Goal: Task Accomplishment & Management: Use online tool/utility

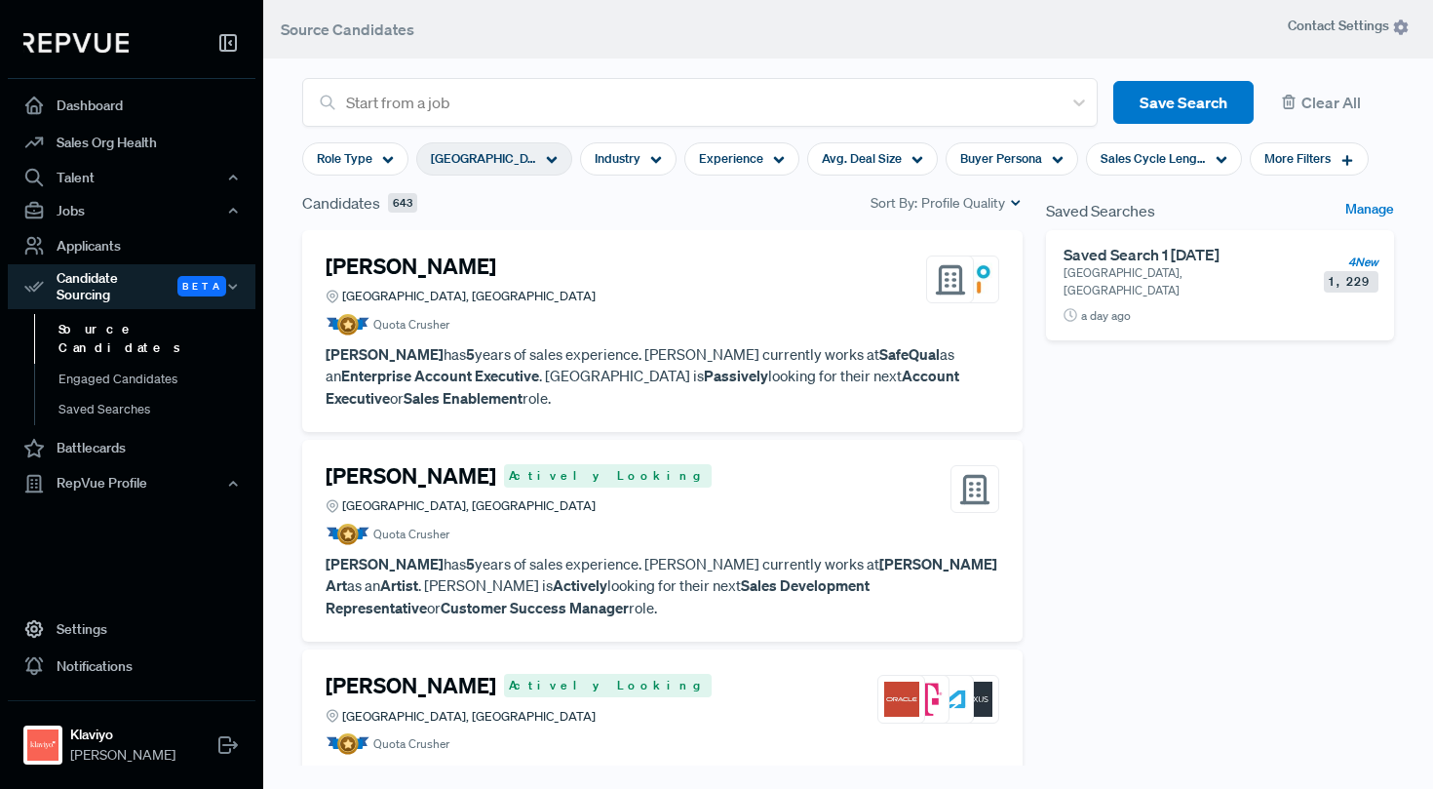
scroll to position [13359, 0]
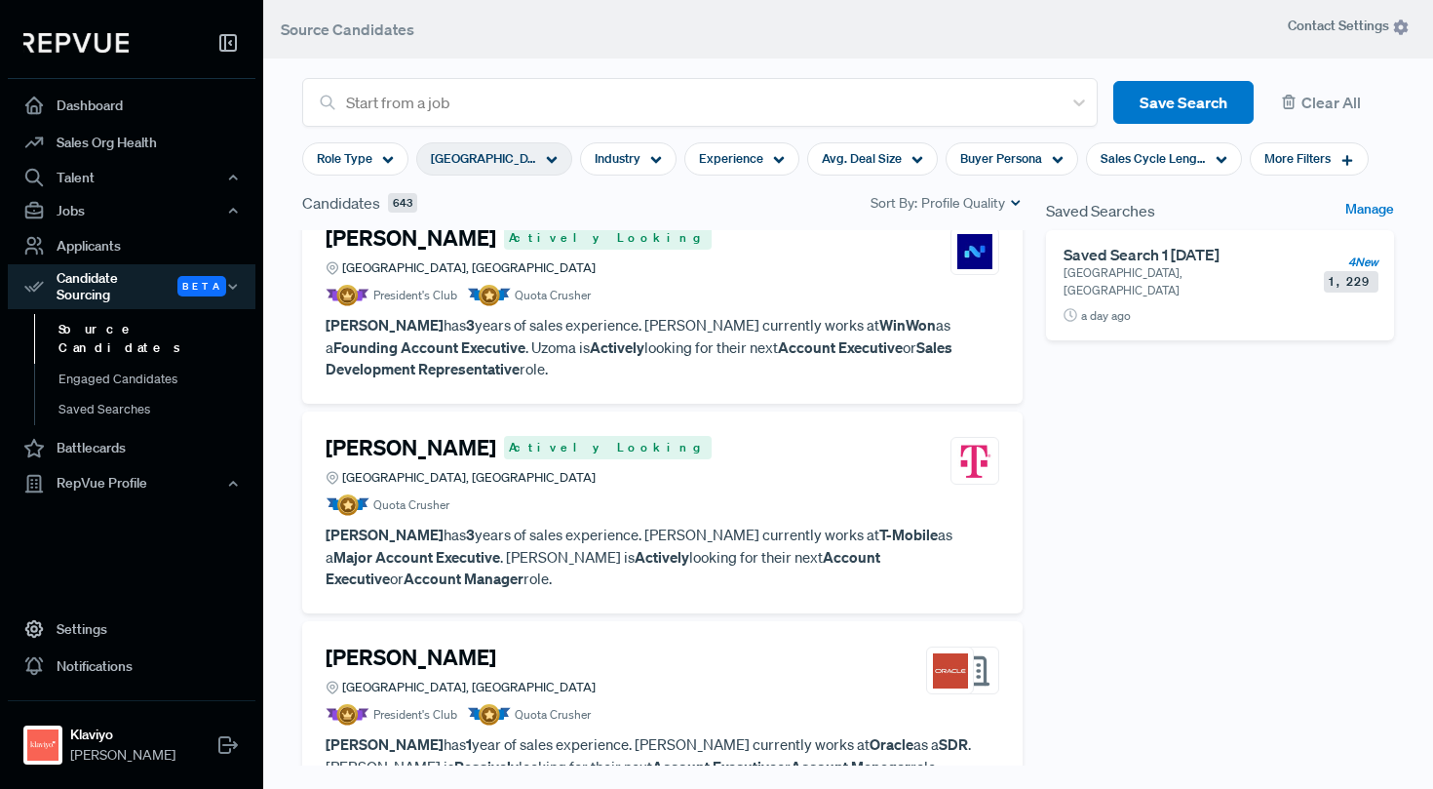
click at [547, 165] on icon at bounding box center [552, 160] width 12 height 12
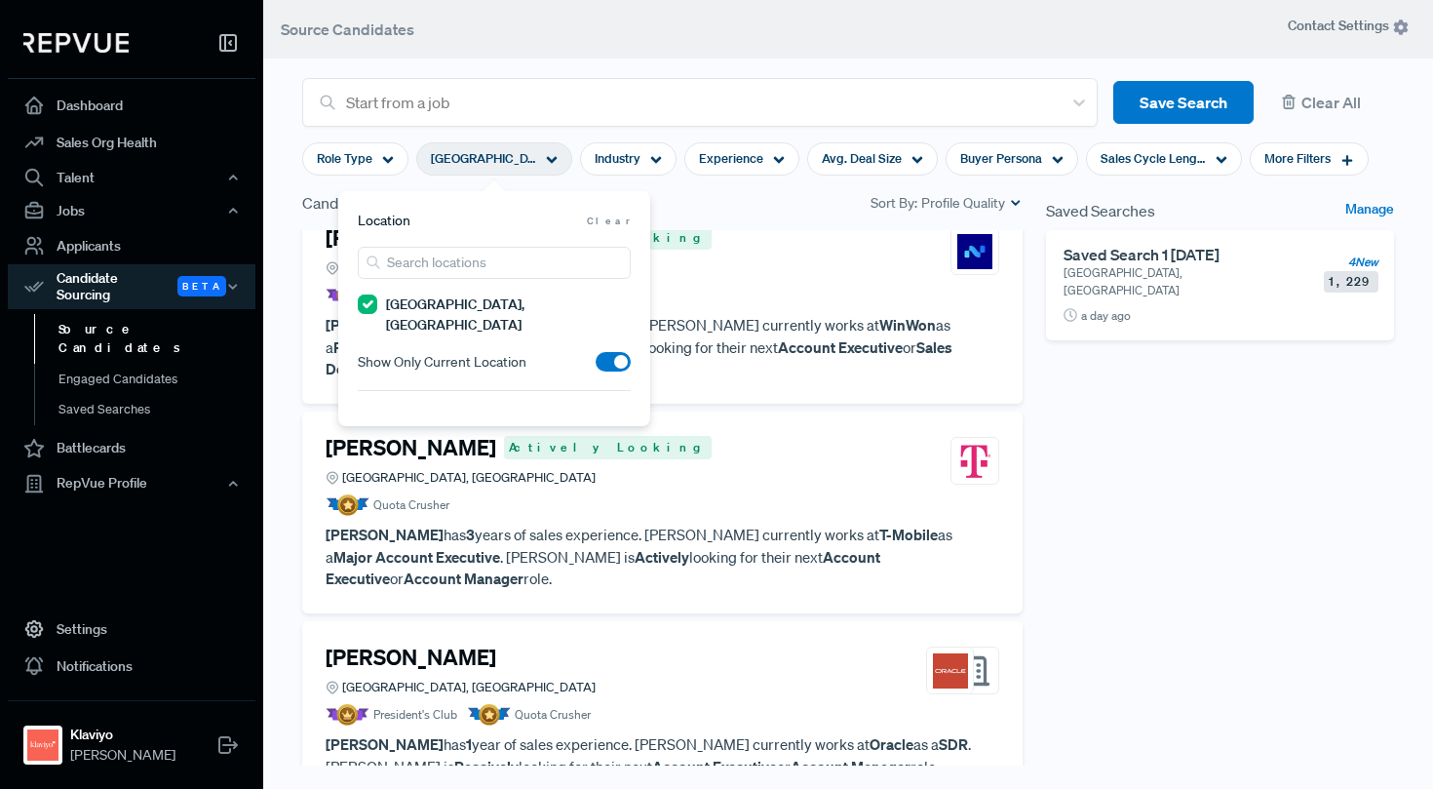
click at [370, 305] on TX "[GEOGRAPHIC_DATA], [GEOGRAPHIC_DATA]" at bounding box center [367, 303] width 19 height 19
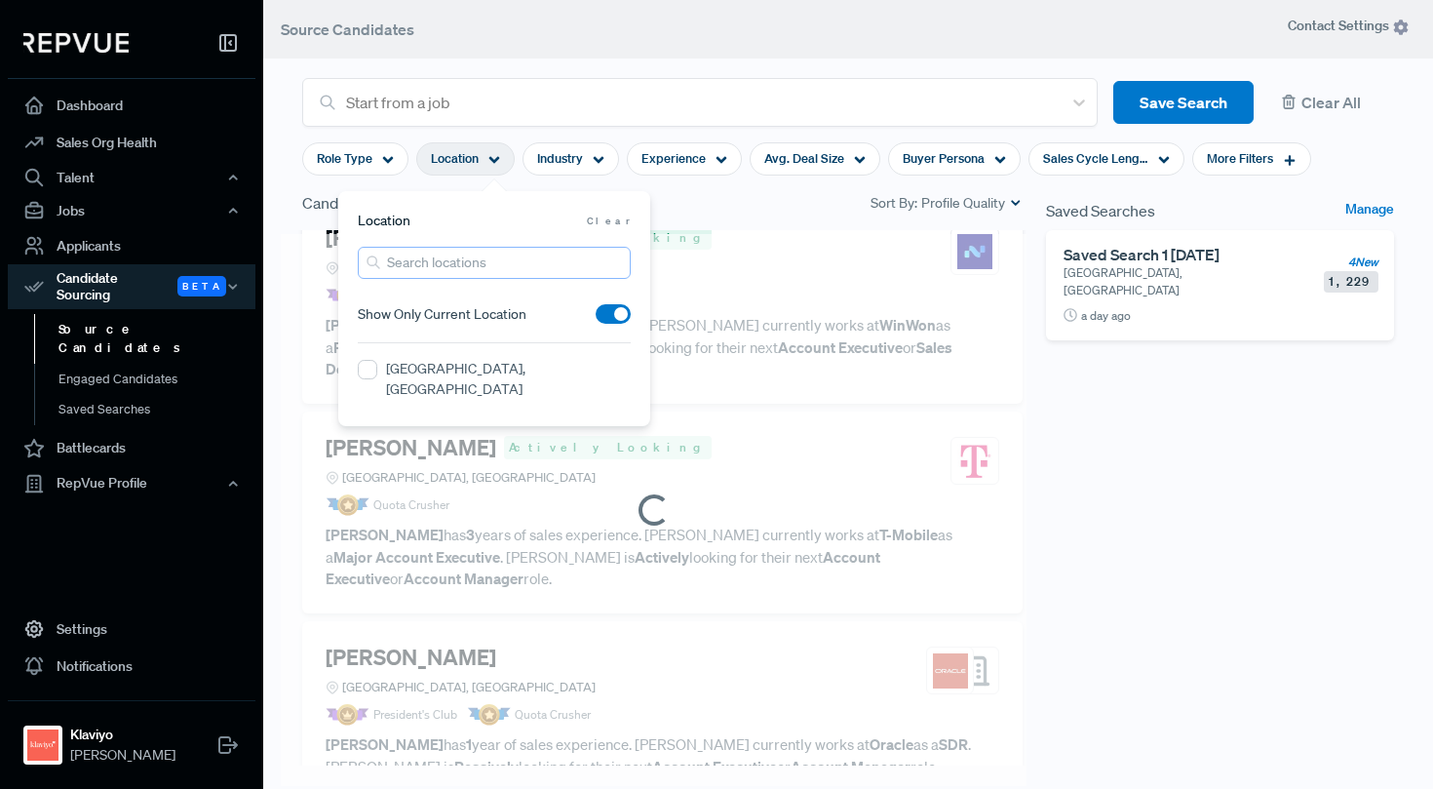
click at [426, 269] on input "search" at bounding box center [494, 263] width 273 height 32
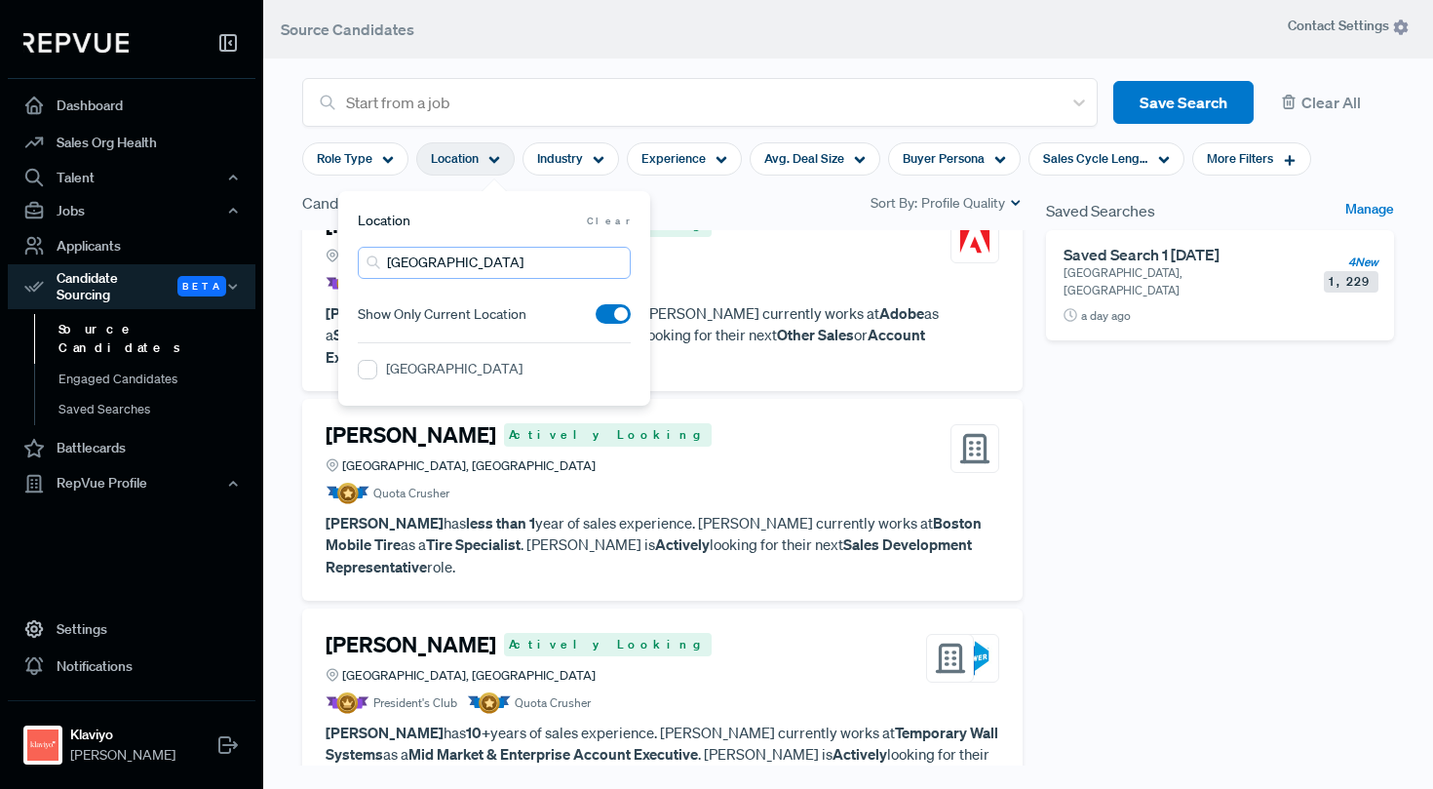
type input "[GEOGRAPHIC_DATA]"
drag, startPoint x: 413, startPoint y: 299, endPoint x: 366, endPoint y: 371, distance: 86.0
click at [366, 371] on Region "[GEOGRAPHIC_DATA]" at bounding box center [367, 369] width 19 height 19
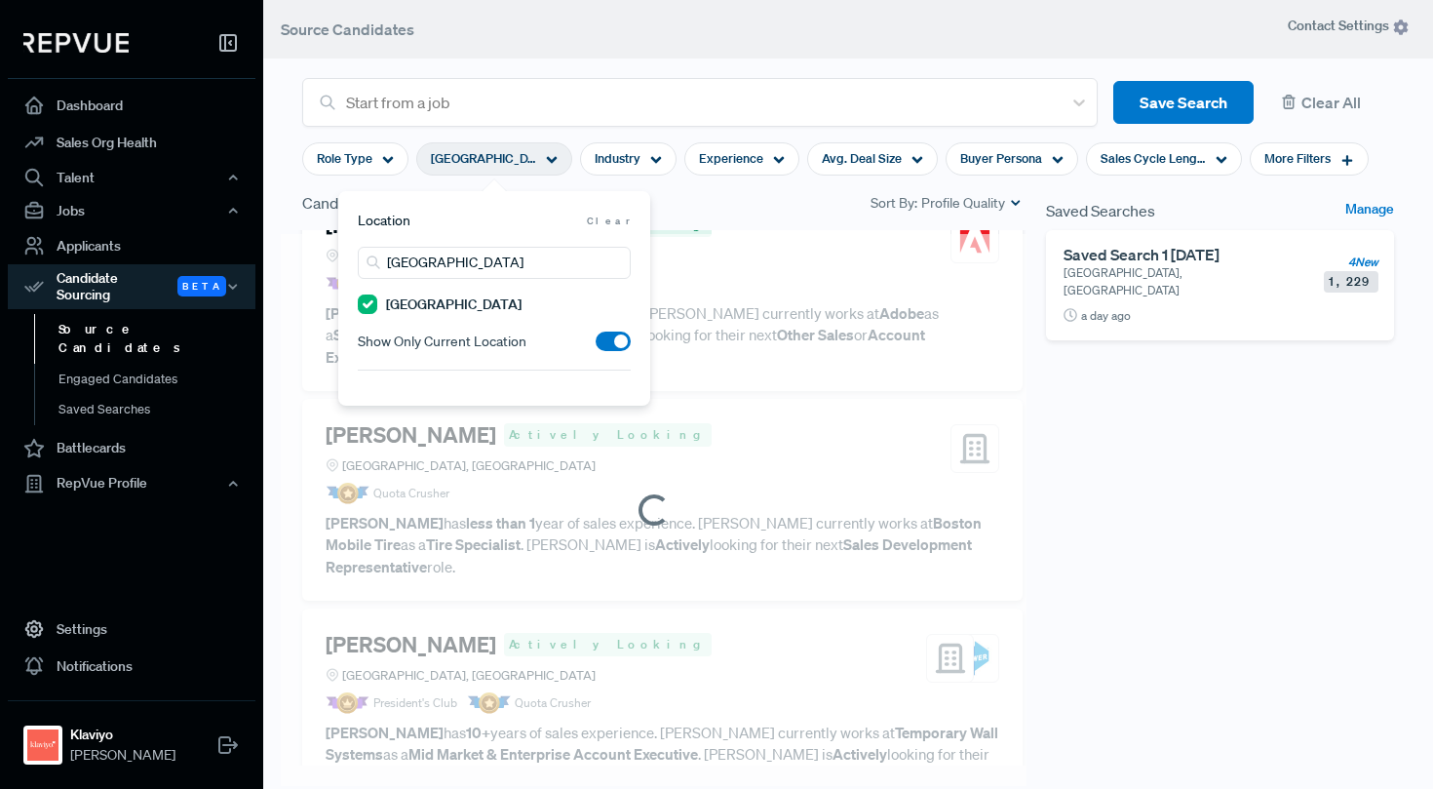
scroll to position [4199, 0]
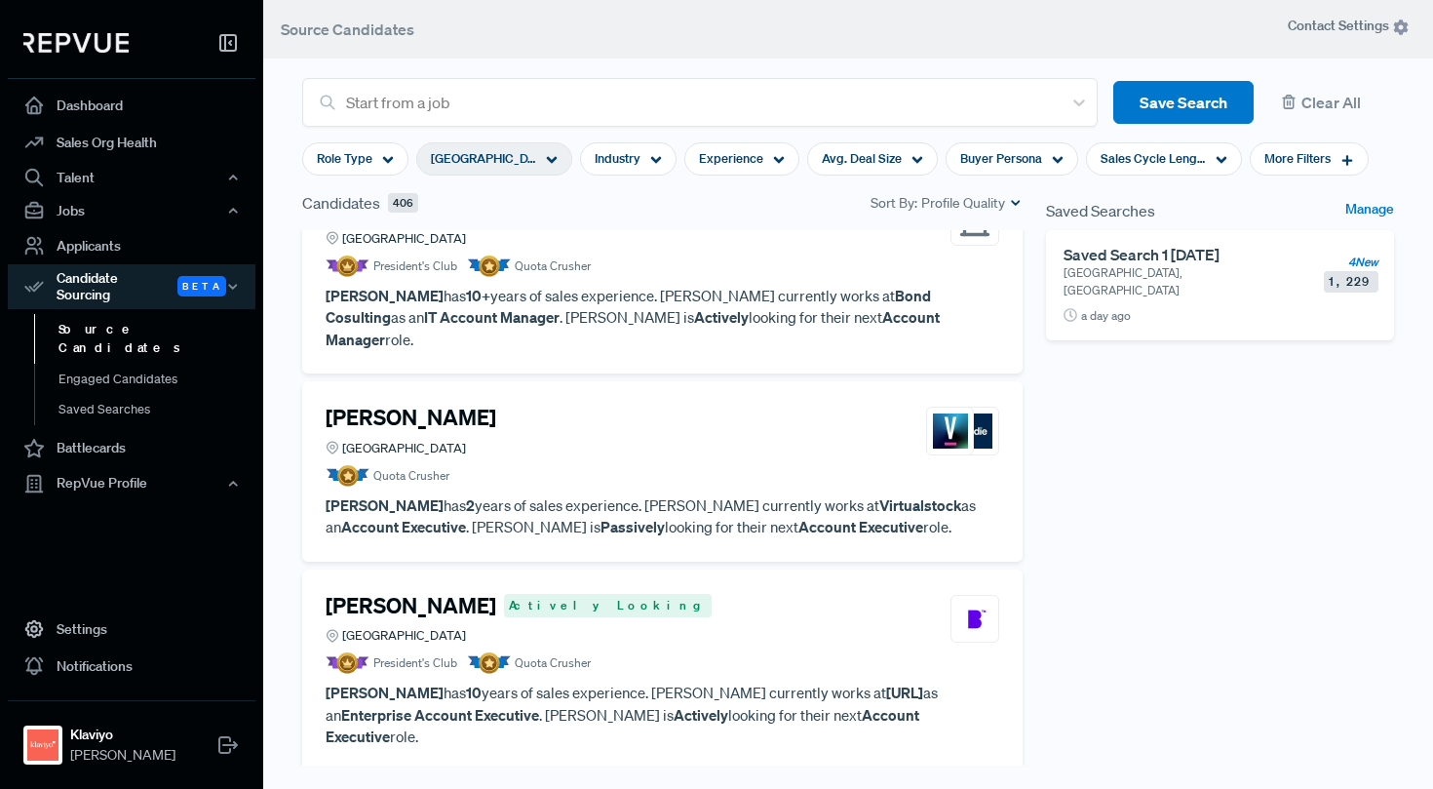
click at [1043, 375] on div "Saved Searches Manage Saved Search 1 [DATE] [GEOGRAPHIC_DATA], [GEOGRAPHIC_DATA…" at bounding box center [1219, 510] width 371 height 638
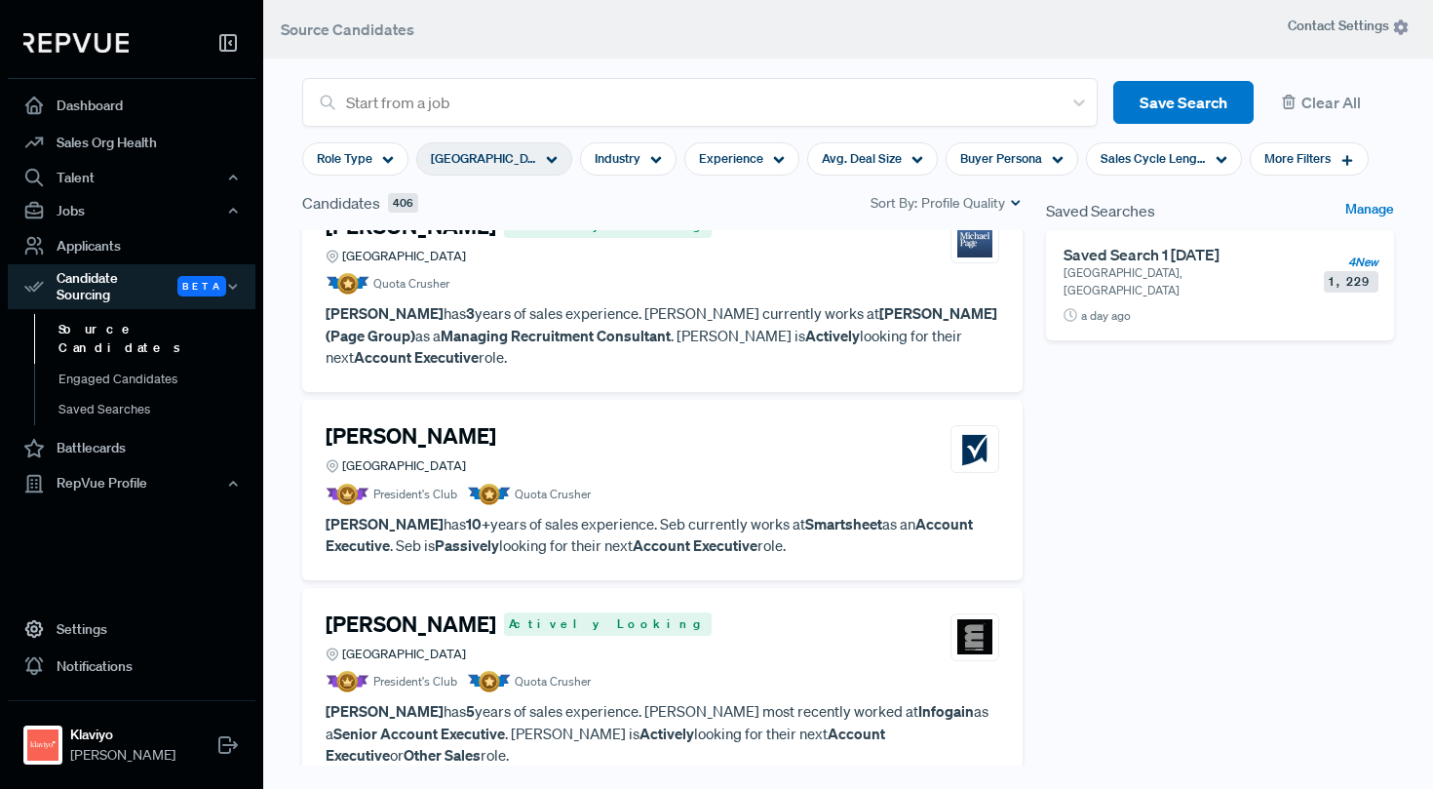
scroll to position [4793, 0]
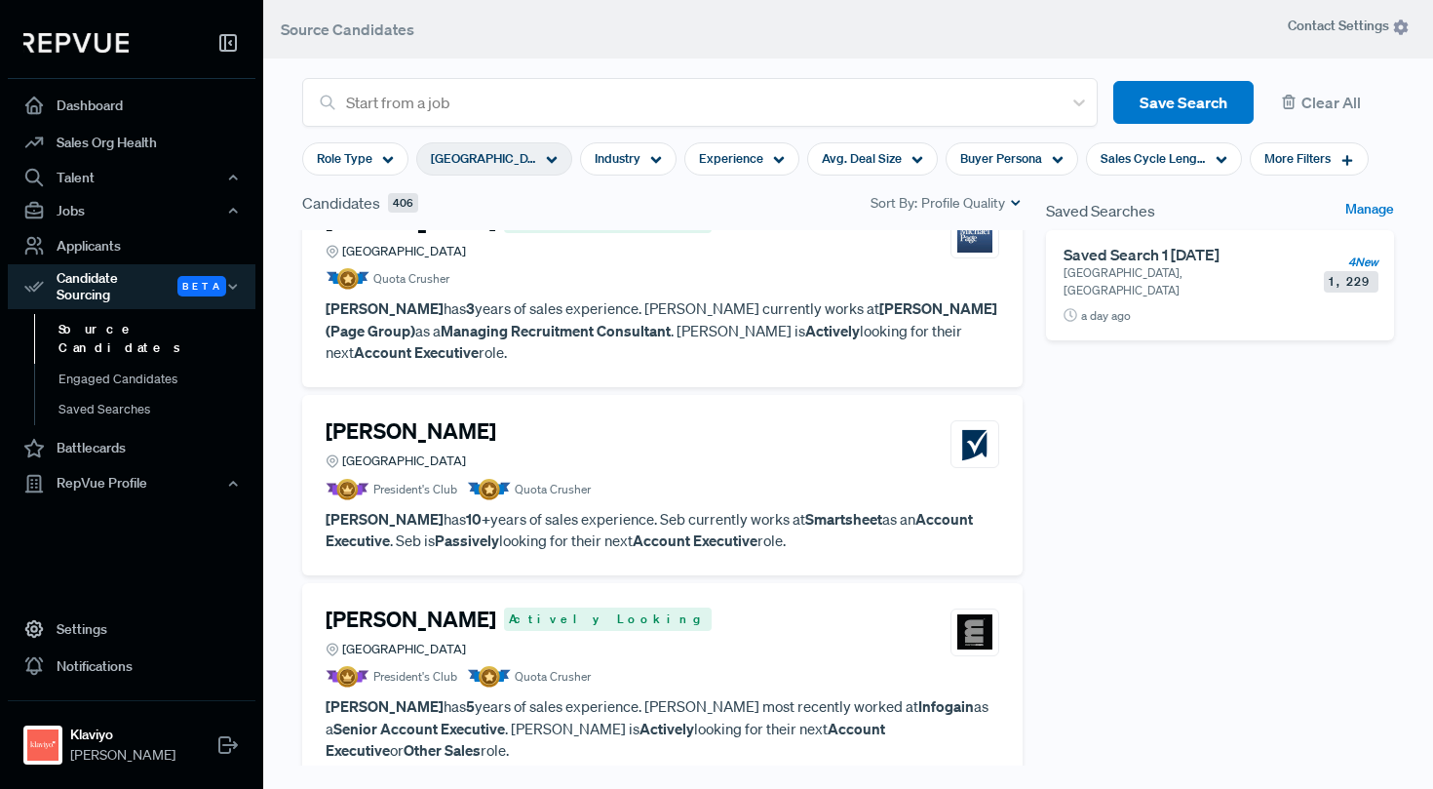
click at [525, 606] on article "[PERSON_NAME] Actively Looking Greater London Region President's Club Quota Cru…" at bounding box center [663, 647] width 674 height 82
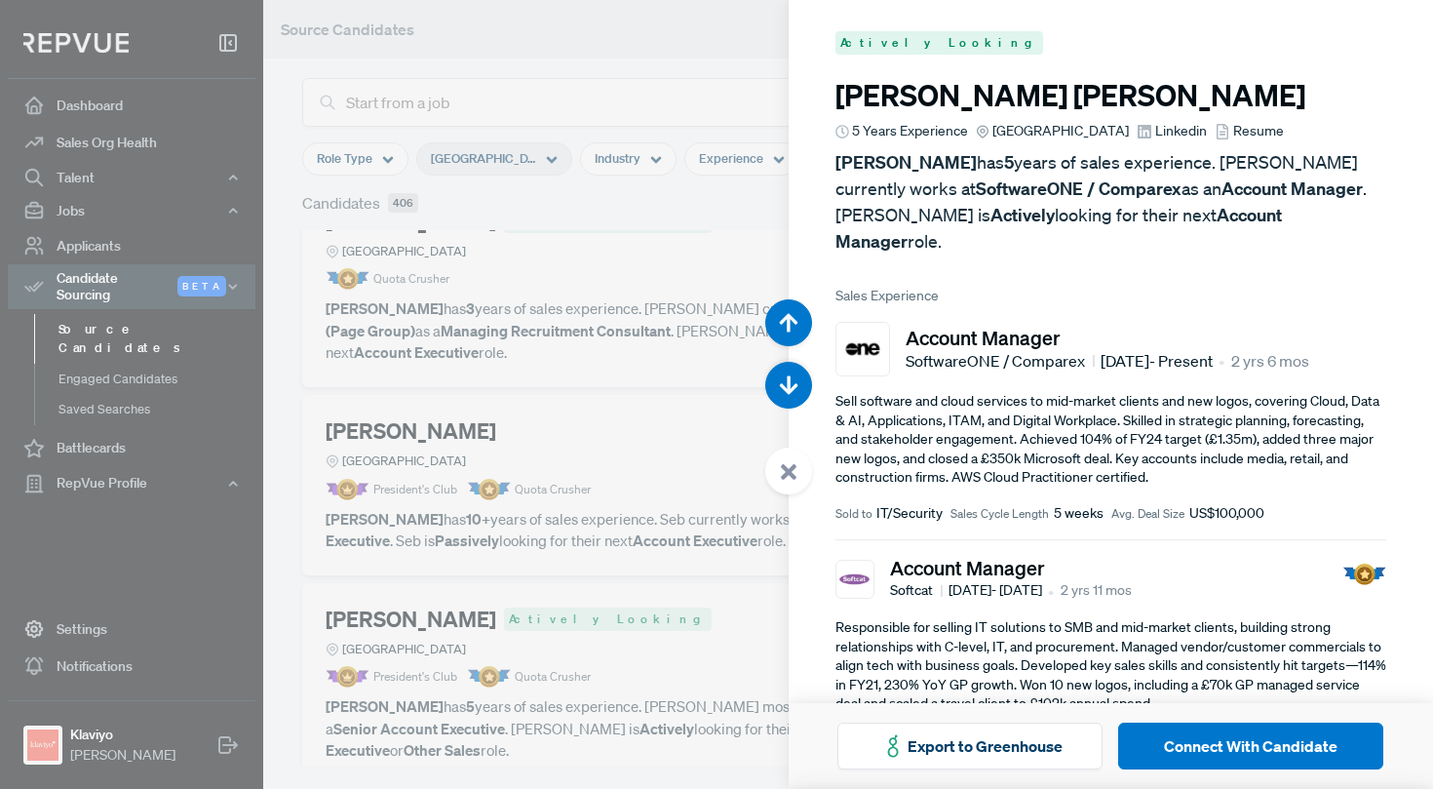
scroll to position [20502, 0]
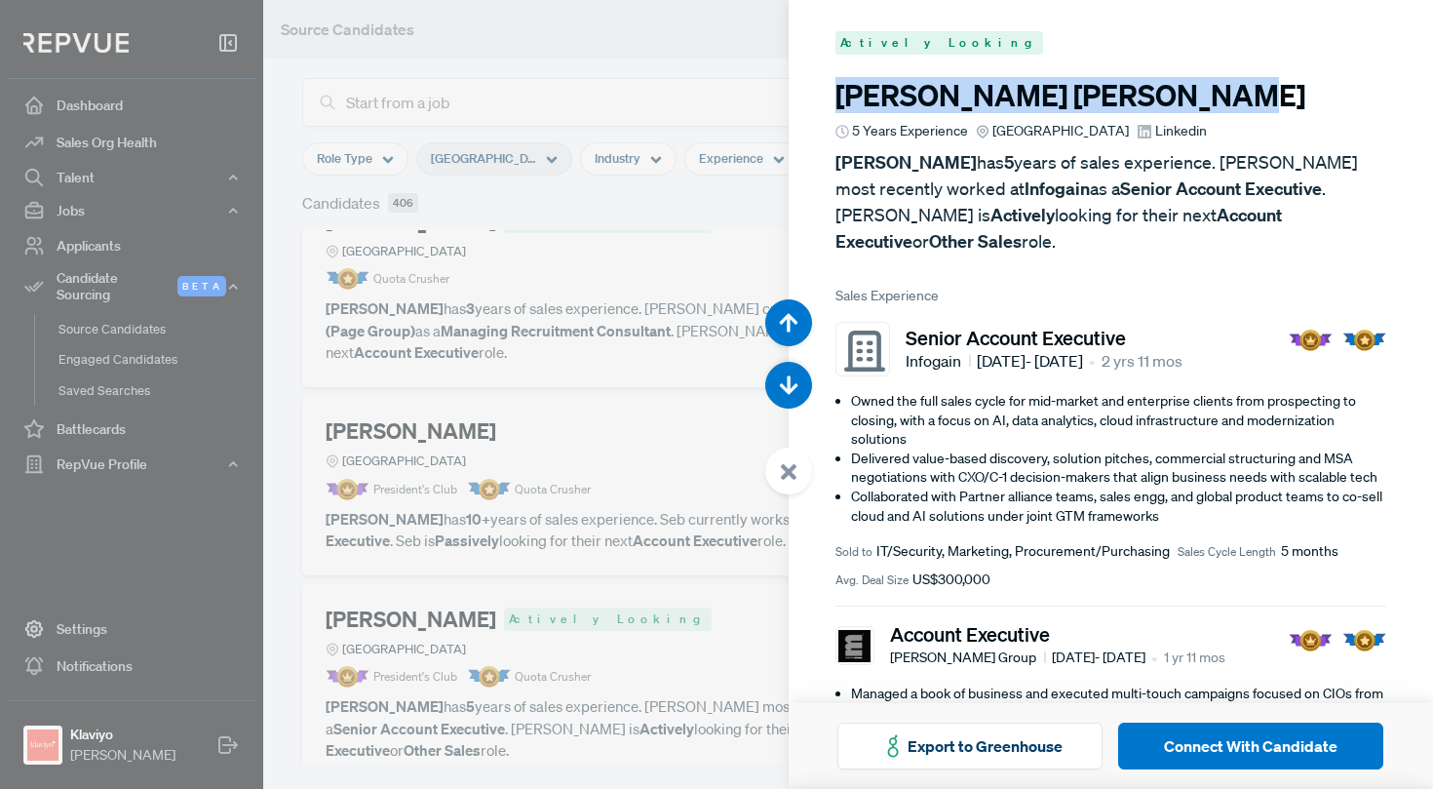
drag, startPoint x: 1130, startPoint y: 96, endPoint x: 833, endPoint y: 107, distance: 296.5
click at [833, 106] on article "Actively Looking [PERSON_NAME] 5 Years Experience Greater [GEOGRAPHIC_DATA] Lin…" at bounding box center [1111, 615] width 645 height 1230
copy h3 "[PERSON_NAME]"
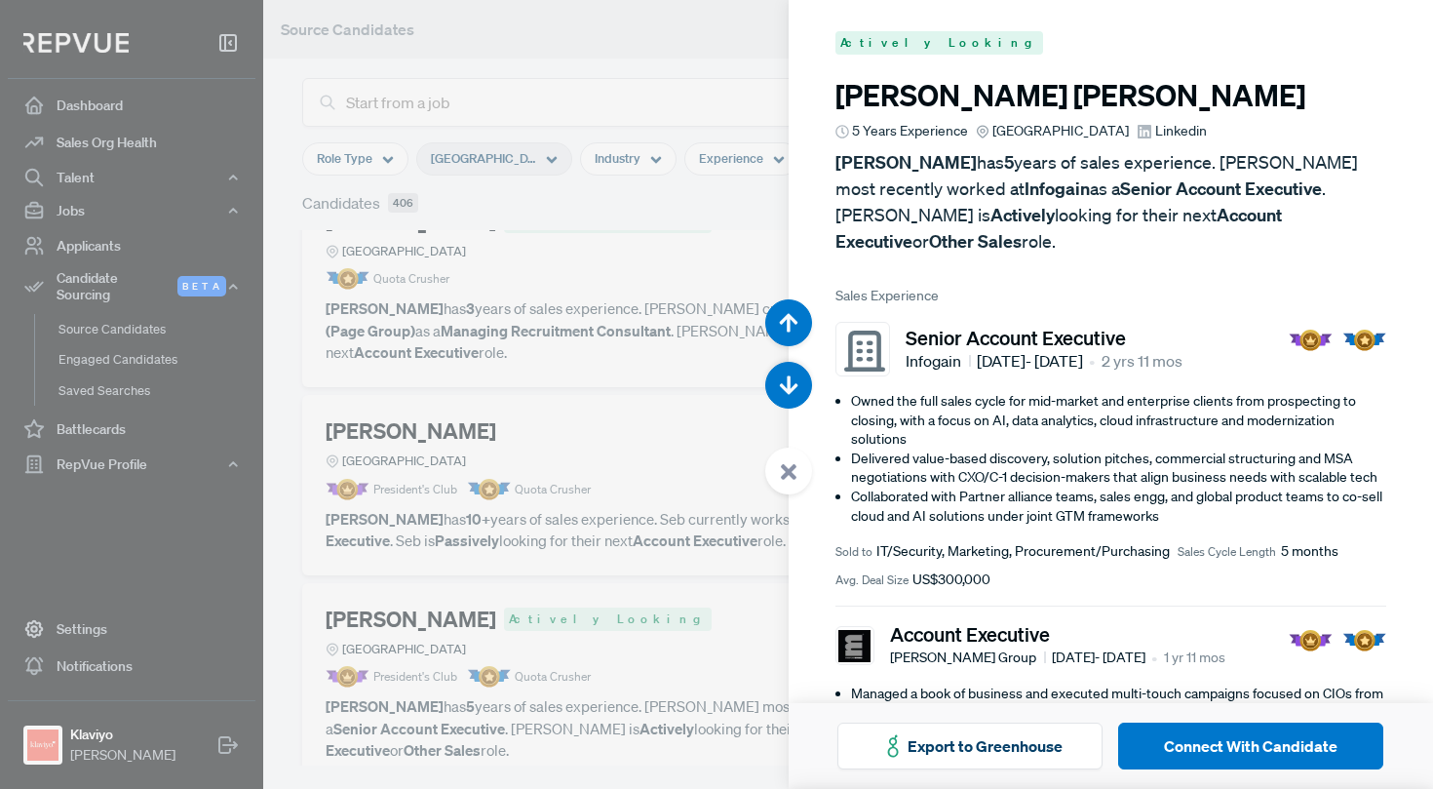
click at [637, 343] on div at bounding box center [716, 394] width 1433 height 789
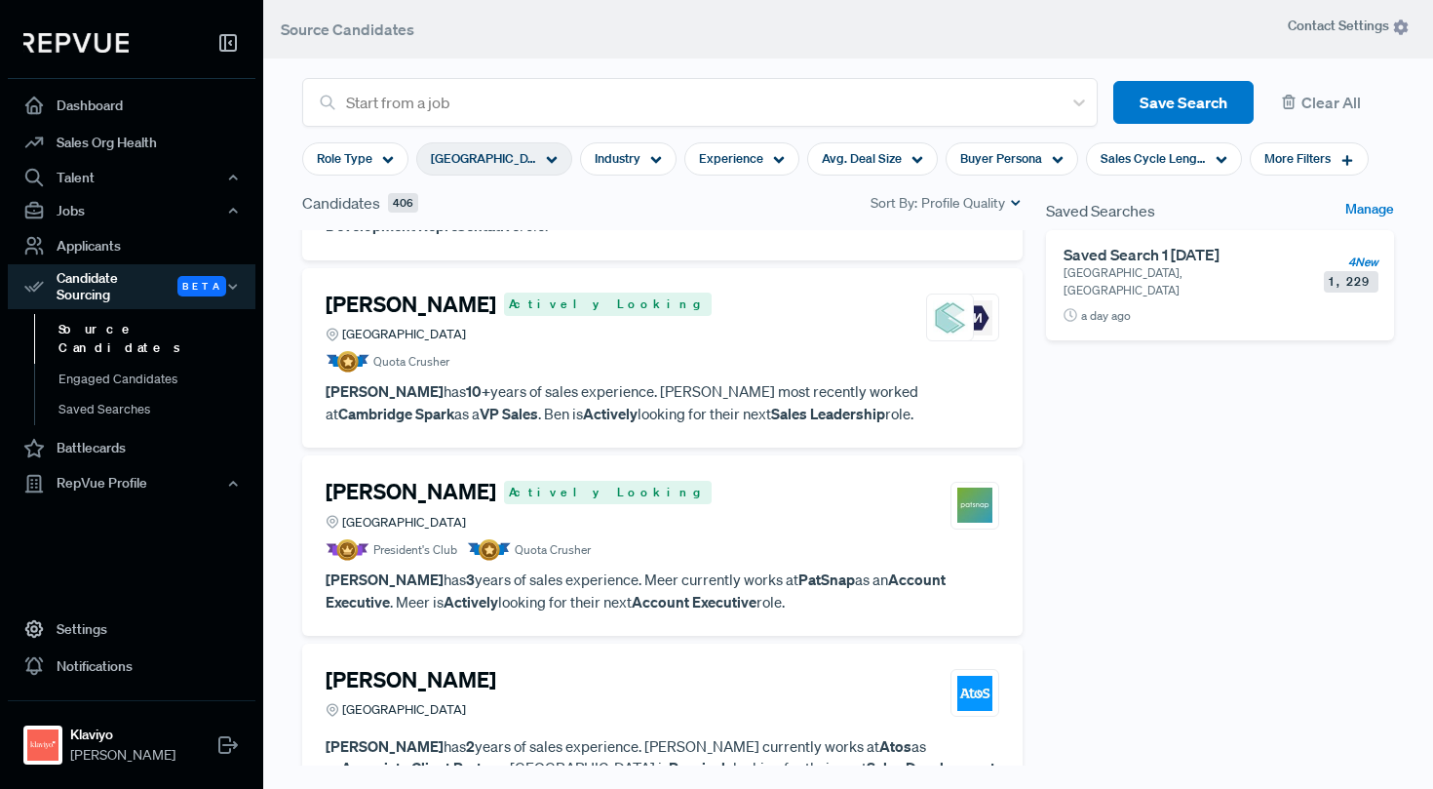
scroll to position [5952, 0]
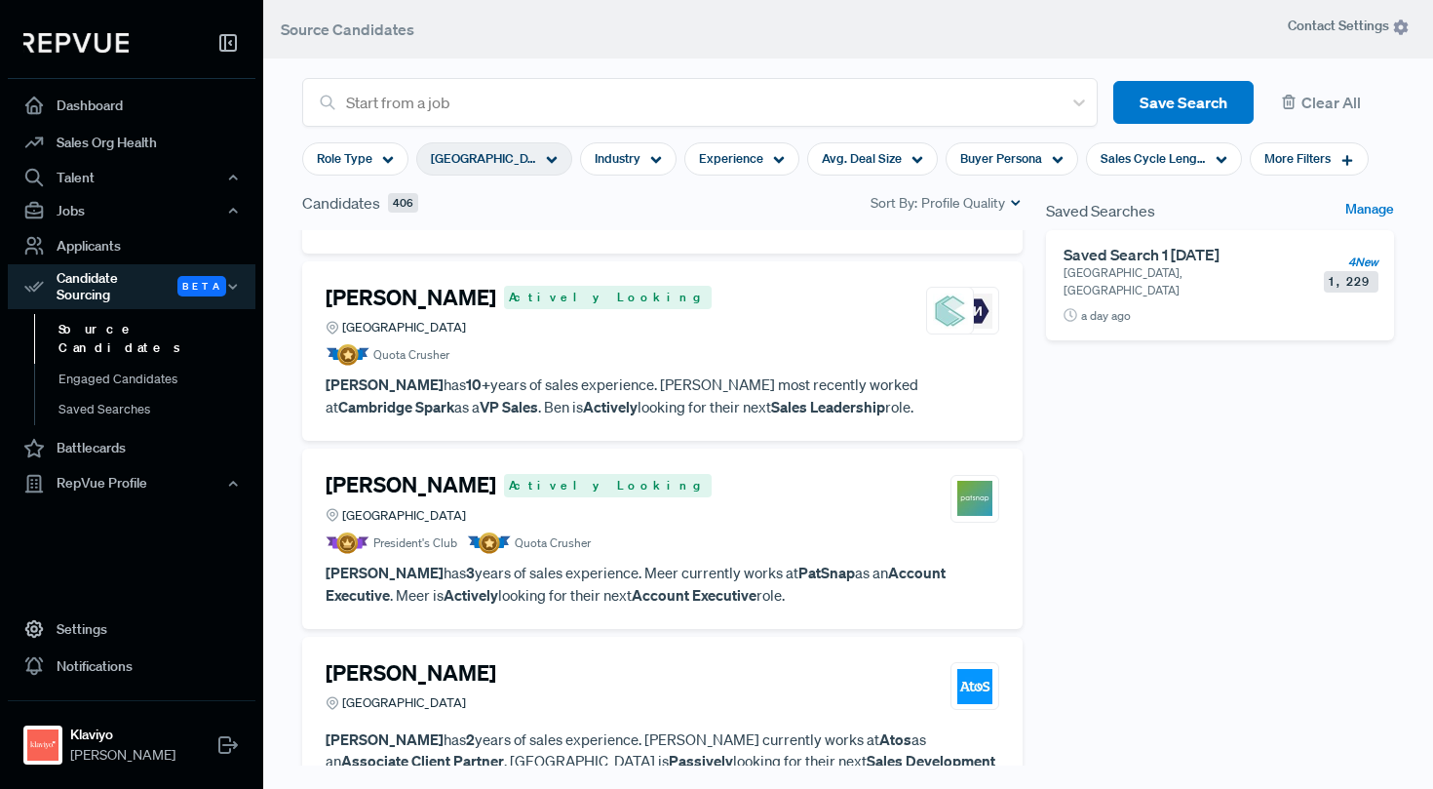
click at [592, 660] on div "[PERSON_NAME] [GEOGRAPHIC_DATA]" at bounding box center [663, 686] width 674 height 53
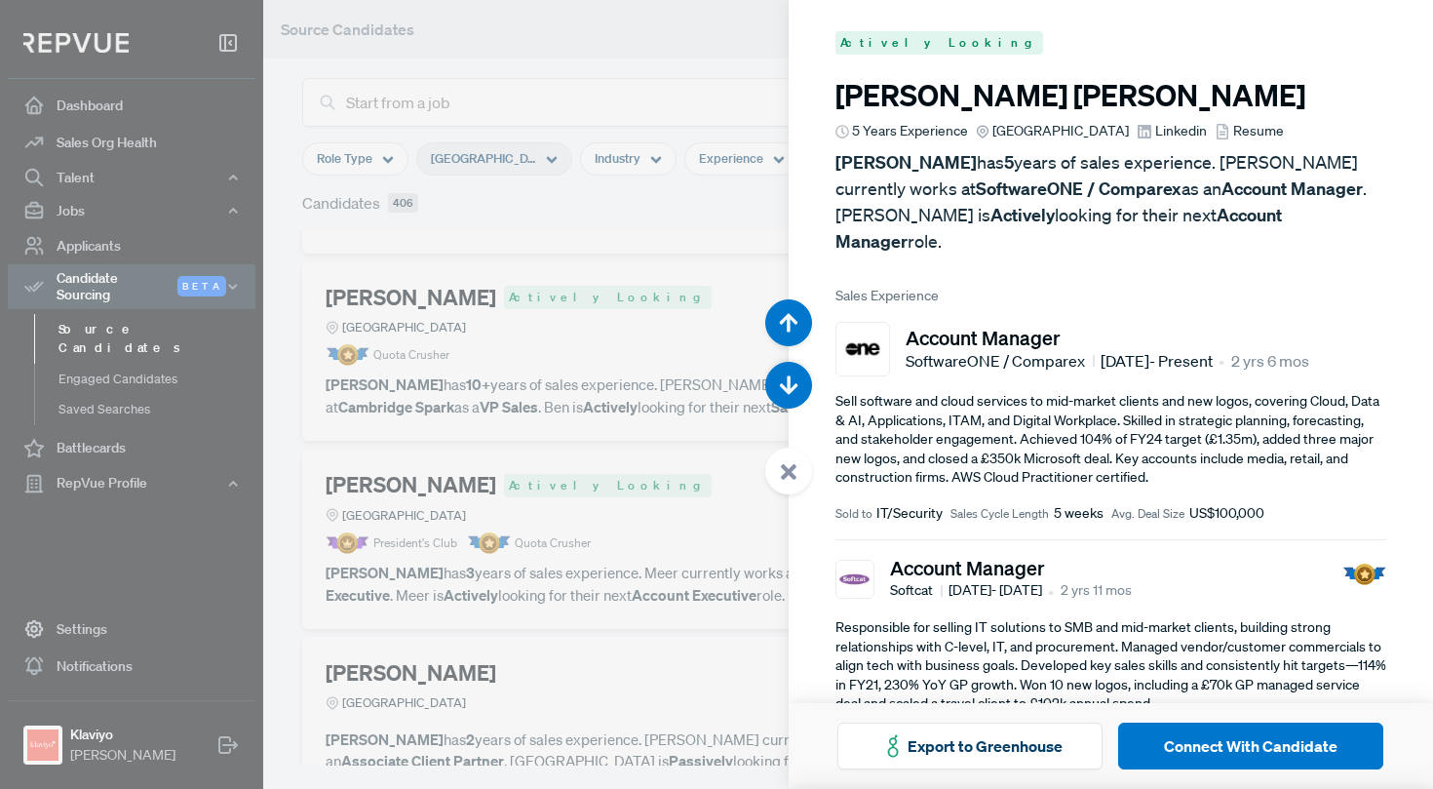
scroll to position [25233, 0]
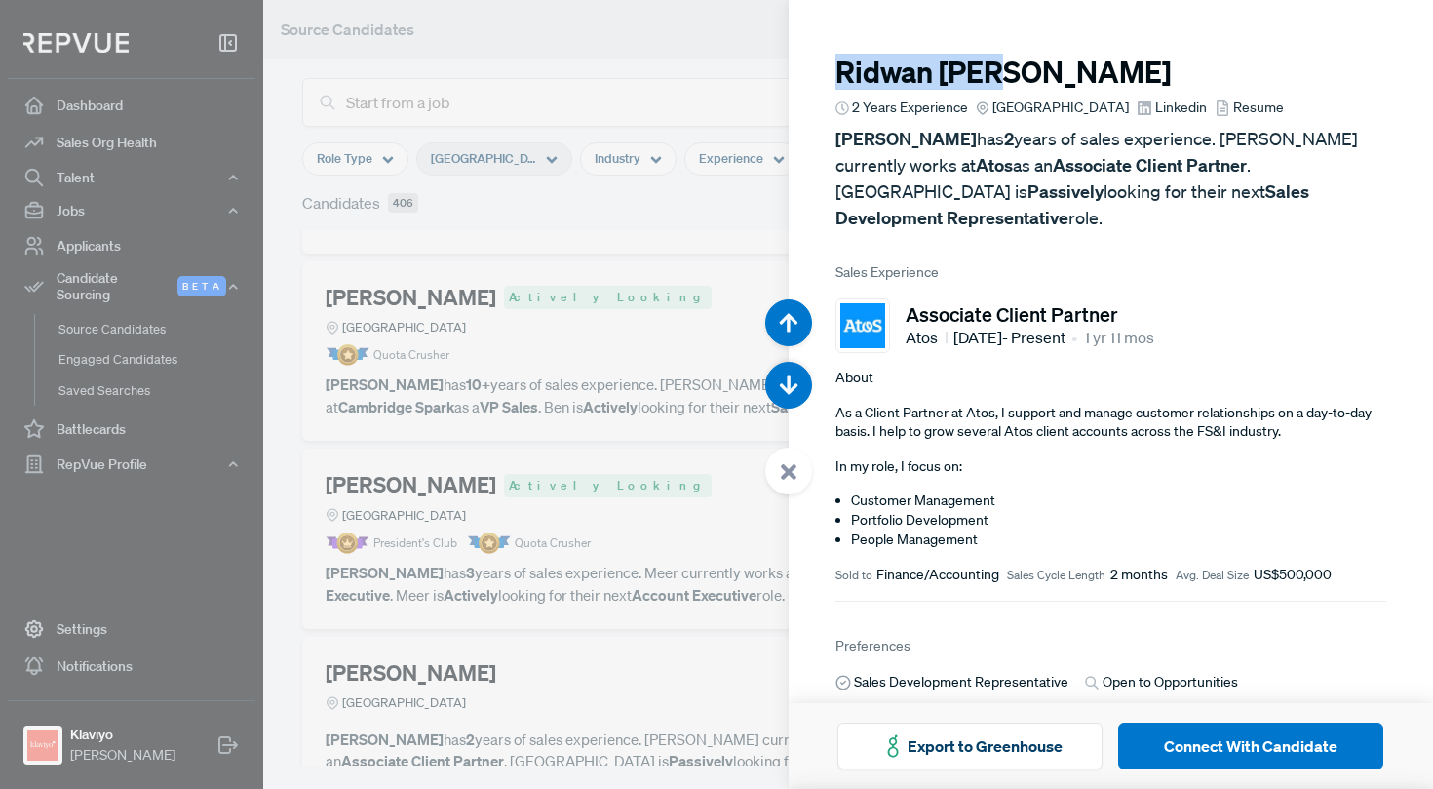
drag, startPoint x: 999, startPoint y: 76, endPoint x: 814, endPoint y: 88, distance: 185.6
click at [814, 88] on article "[PERSON_NAME] 2 Years Experience Greater [GEOGRAPHIC_DATA] Linkedin Resume [PER…" at bounding box center [1111, 466] width 645 height 933
copy h3 "[PERSON_NAME]"
click at [544, 439] on div at bounding box center [716, 394] width 1433 height 789
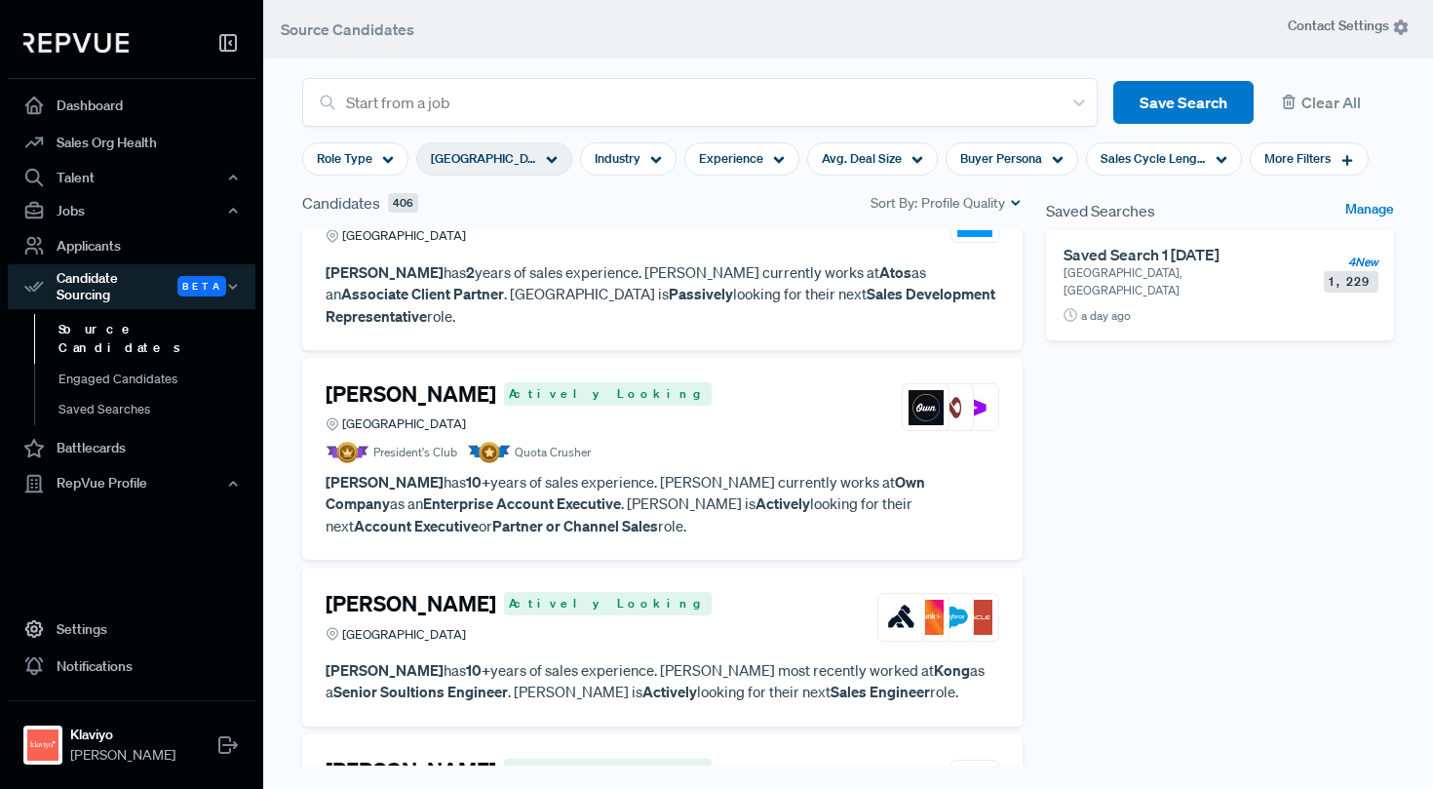
scroll to position [6378, 0]
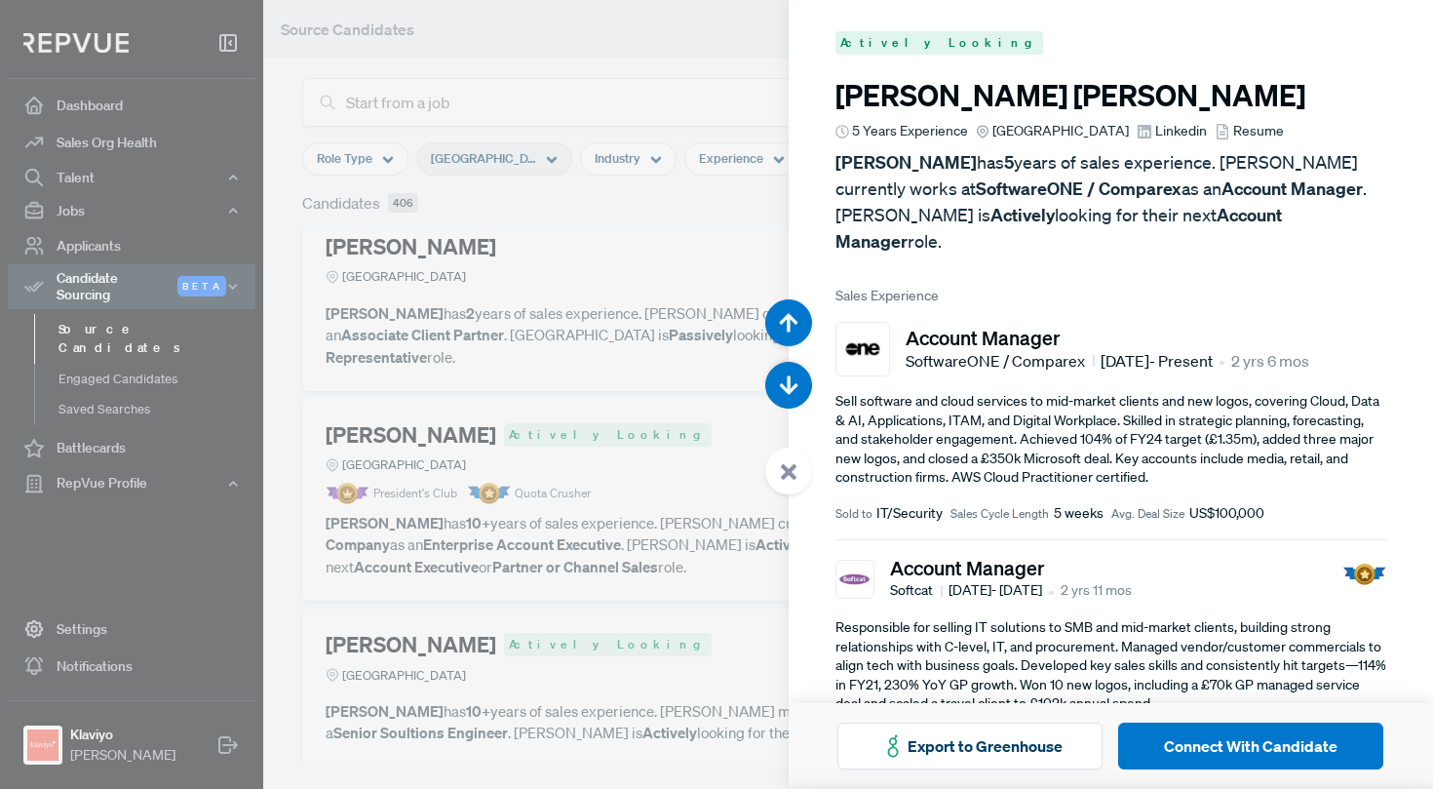
scroll to position [27598, 0]
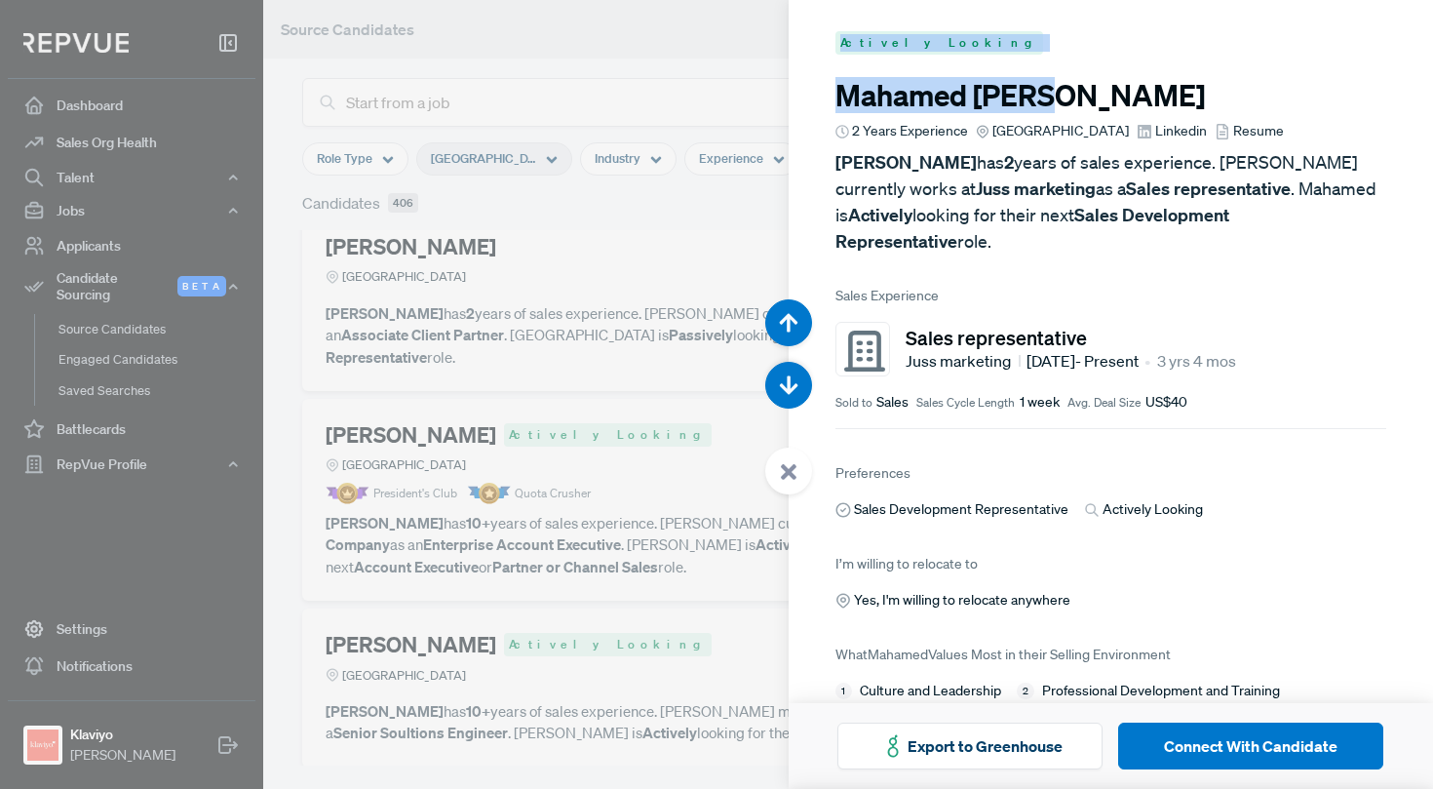
drag, startPoint x: 1088, startPoint y: 92, endPoint x: 787, endPoint y: 96, distance: 301.2
click at [787, 96] on body "Dashboard Sales Org Health Talent Talent Data Talent Profiles Talent Competitor…" at bounding box center [716, 394] width 1433 height 789
click at [986, 106] on h3 "[PERSON_NAME]" at bounding box center [1111, 95] width 552 height 35
drag, startPoint x: 1091, startPoint y: 105, endPoint x: 828, endPoint y: 103, distance: 263.2
click at [828, 102] on article "Actively Looking [PERSON_NAME] 2 Years Experience Greater [GEOGRAPHIC_DATA] Lin…" at bounding box center [1111, 380] width 645 height 760
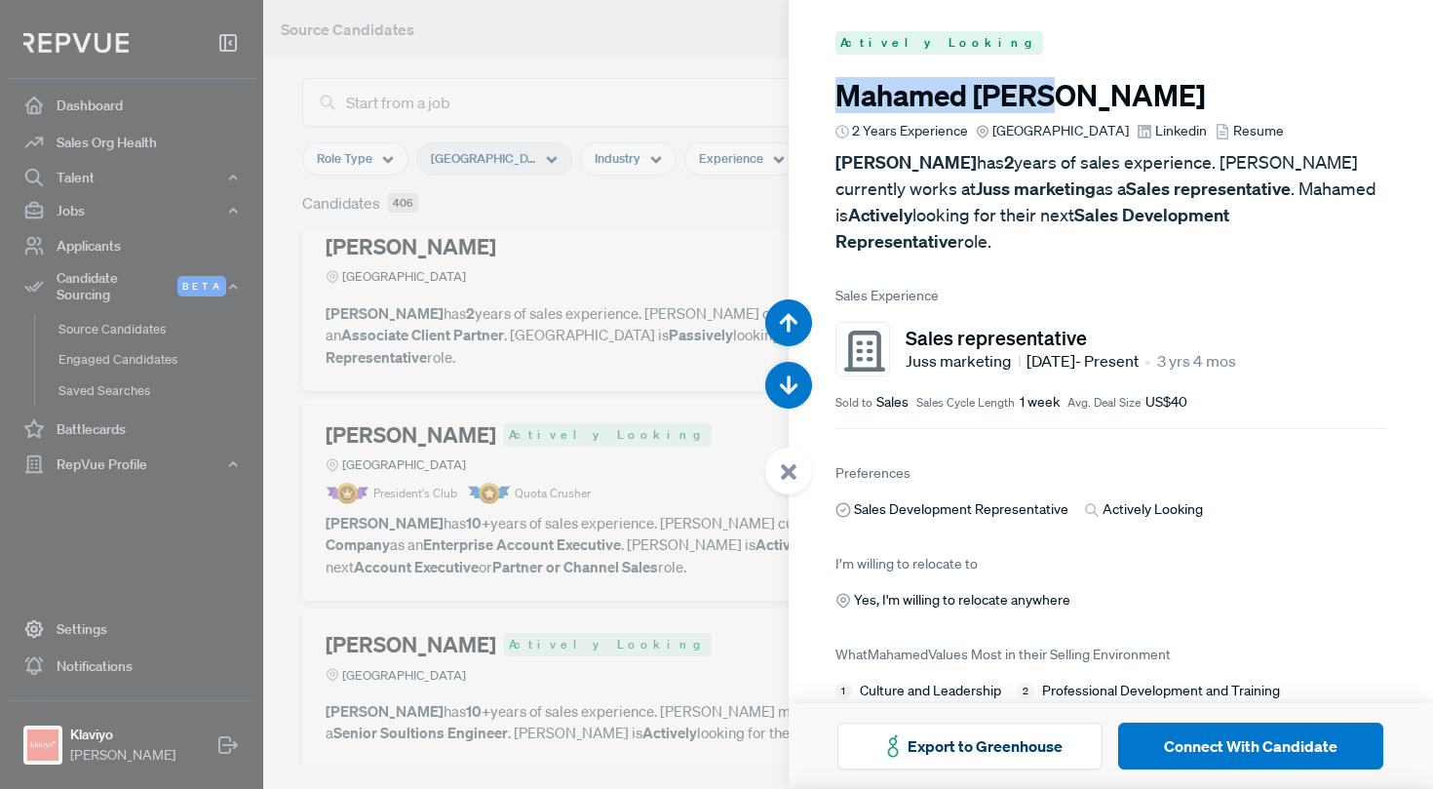
copy h3 "[PERSON_NAME]"
click at [469, 395] on div at bounding box center [716, 394] width 1433 height 789
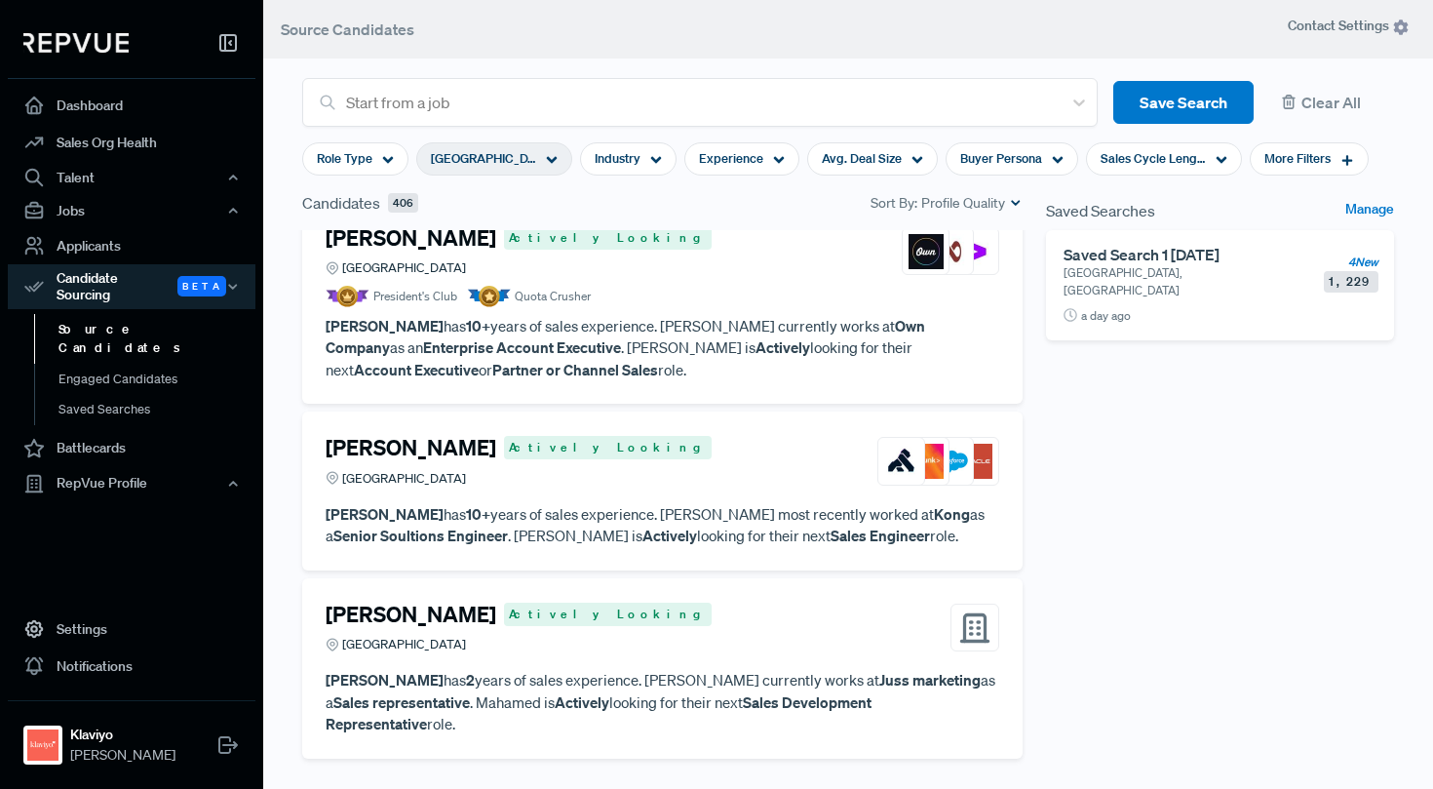
scroll to position [6581, 0]
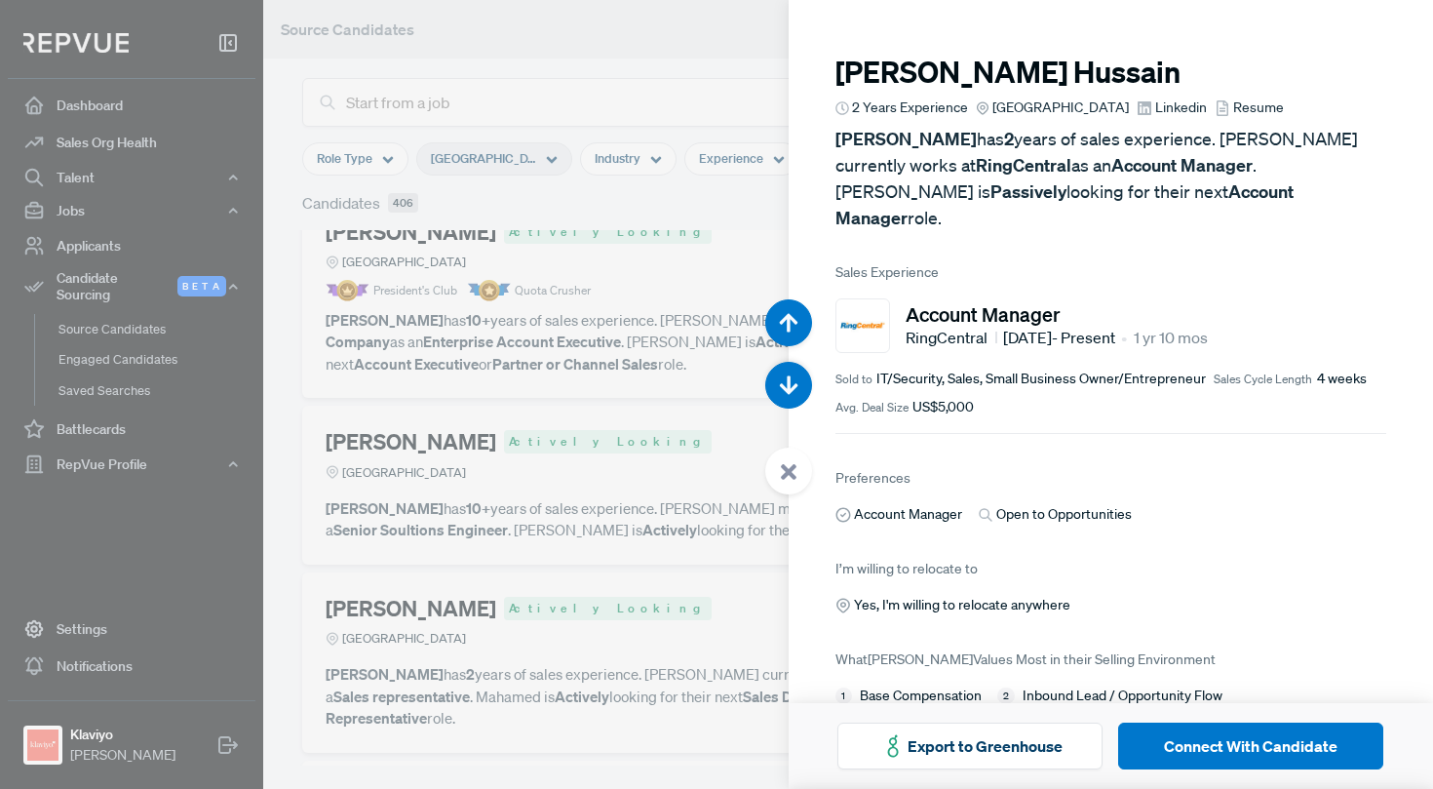
scroll to position [28387, 0]
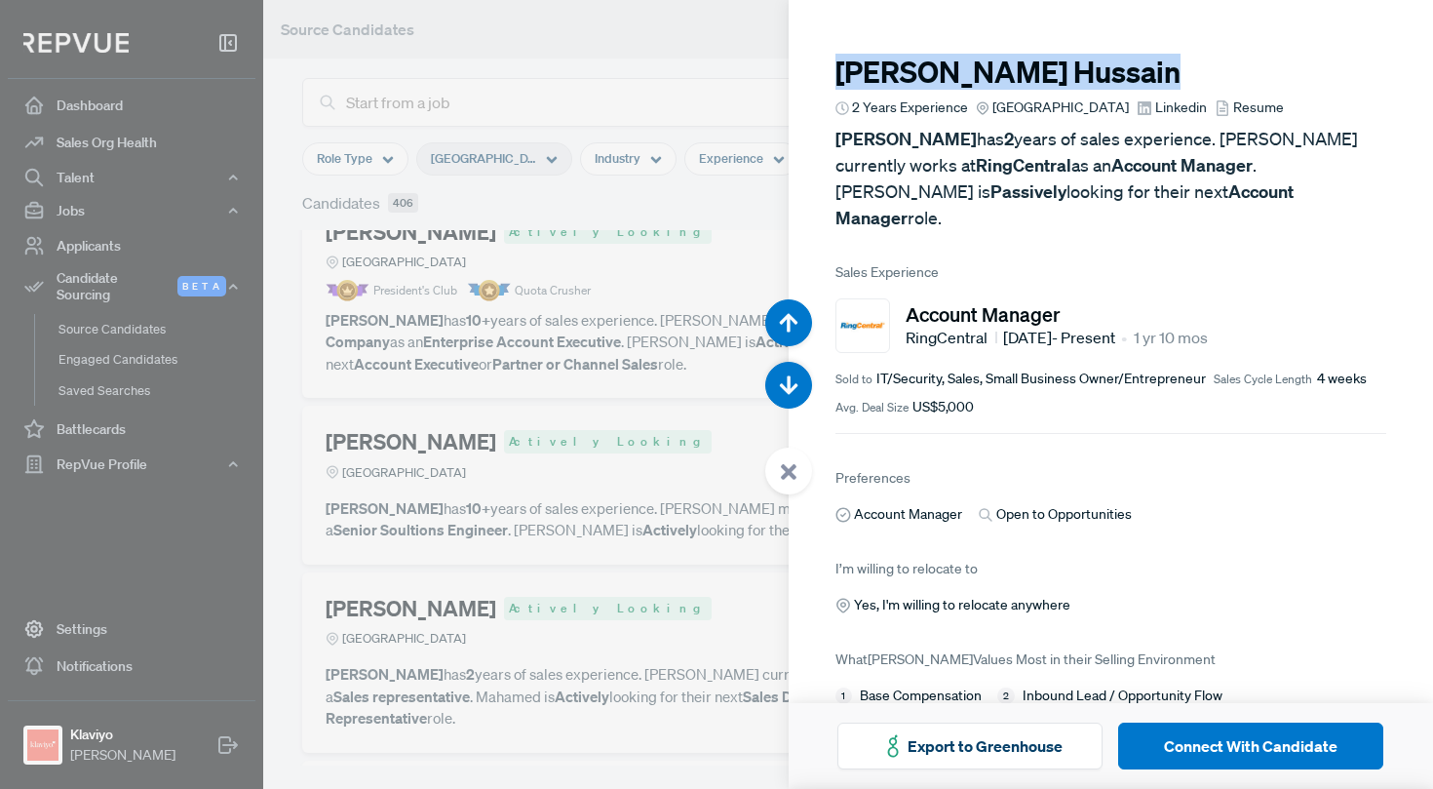
drag, startPoint x: 1052, startPoint y: 83, endPoint x: 801, endPoint y: 56, distance: 252.0
click at [801, 56] on article "[PERSON_NAME] 2 Years Experience Greater [GEOGRAPHIC_DATA] Linkedin Resume [PER…" at bounding box center [1111, 382] width 645 height 765
copy h3 "[PERSON_NAME]"
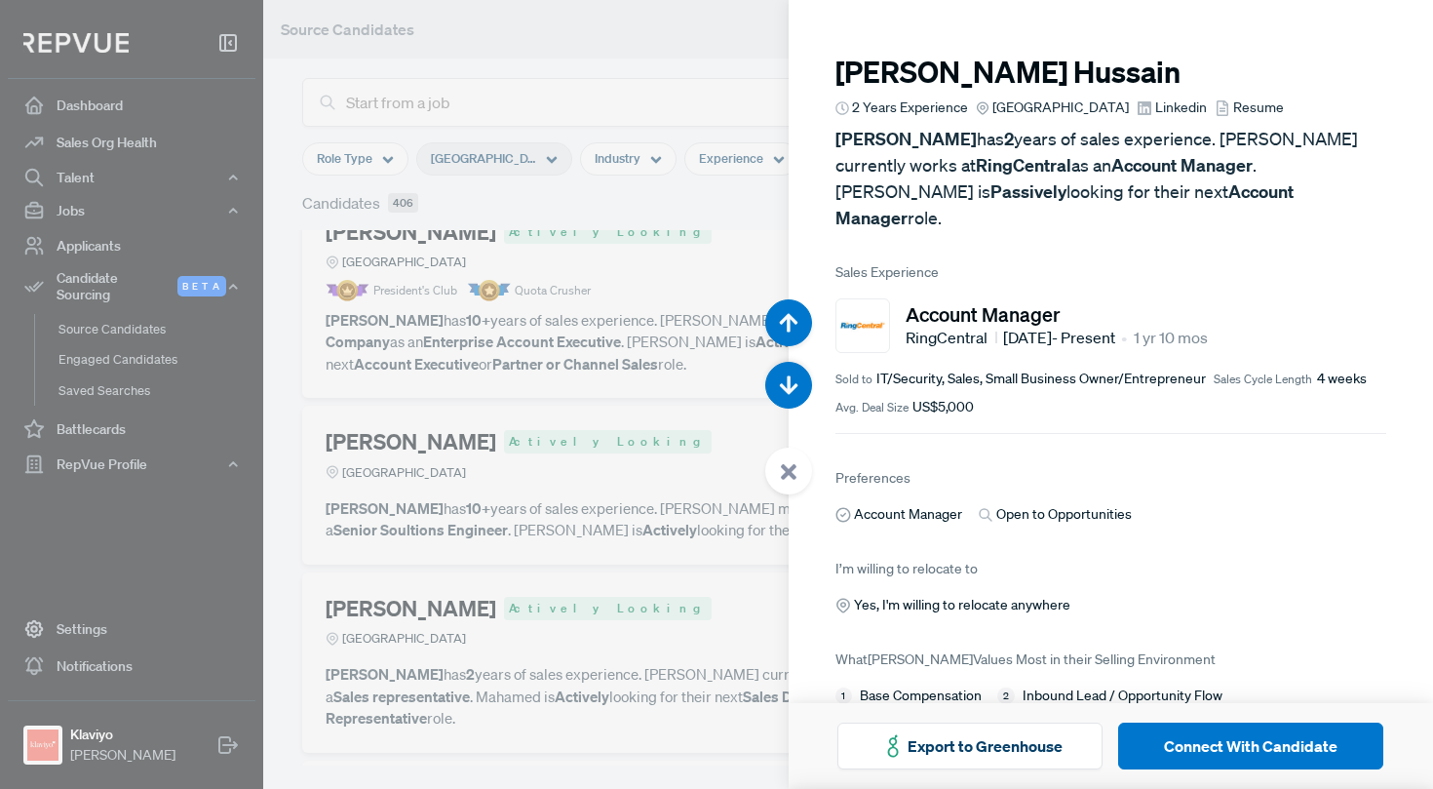
click at [611, 343] on div at bounding box center [716, 394] width 1433 height 789
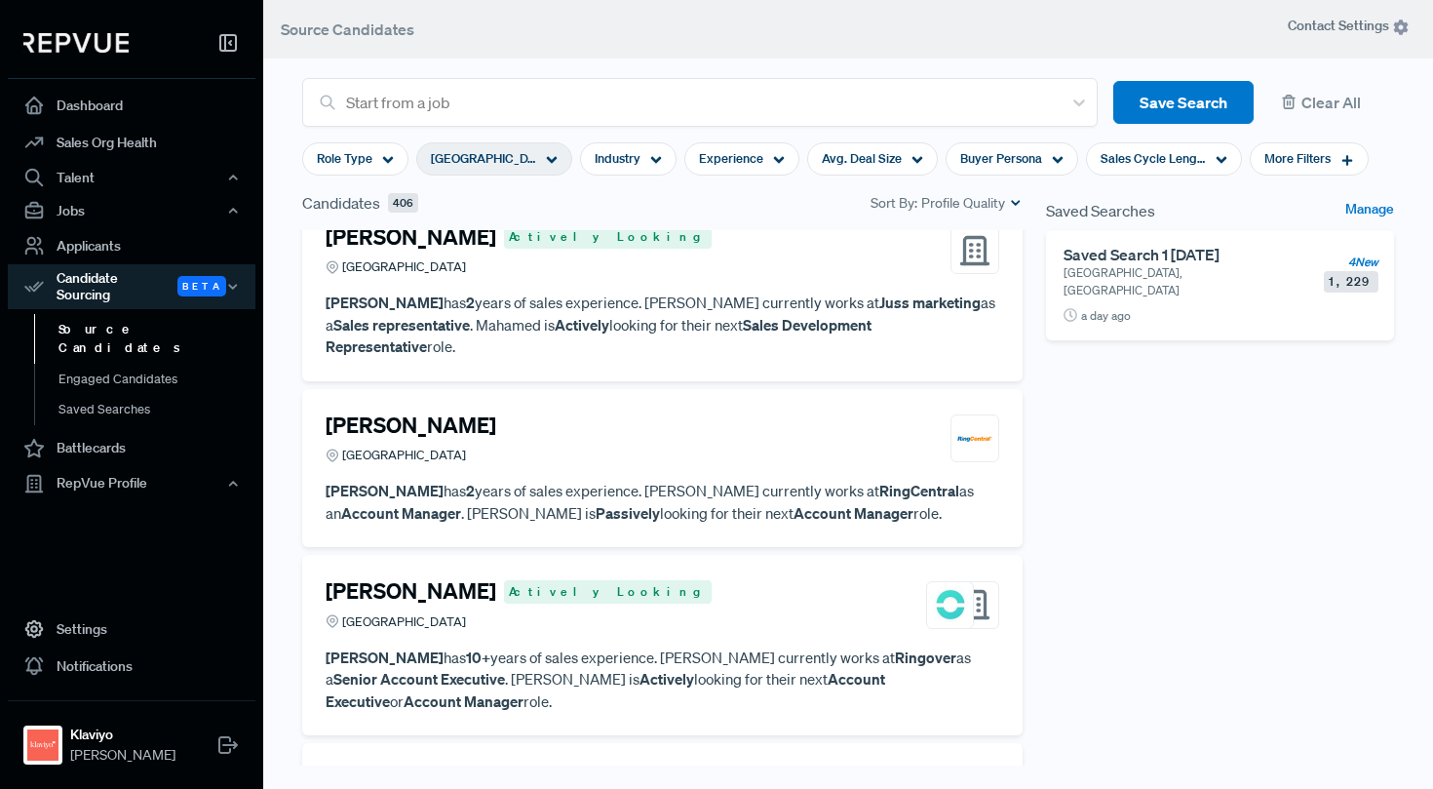
scroll to position [6963, 0]
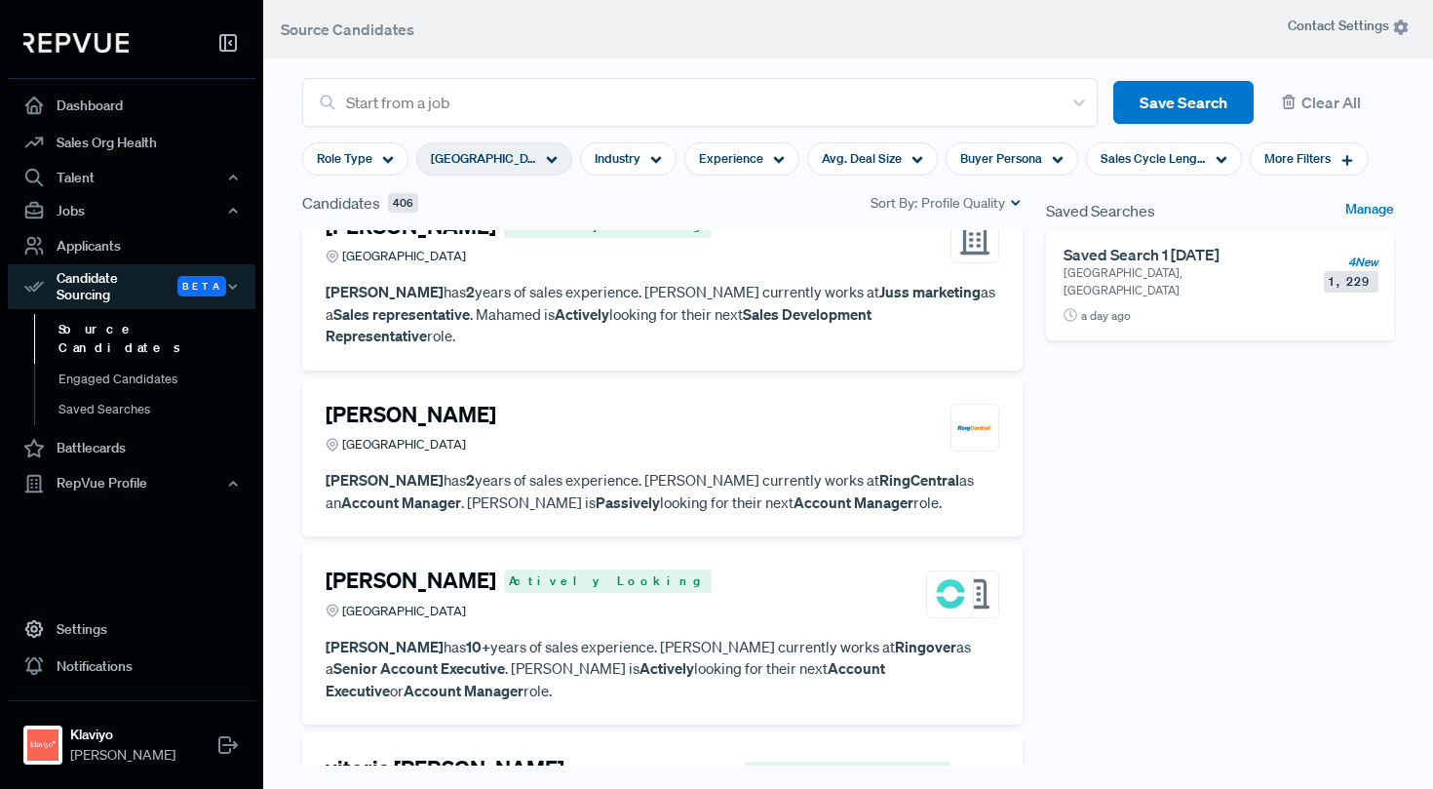
click at [508, 755] on h4 "vitoria [PERSON_NAME] [PERSON_NAME]" at bounding box center [531, 781] width 411 height 52
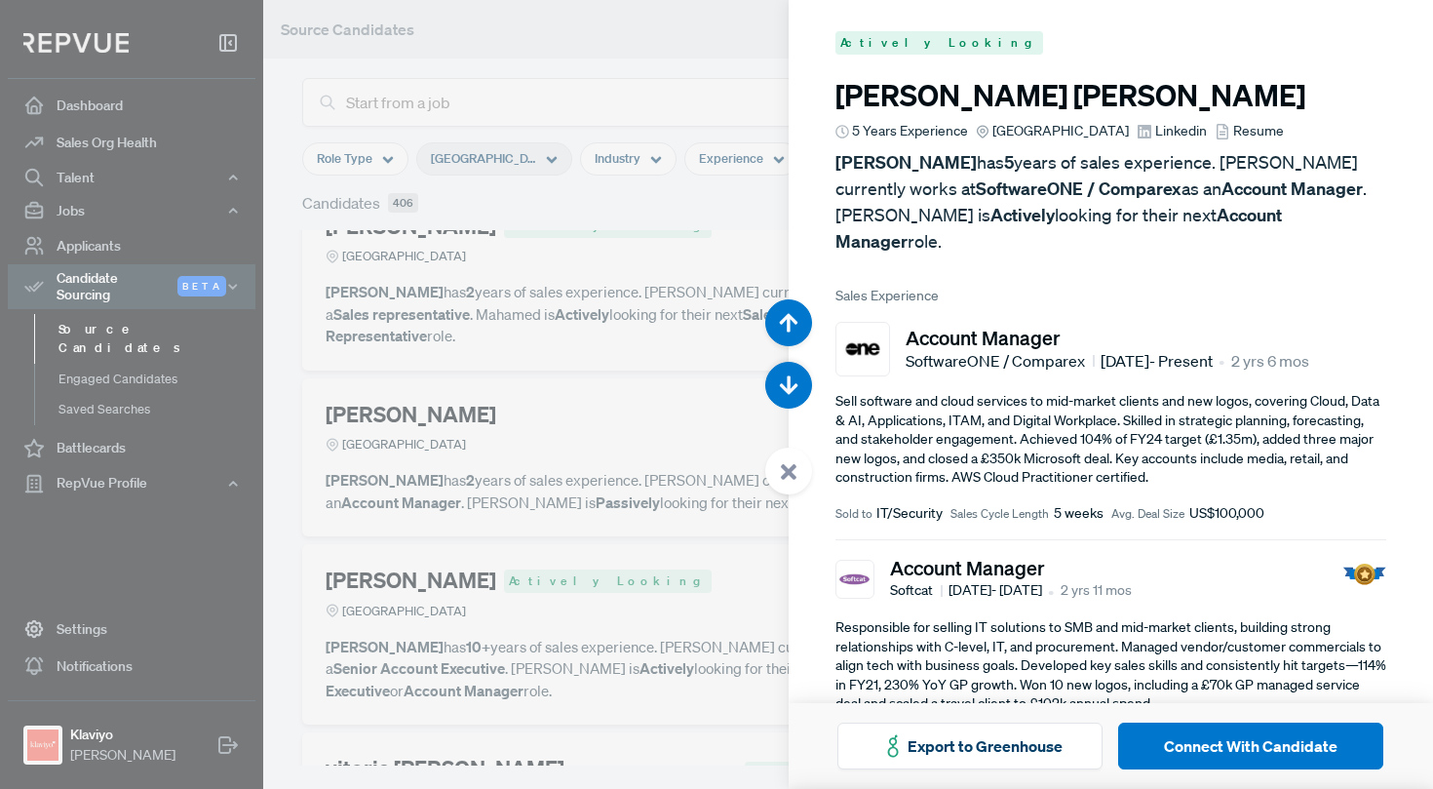
scroll to position [29964, 0]
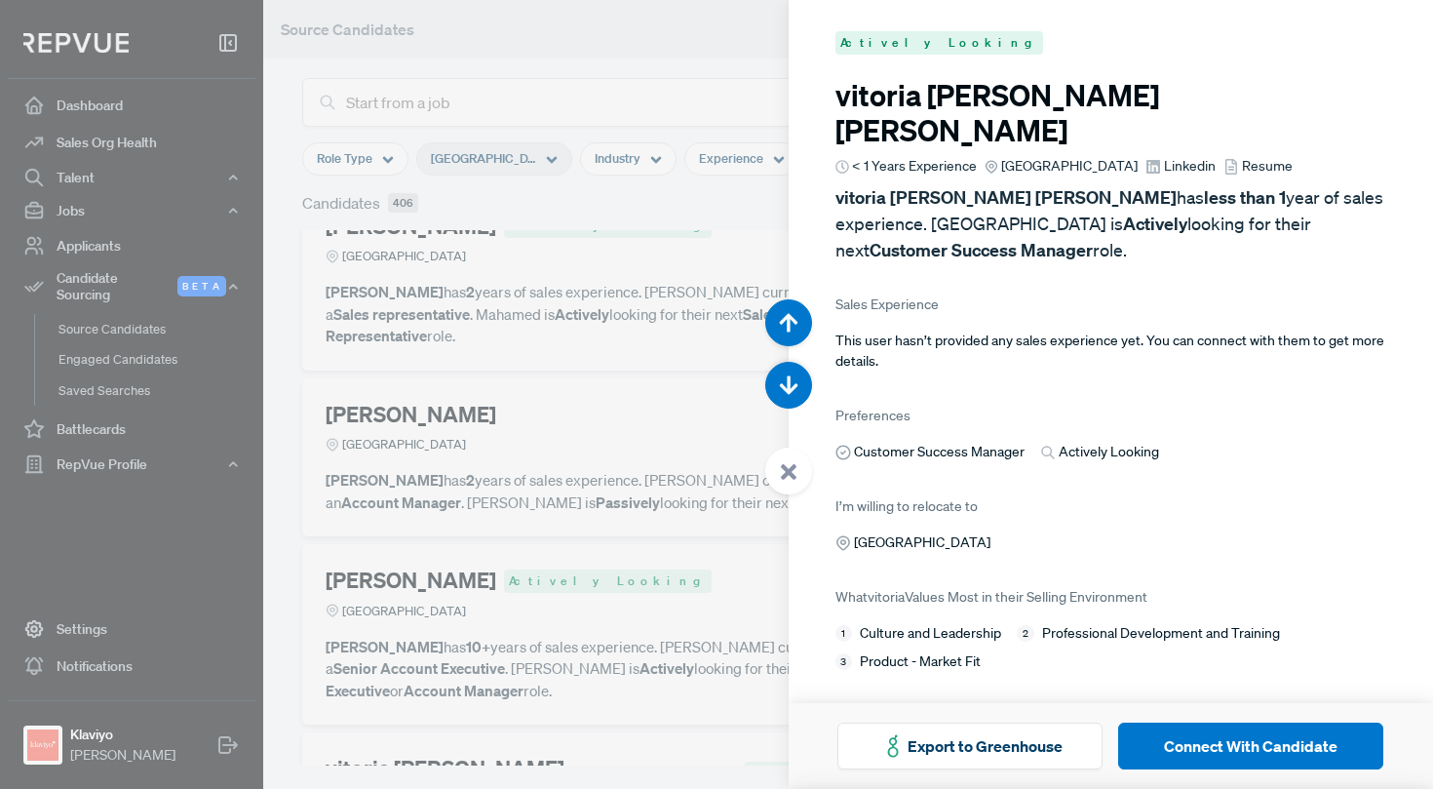
click at [630, 309] on div at bounding box center [716, 394] width 1433 height 789
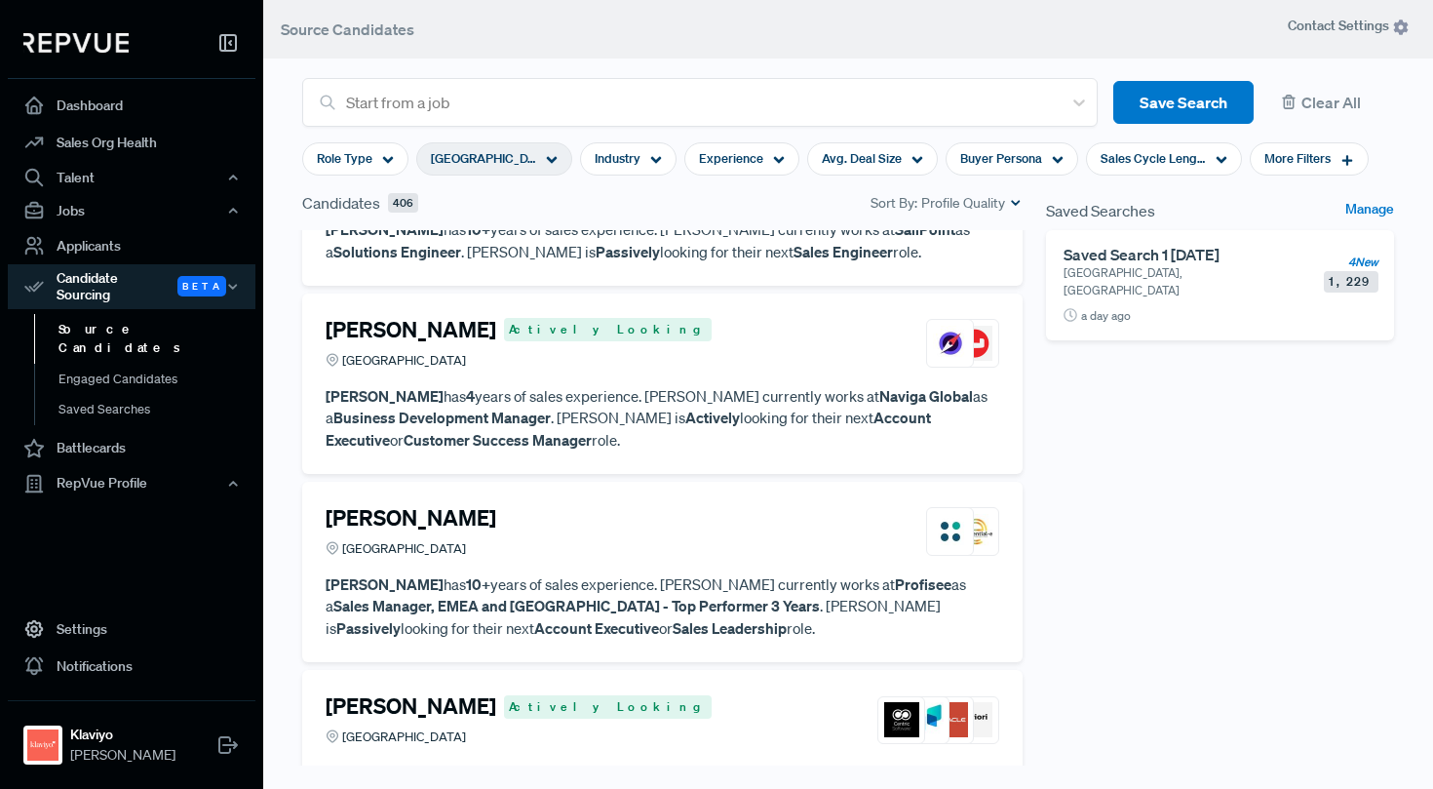
scroll to position [8580, 0]
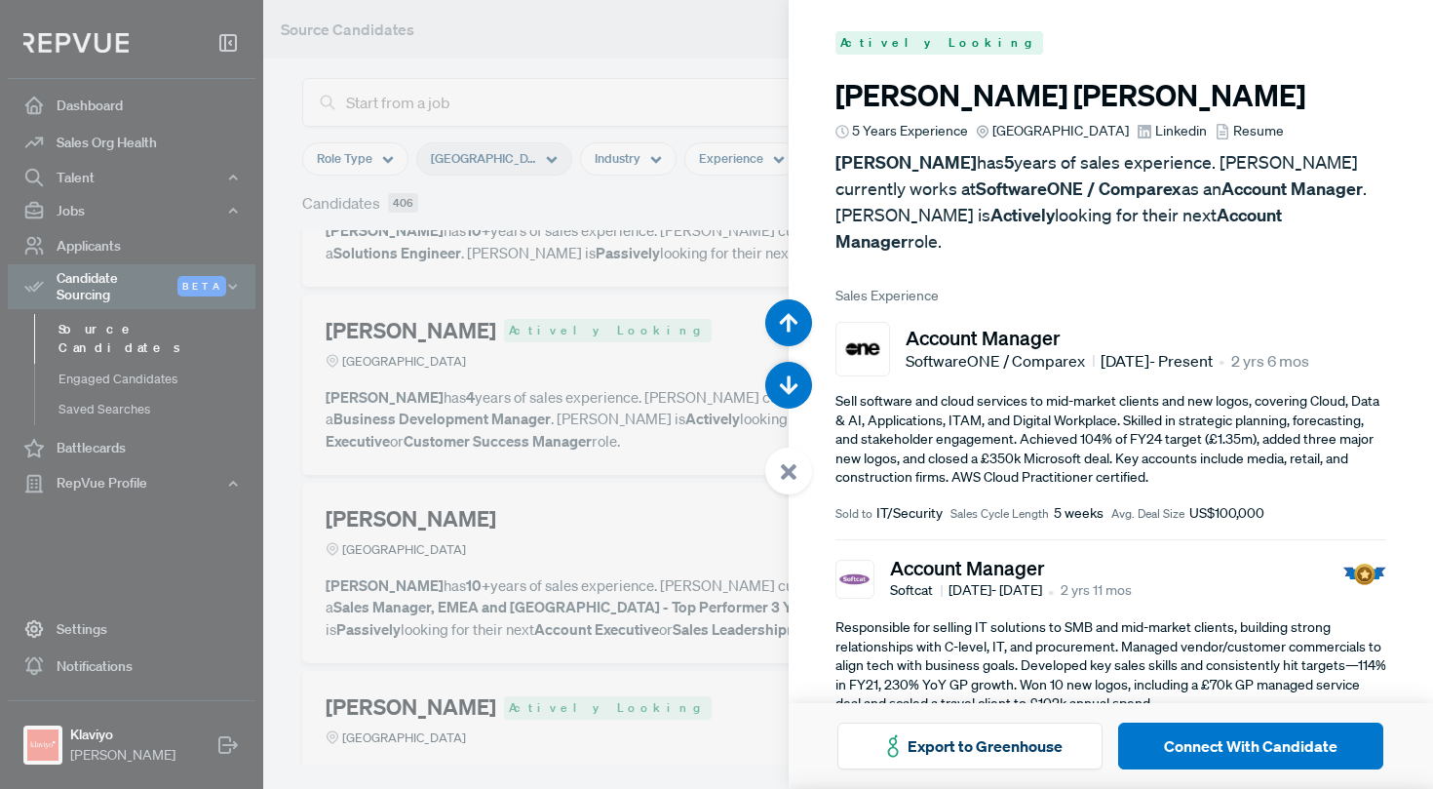
scroll to position [37061, 0]
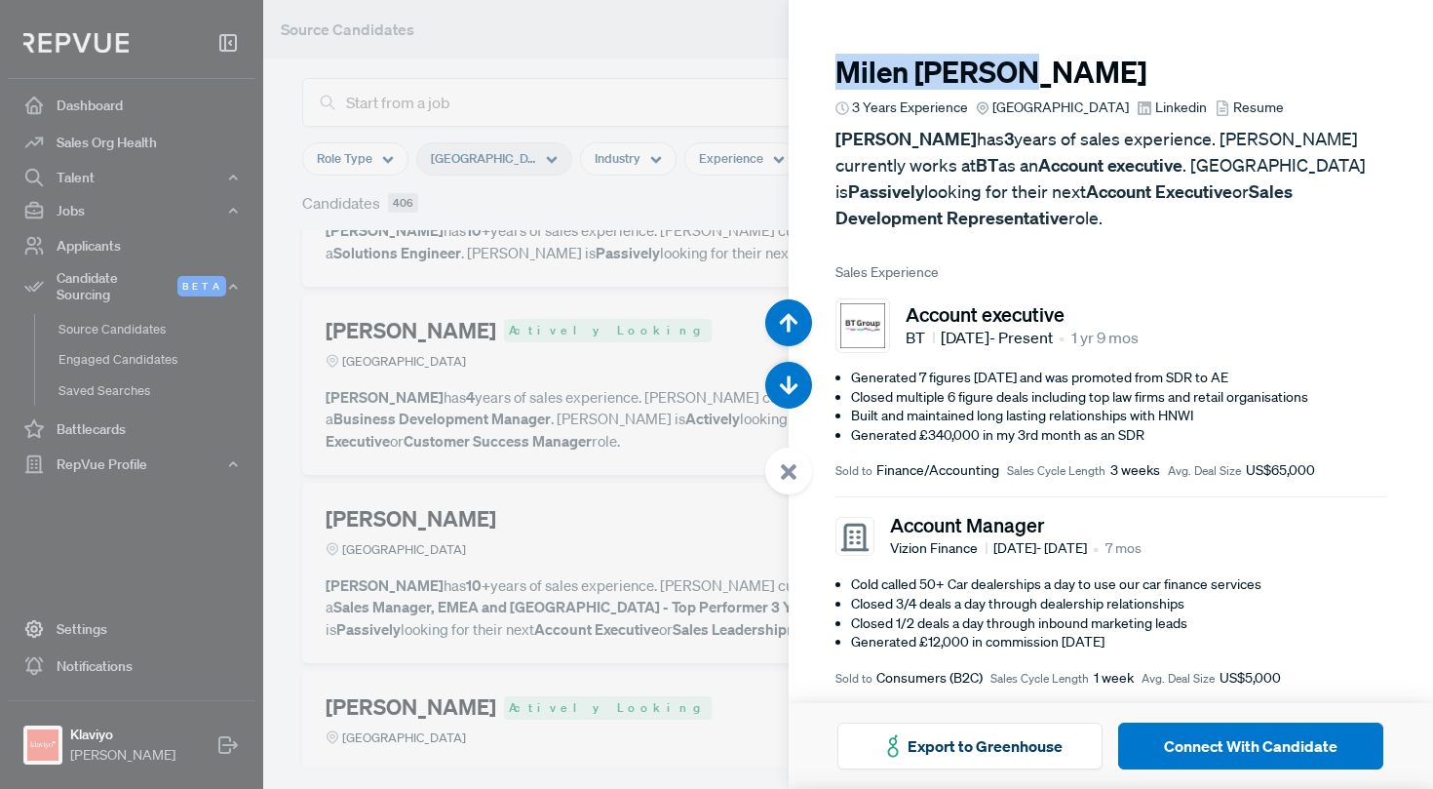
drag, startPoint x: 1051, startPoint y: 67, endPoint x: 808, endPoint y: 76, distance: 242.9
click at [808, 76] on article "[PERSON_NAME] 3 Years Experience Greater [GEOGRAPHIC_DATA] Linkedin Resume [GEO…" at bounding box center [1111, 645] width 645 height 1290
copy h3 "[PERSON_NAME]"
click at [552, 396] on div at bounding box center [716, 394] width 1433 height 789
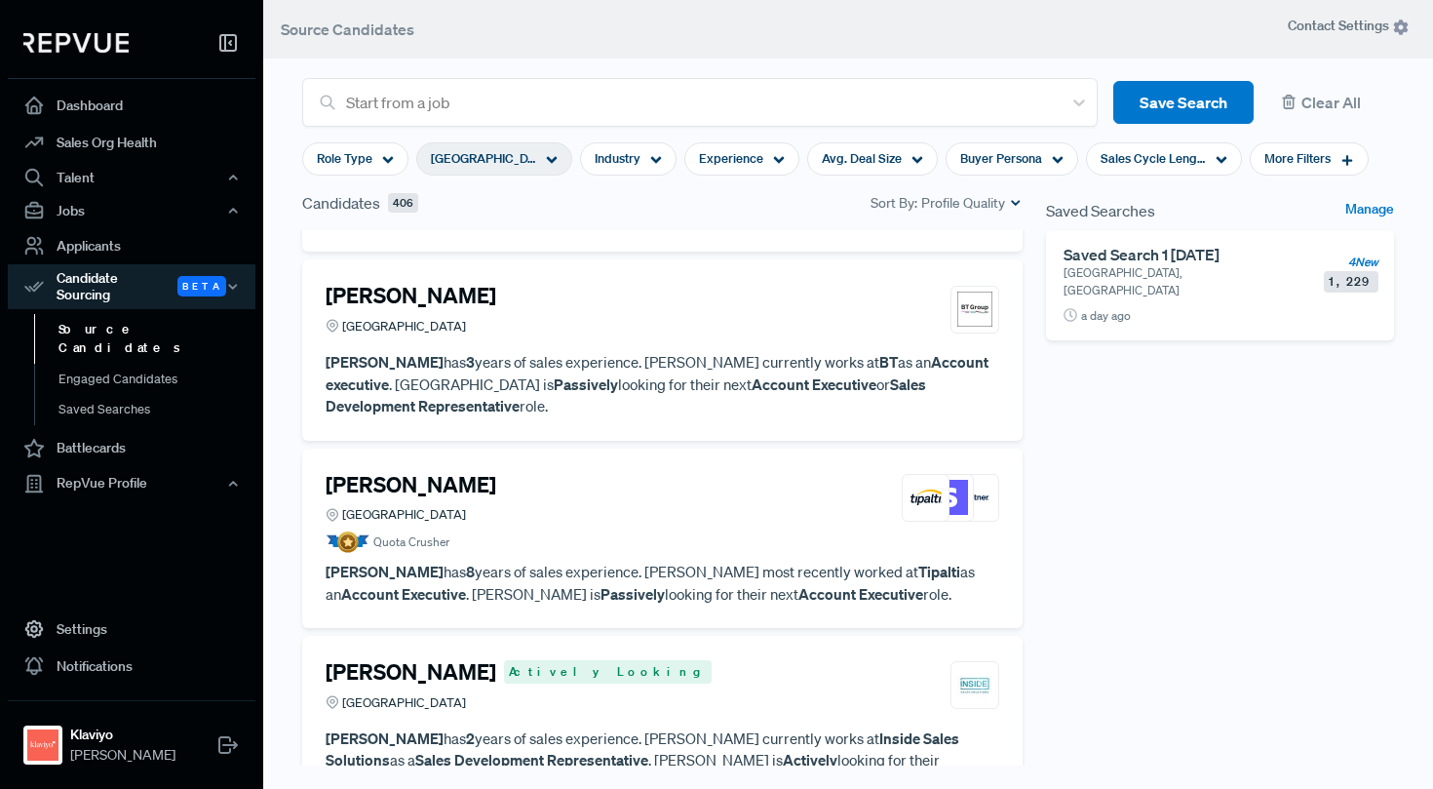
scroll to position [9184, 0]
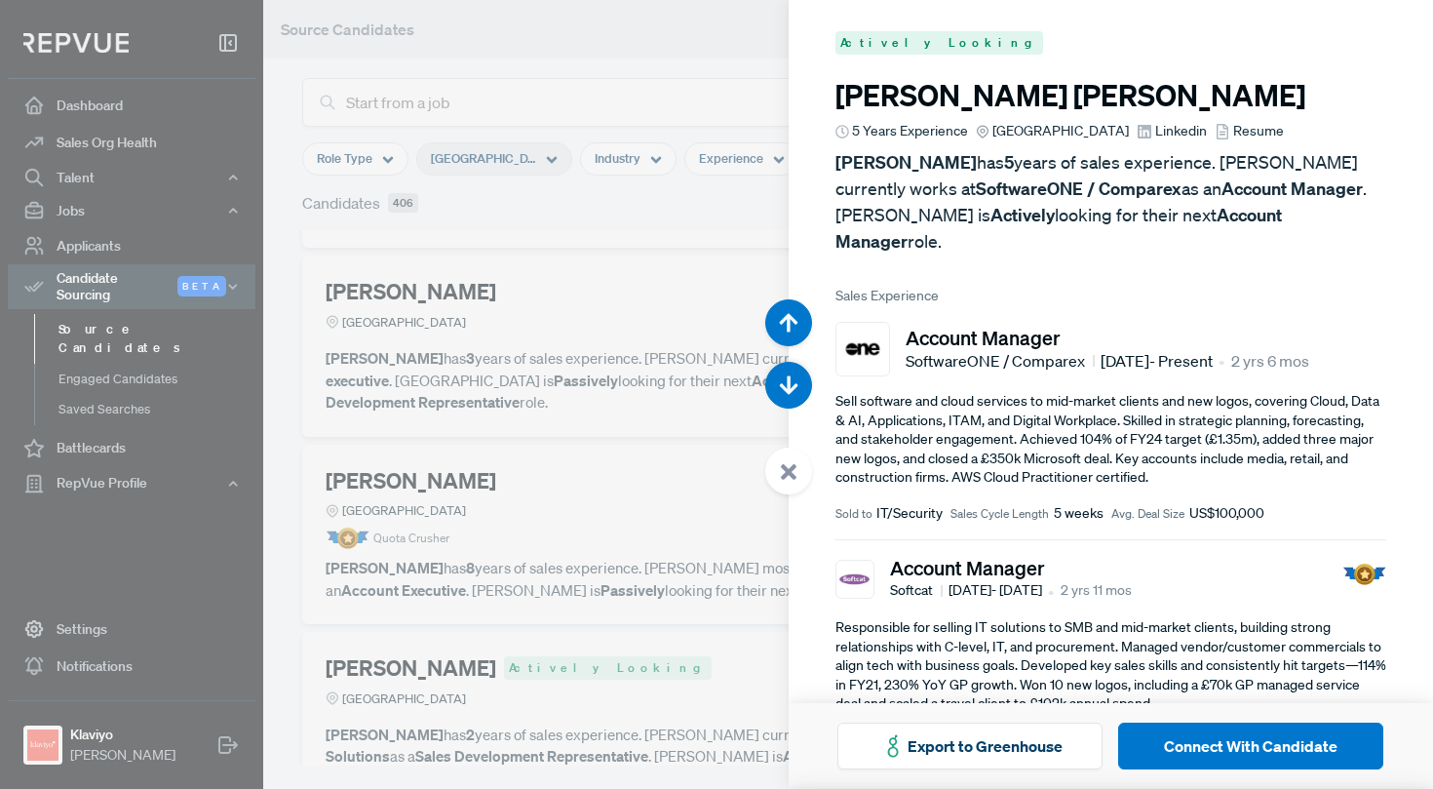
scroll to position [40215, 0]
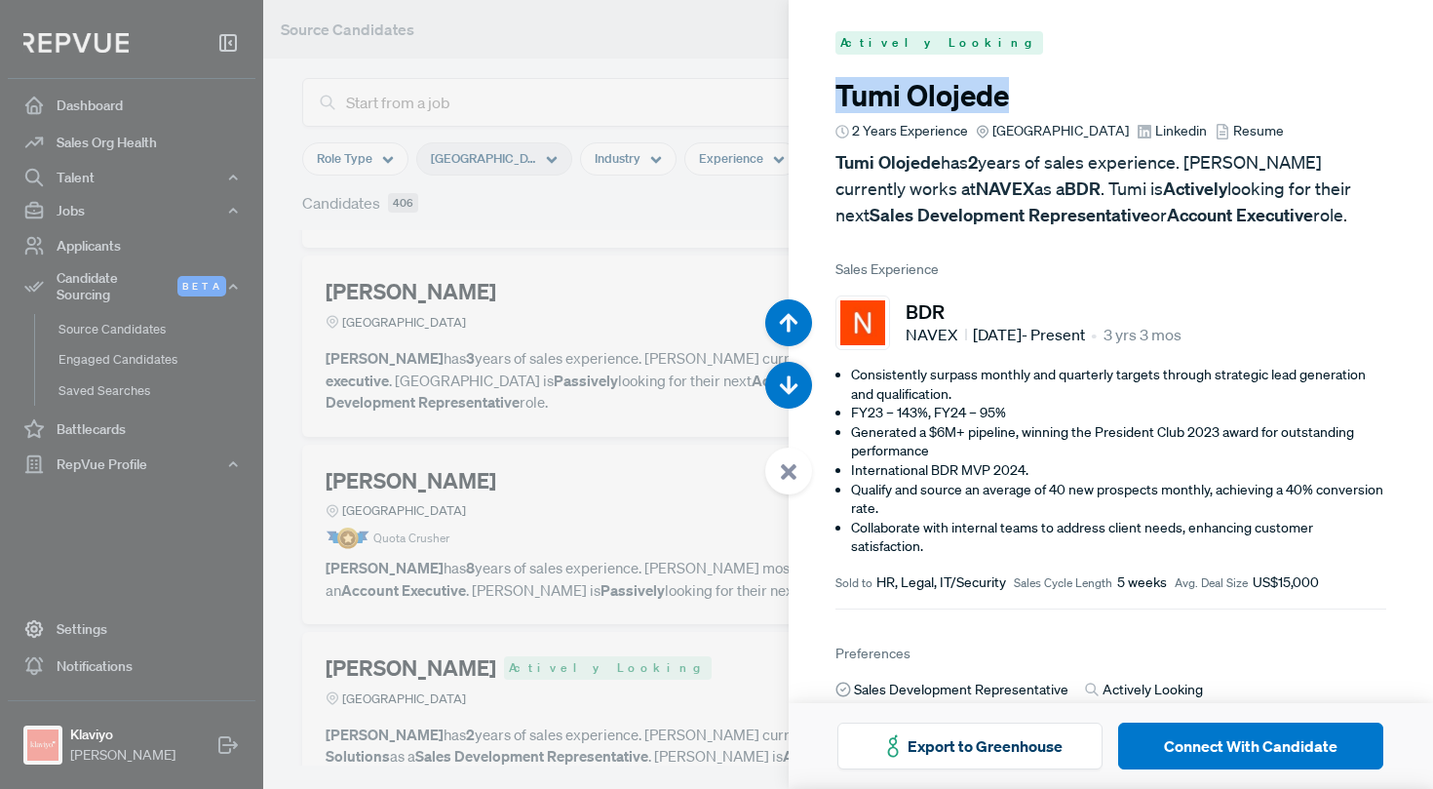
drag, startPoint x: 1012, startPoint y: 106, endPoint x: 810, endPoint y: 106, distance: 201.8
click at [810, 106] on article "Actively Looking Tumi Olojede 2 Years Experience Greater [GEOGRAPHIC_DATA] Link…" at bounding box center [1111, 470] width 645 height 941
copy h3 "Tumi Olojede"
click at [628, 383] on div at bounding box center [716, 394] width 1433 height 789
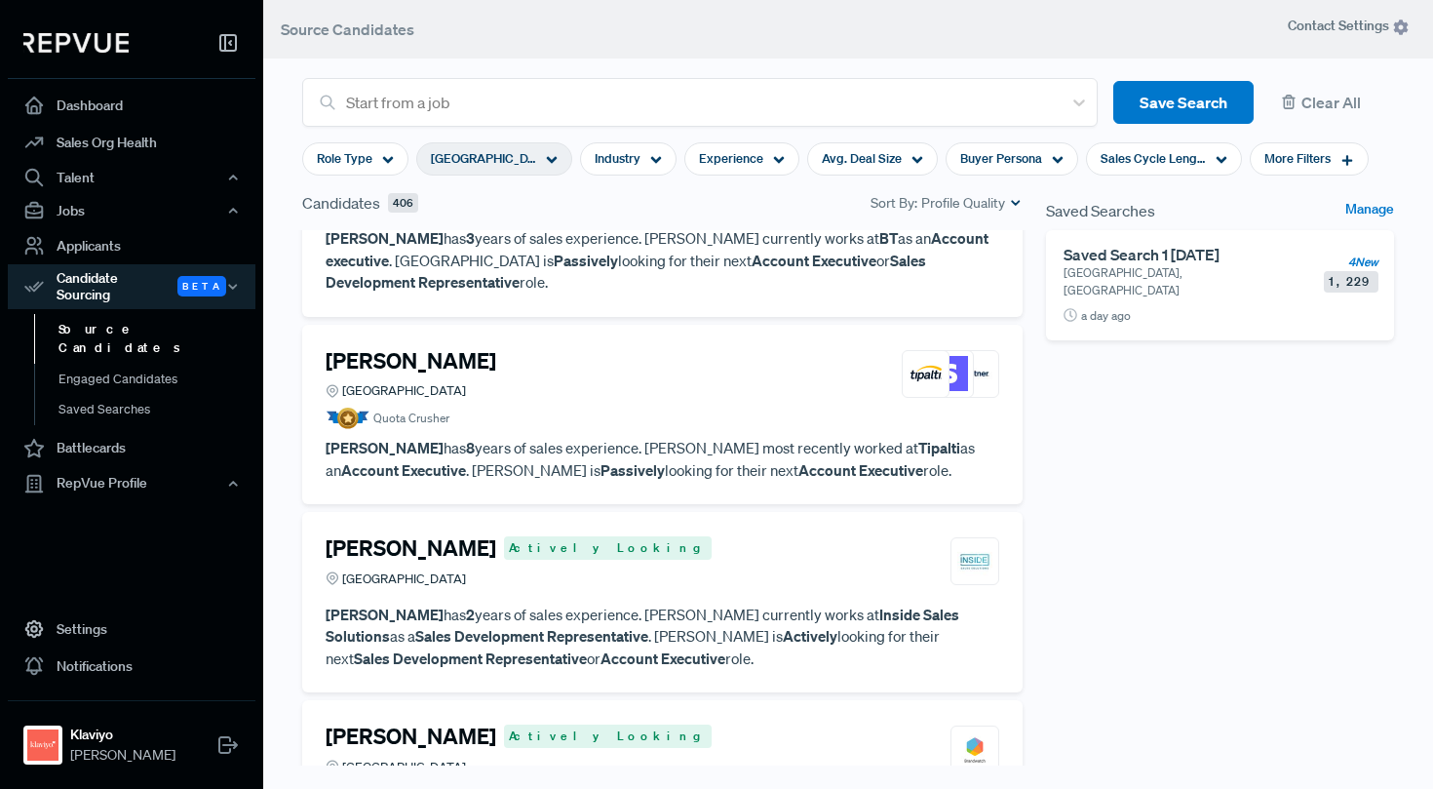
scroll to position [9330, 0]
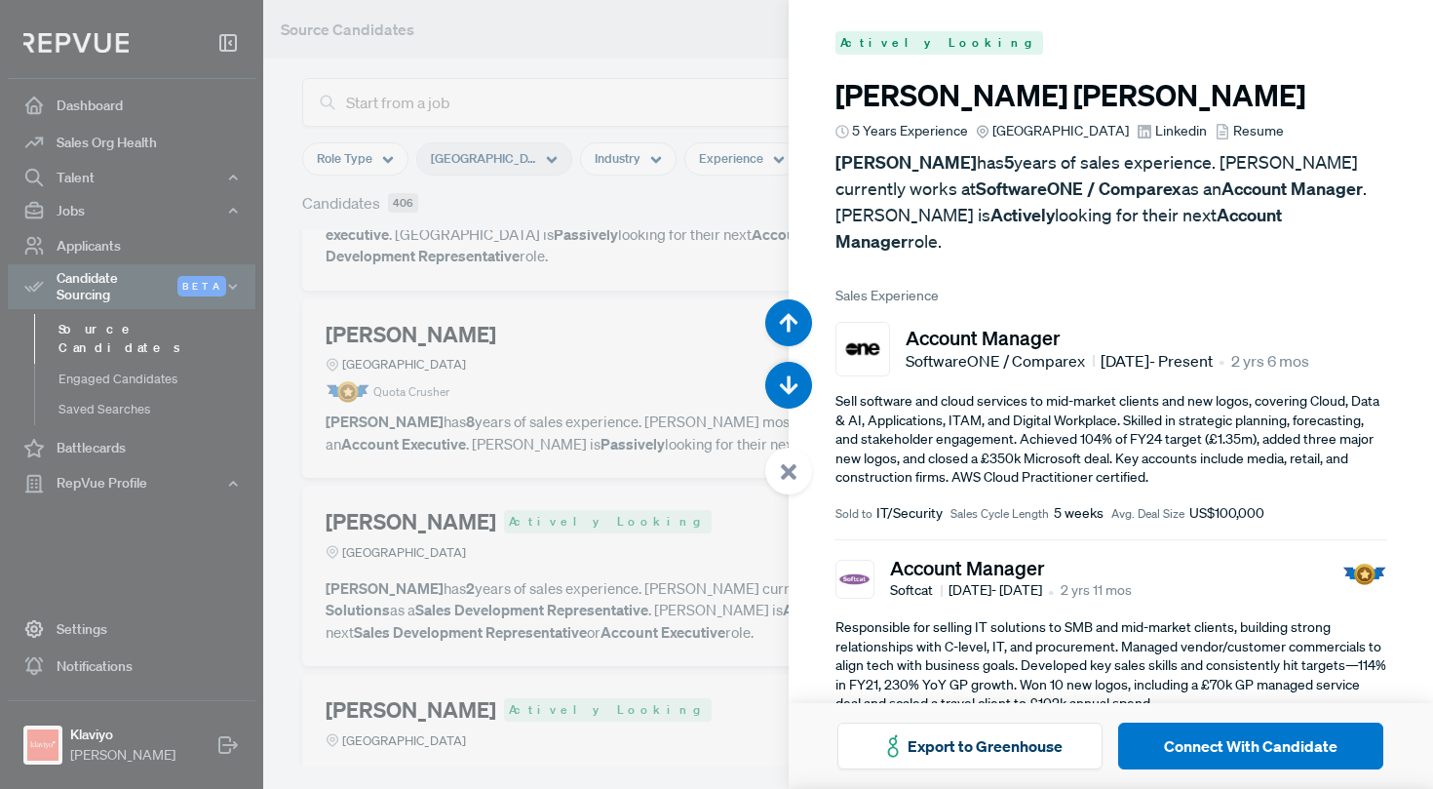
scroll to position [41003, 0]
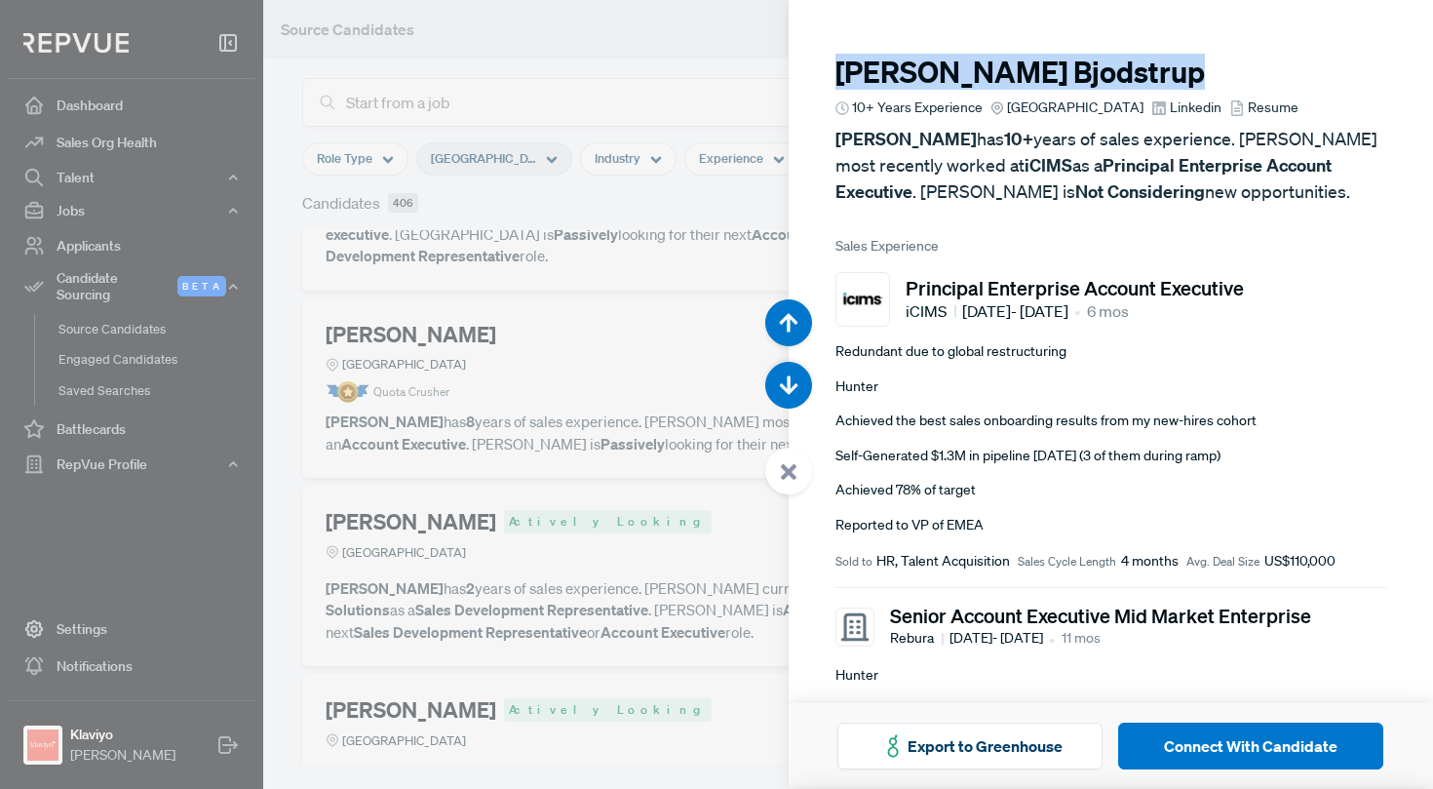
drag, startPoint x: 1047, startPoint y: 67, endPoint x: 825, endPoint y: 71, distance: 222.3
copy h3 "[PERSON_NAME]"
click at [474, 311] on div at bounding box center [716, 394] width 1433 height 789
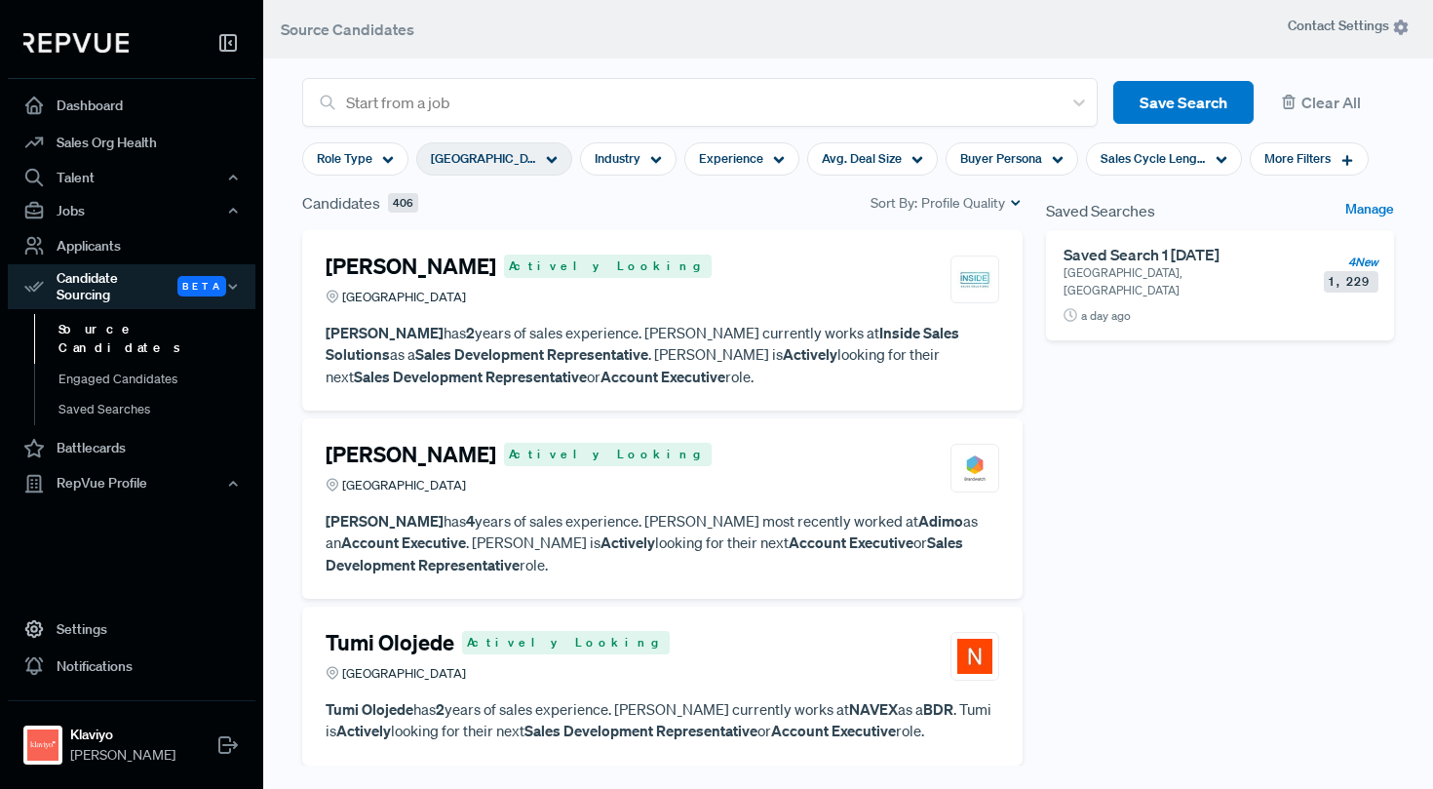
scroll to position [9586, 0]
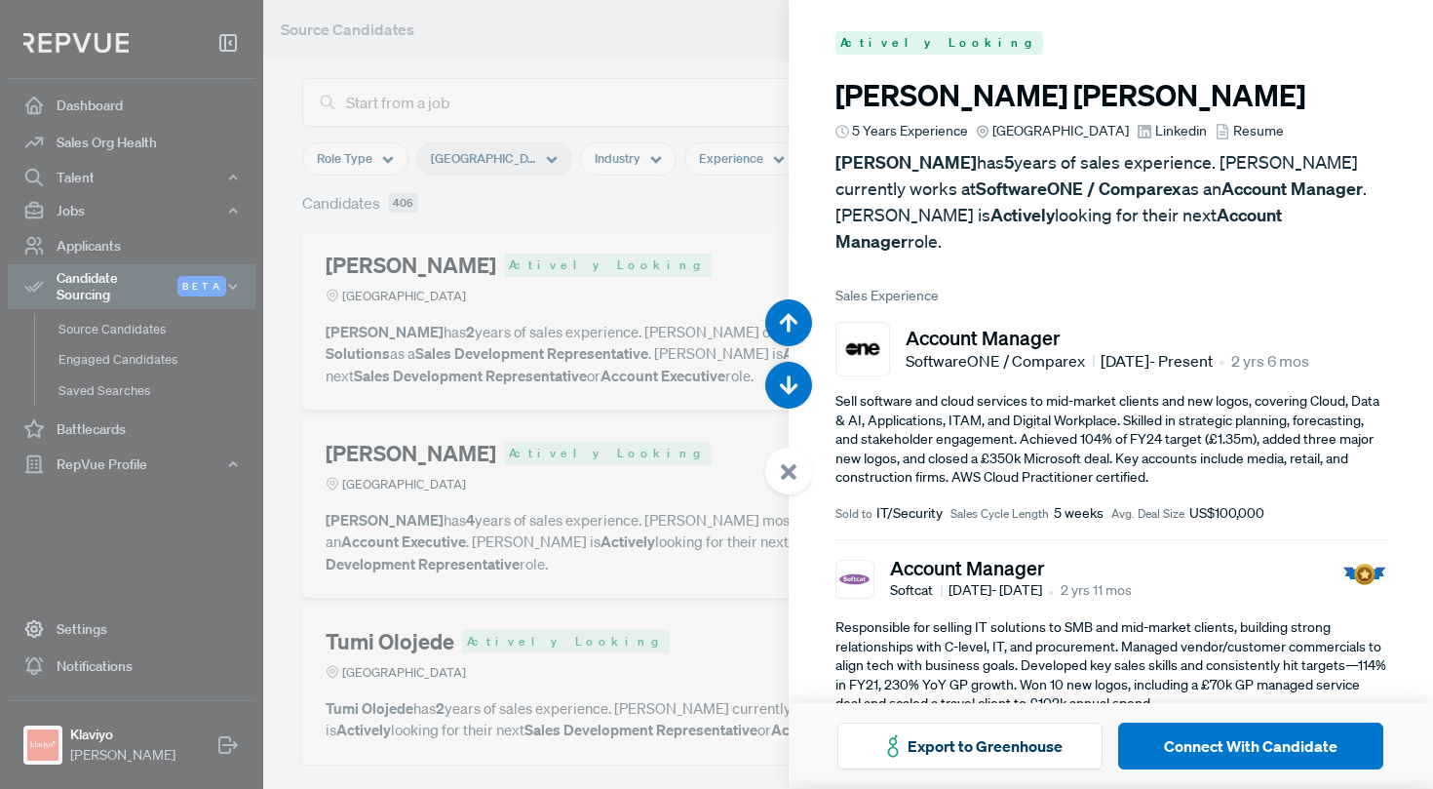
scroll to position [41792, 0]
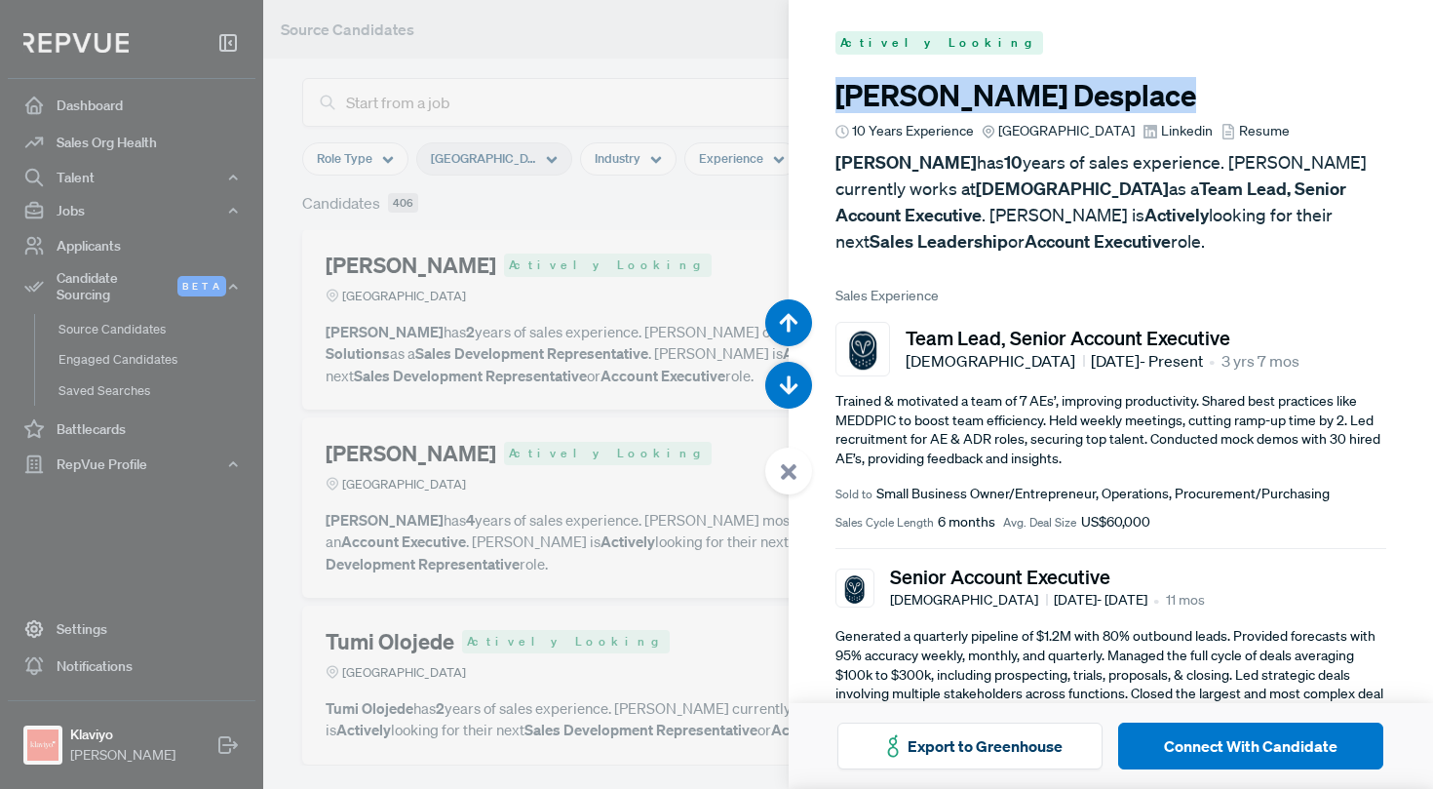
drag, startPoint x: 1060, startPoint y: 94, endPoint x: 794, endPoint y: 94, distance: 266.1
copy h3 "[PERSON_NAME]"
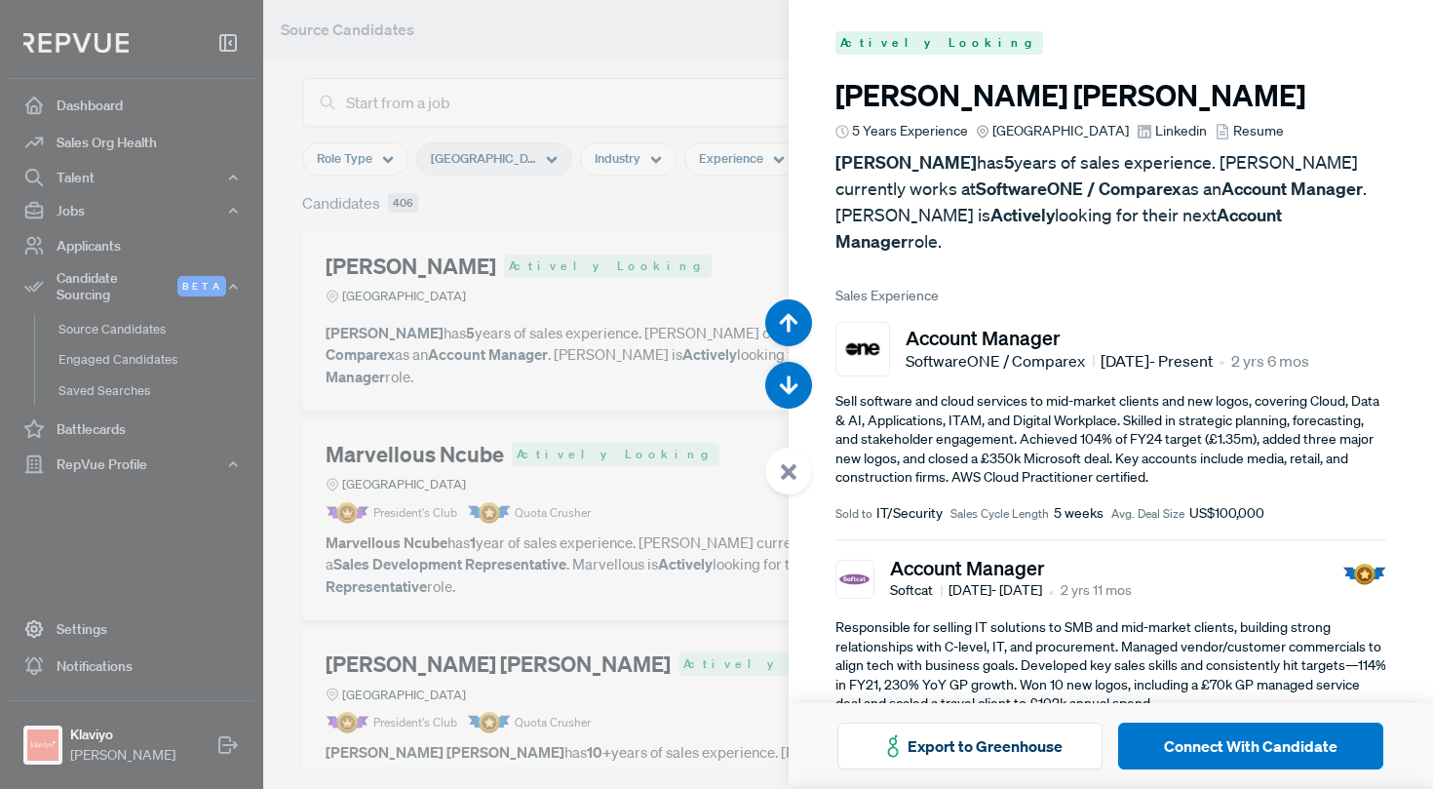
scroll to position [41792, 0]
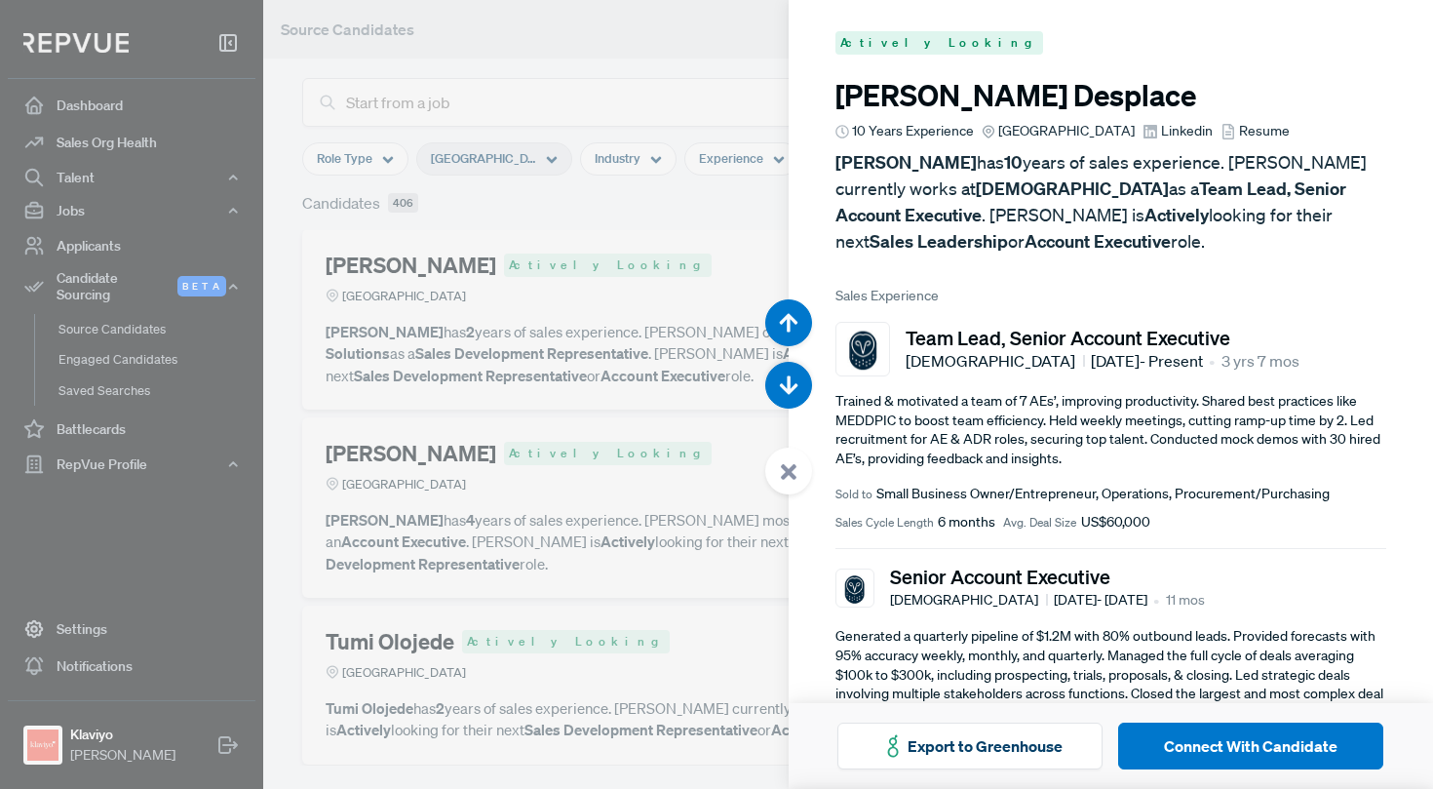
click at [517, 417] on div at bounding box center [716, 394] width 1433 height 789
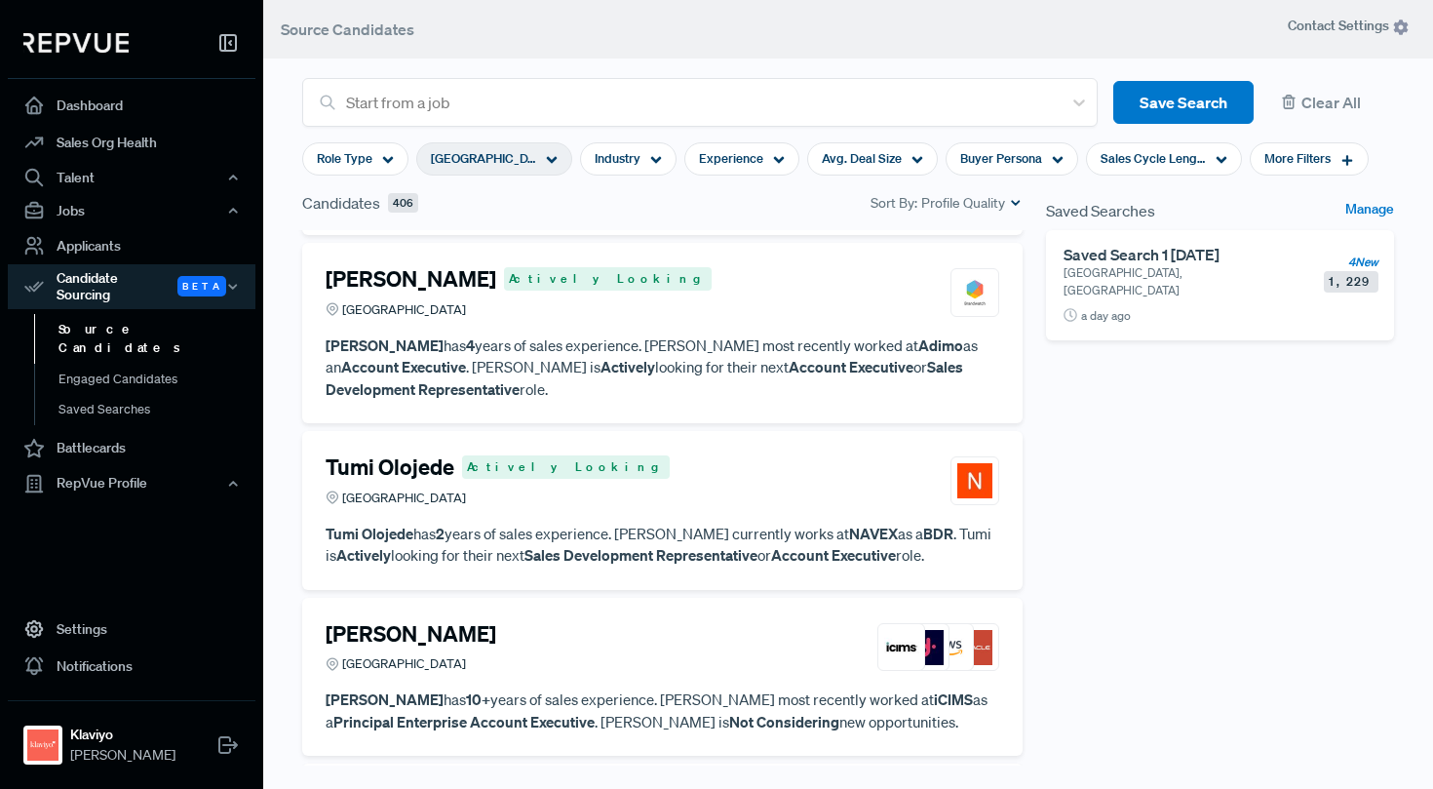
scroll to position [9787, 0]
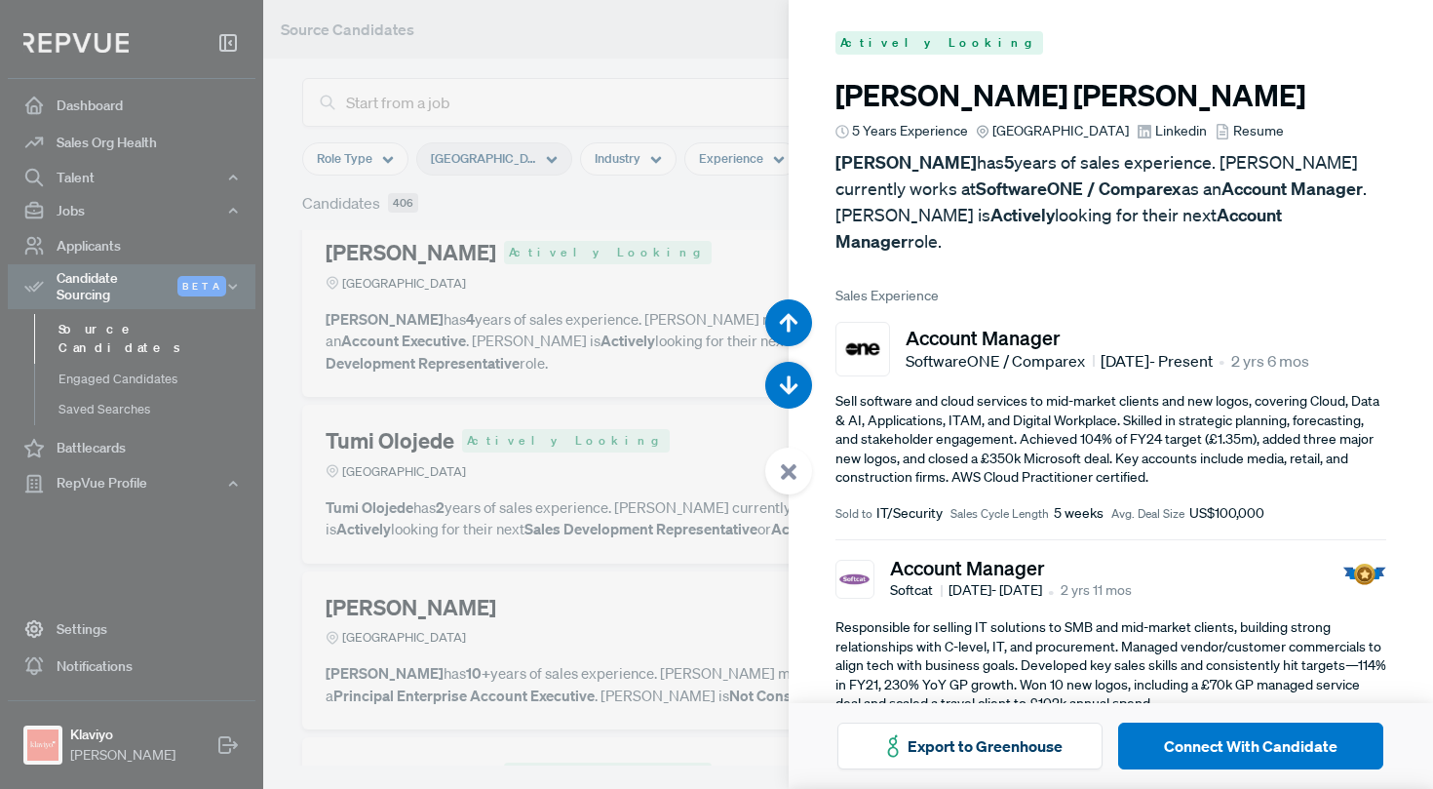
scroll to position [42580, 0]
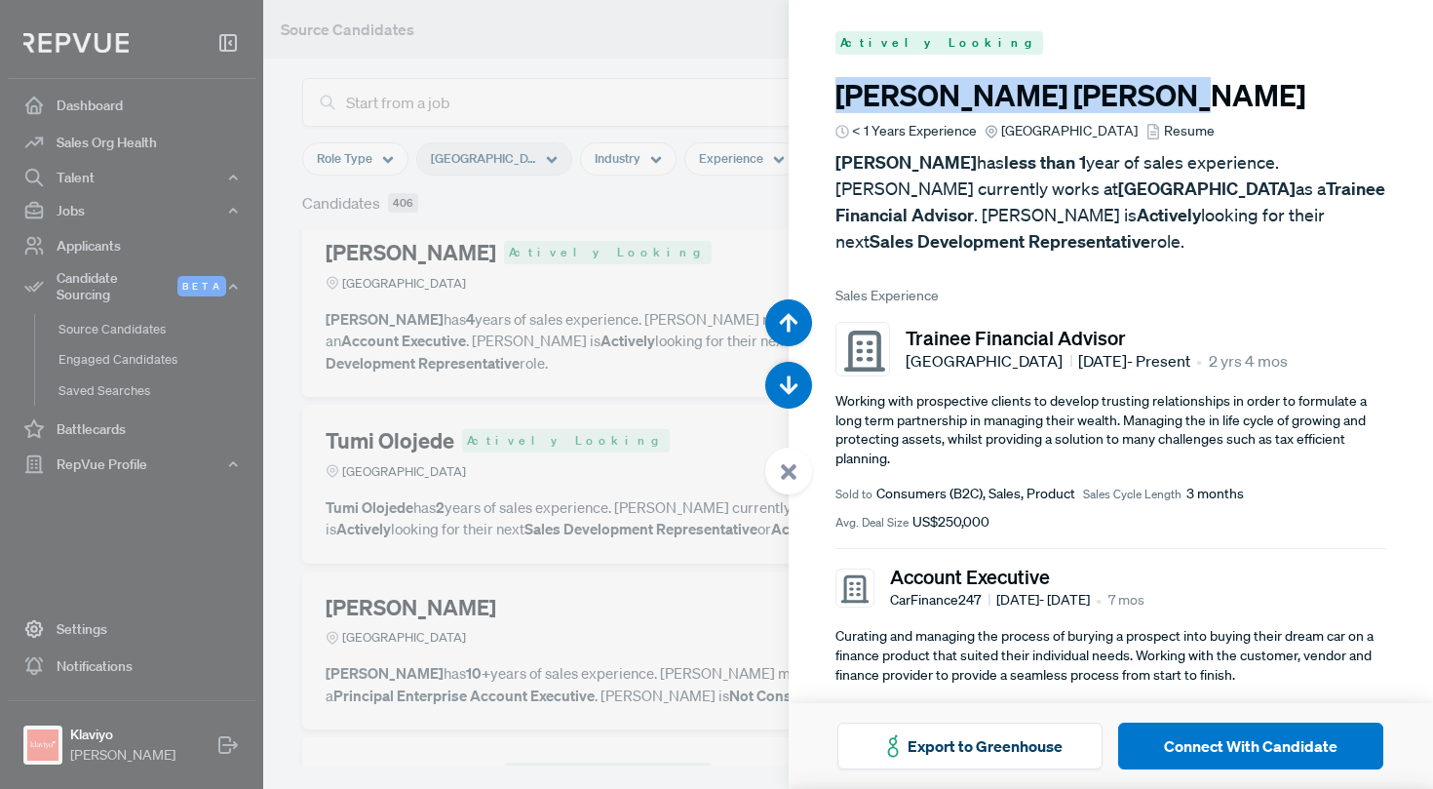
drag, startPoint x: 1060, startPoint y: 85, endPoint x: 807, endPoint y: 94, distance: 253.6
click at [807, 94] on article "Actively Looking Myles Robinson < 1 Years Experience Greater London Region Resu…" at bounding box center [1111, 548] width 645 height 1097
copy h3 "Myles Robinson"
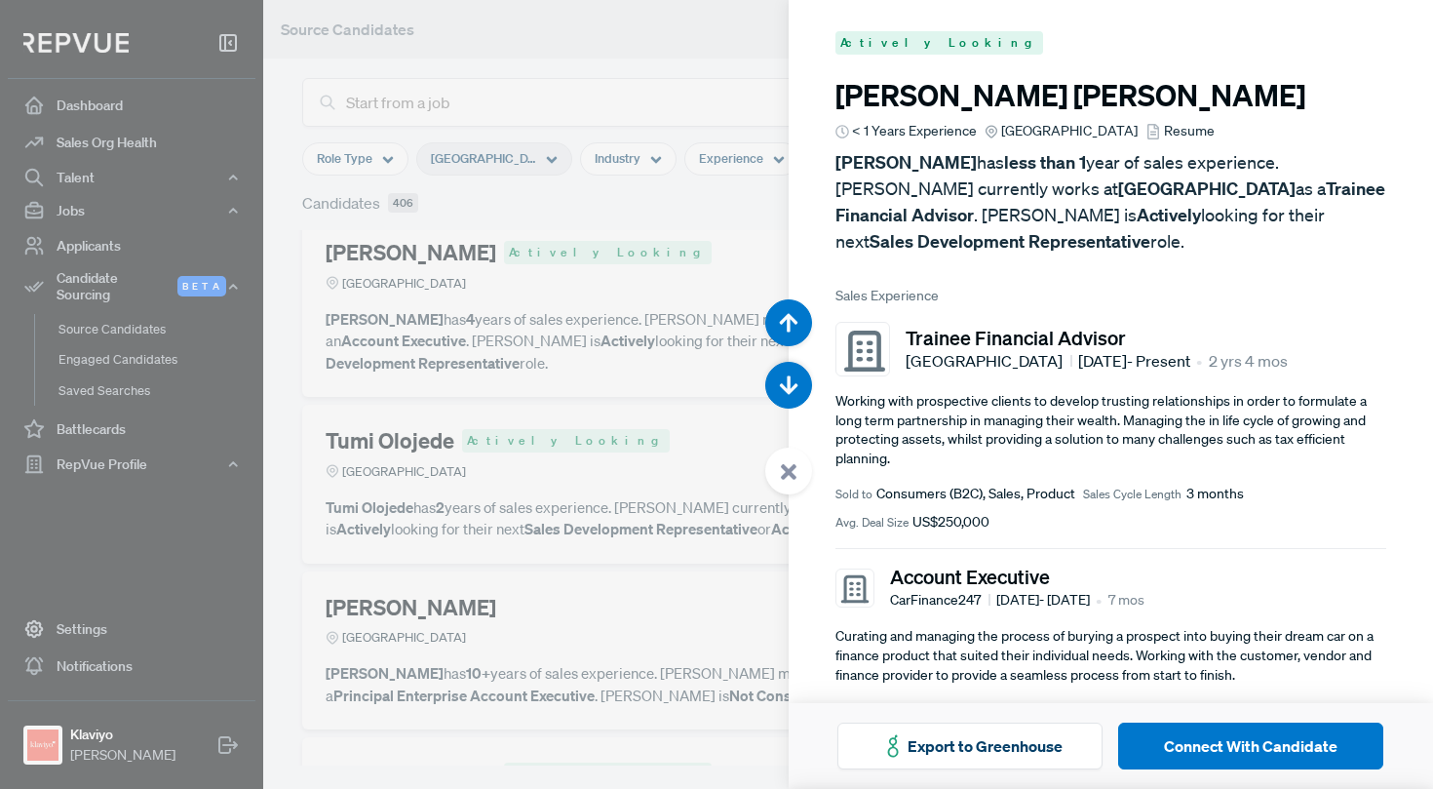
click at [650, 222] on div at bounding box center [716, 394] width 1433 height 789
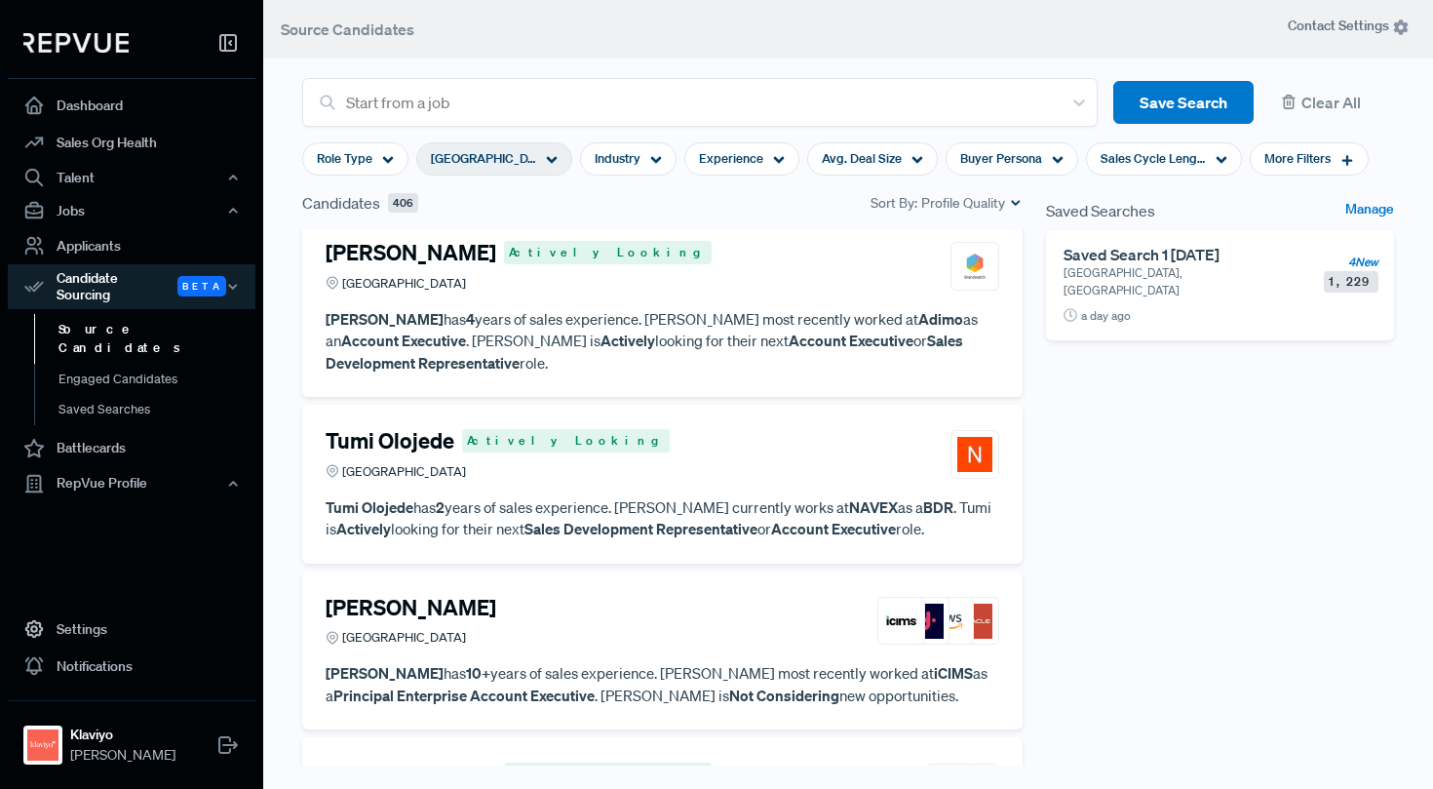
scroll to position [9833, 0]
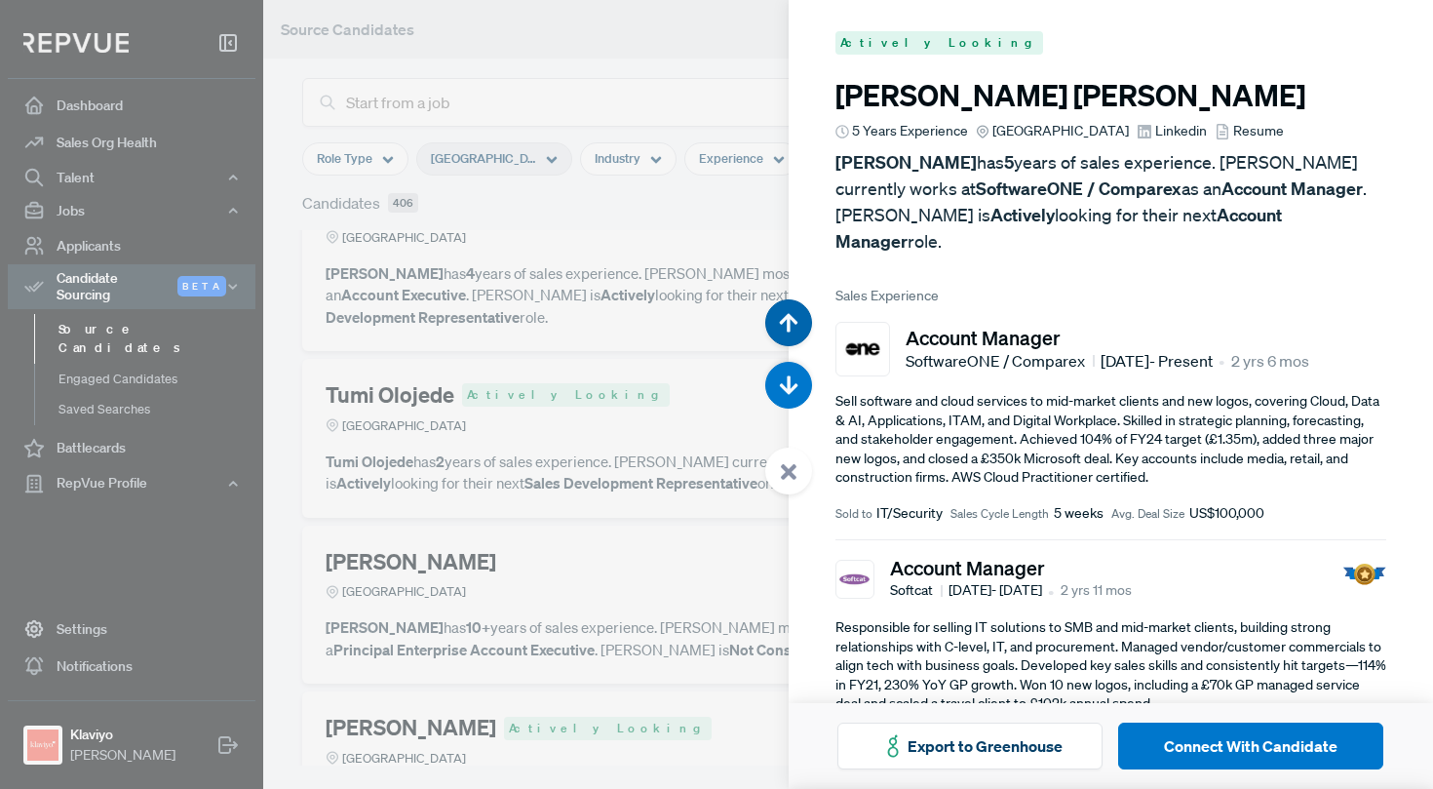
scroll to position [43369, 0]
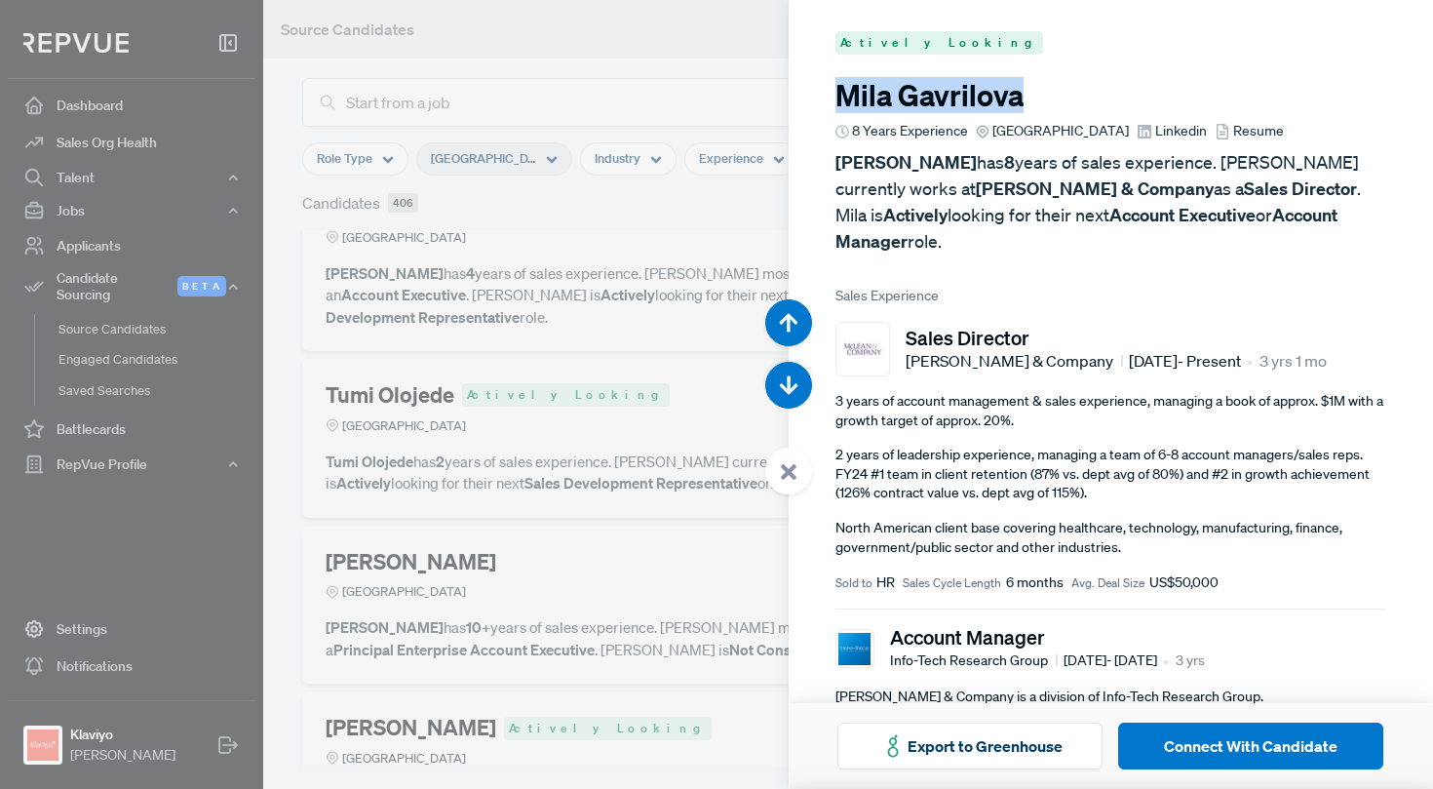
drag, startPoint x: 1030, startPoint y: 91, endPoint x: 831, endPoint y: 100, distance: 199.1
click at [831, 100] on article "Actively Looking Mila Gavrilova 8 Years Experience Greater London Region Linked…" at bounding box center [1111, 545] width 645 height 1091
copy h3 "Mila Gavrilova"
click at [460, 363] on div at bounding box center [716, 394] width 1433 height 789
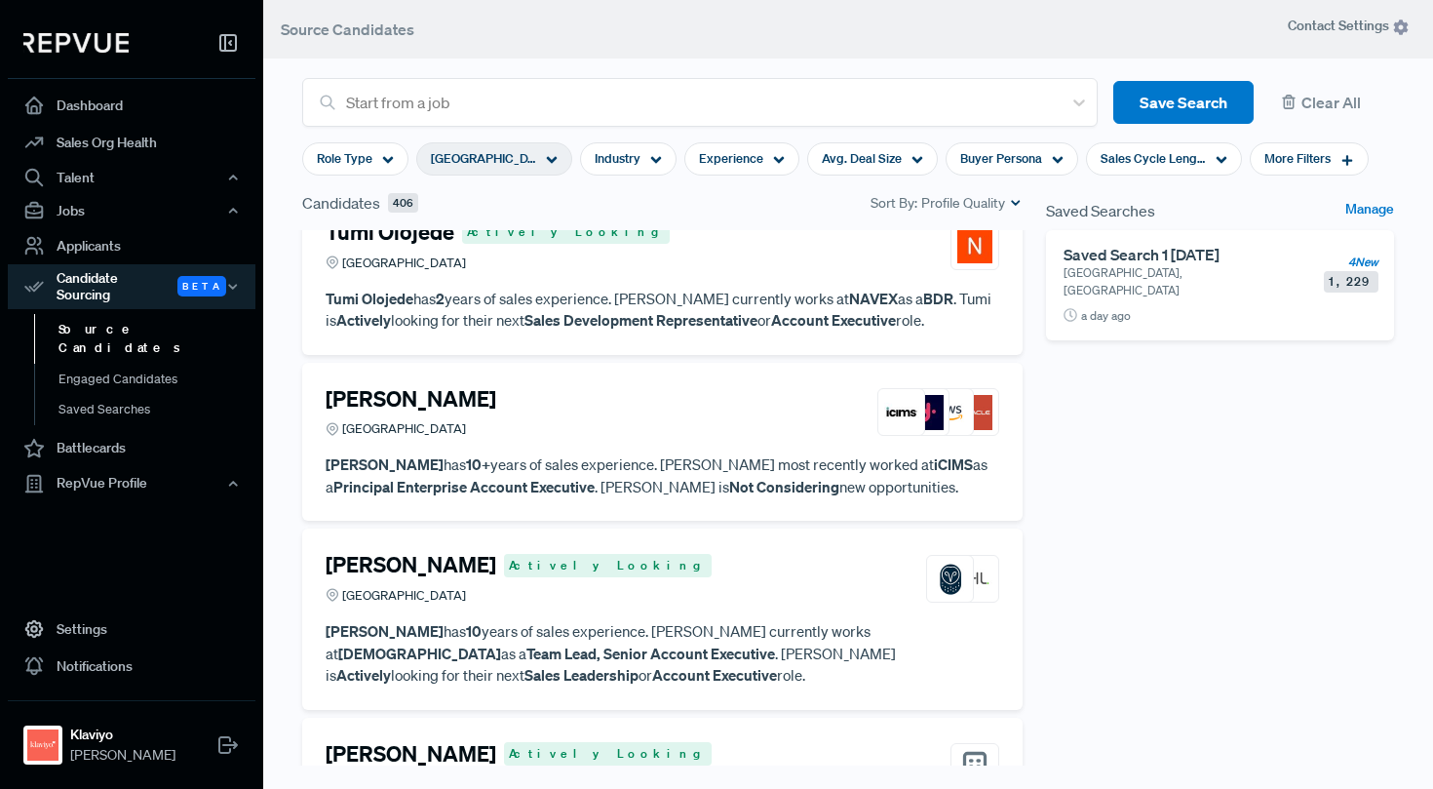
scroll to position [10048, 0]
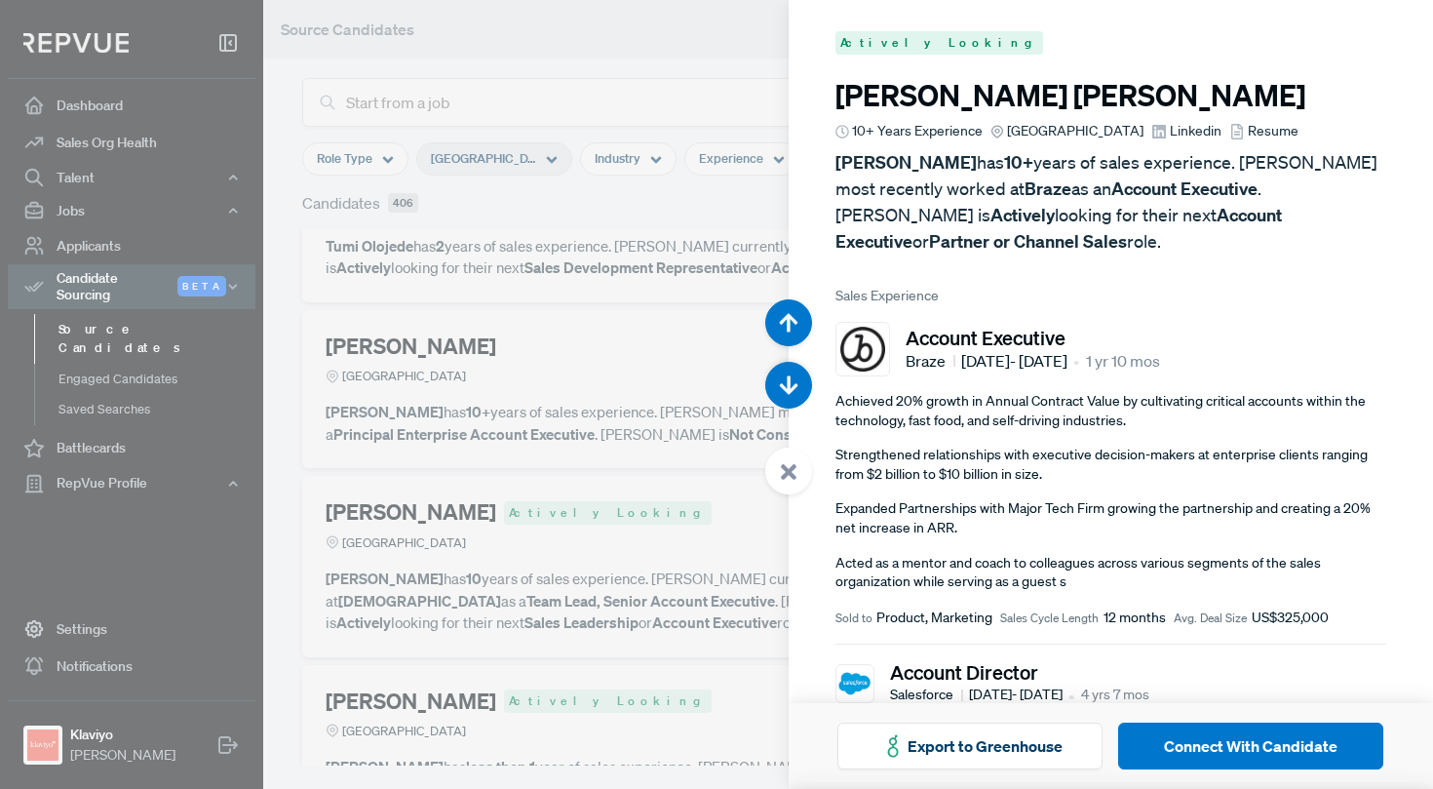
scroll to position [44157, 0]
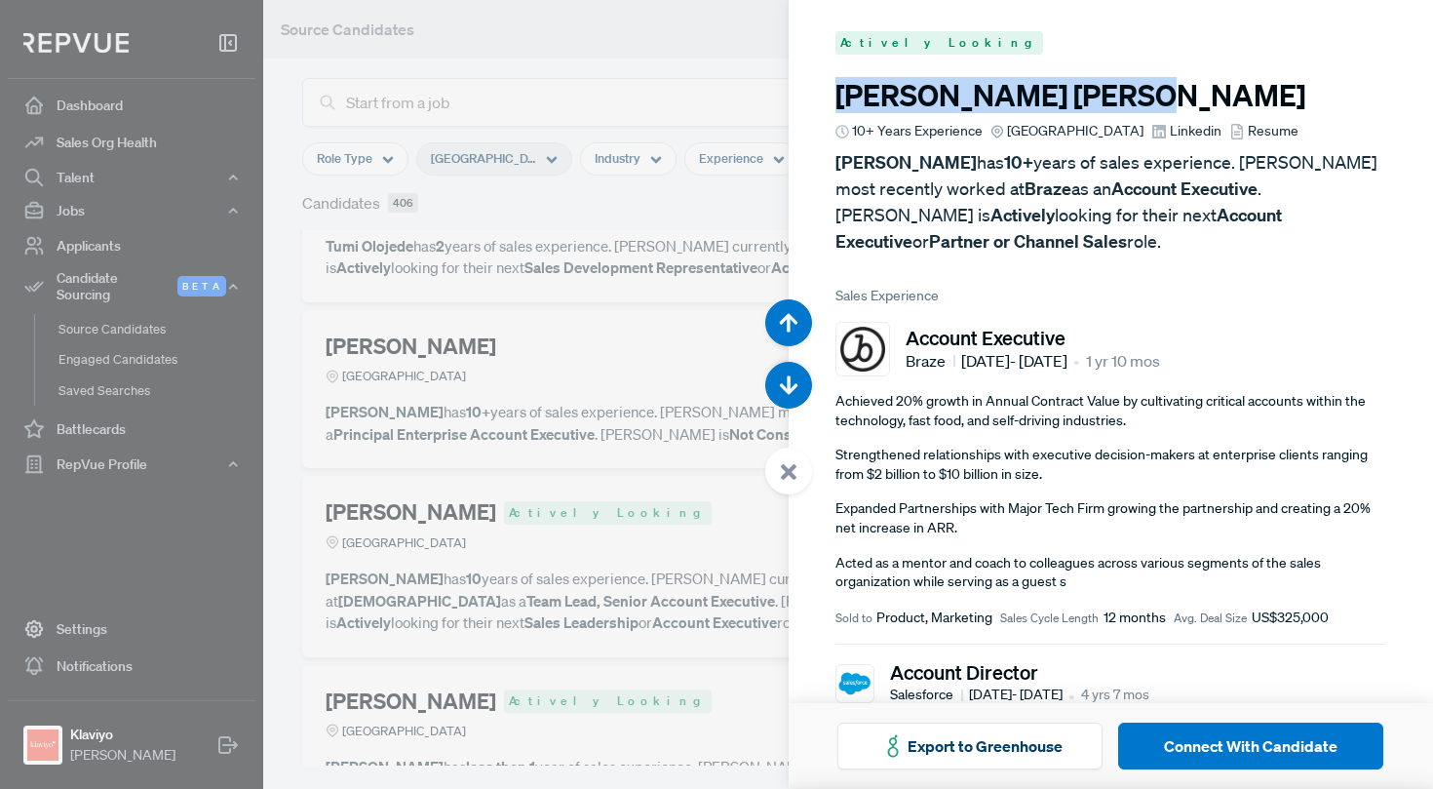
drag, startPoint x: 1041, startPoint y: 105, endPoint x: 834, endPoint y: 89, distance: 207.3
click at [835, 89] on h3 "Matthew Polick" at bounding box center [1111, 95] width 552 height 35
copy h3 "Matthew Polick"
click at [678, 269] on div at bounding box center [716, 394] width 1433 height 789
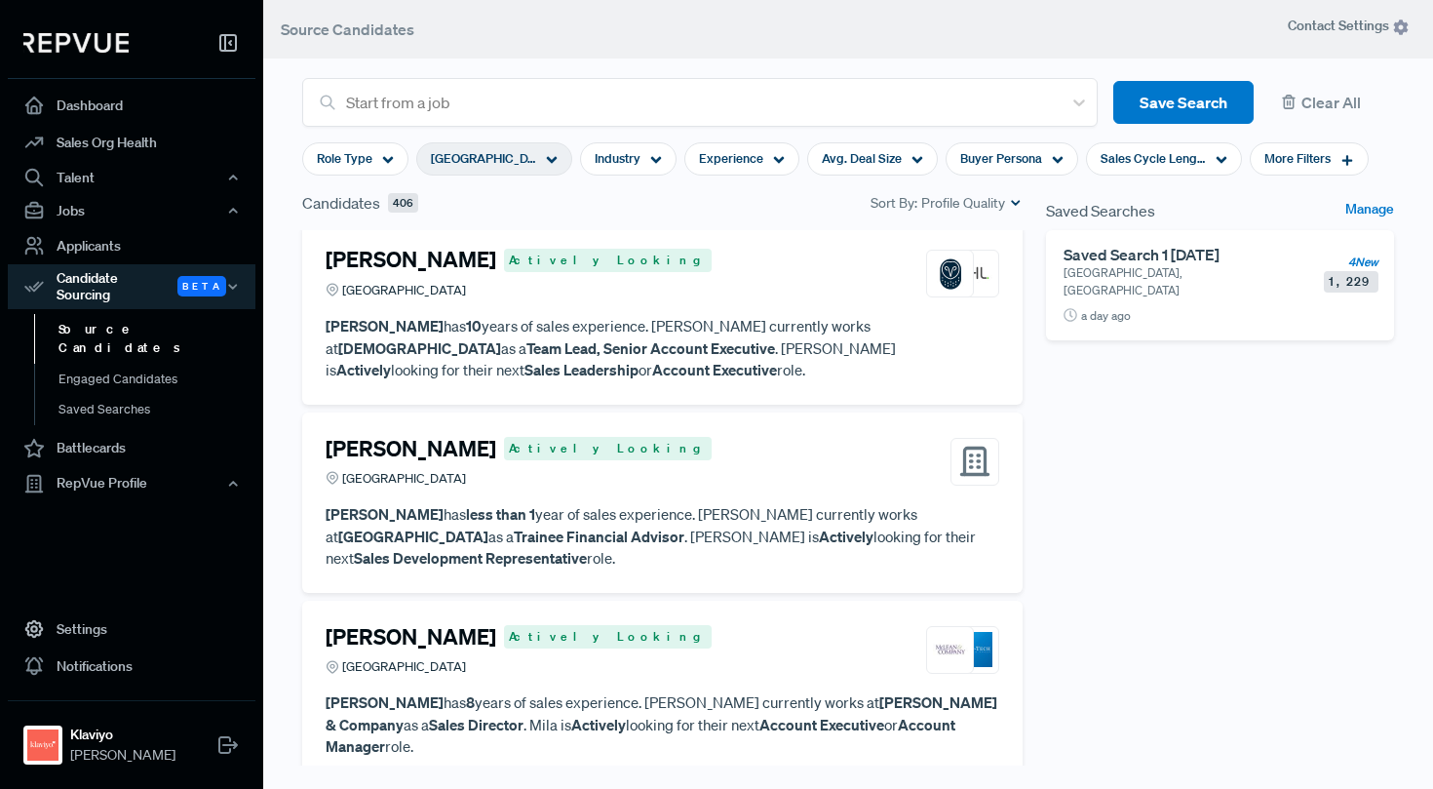
scroll to position [10319, 0]
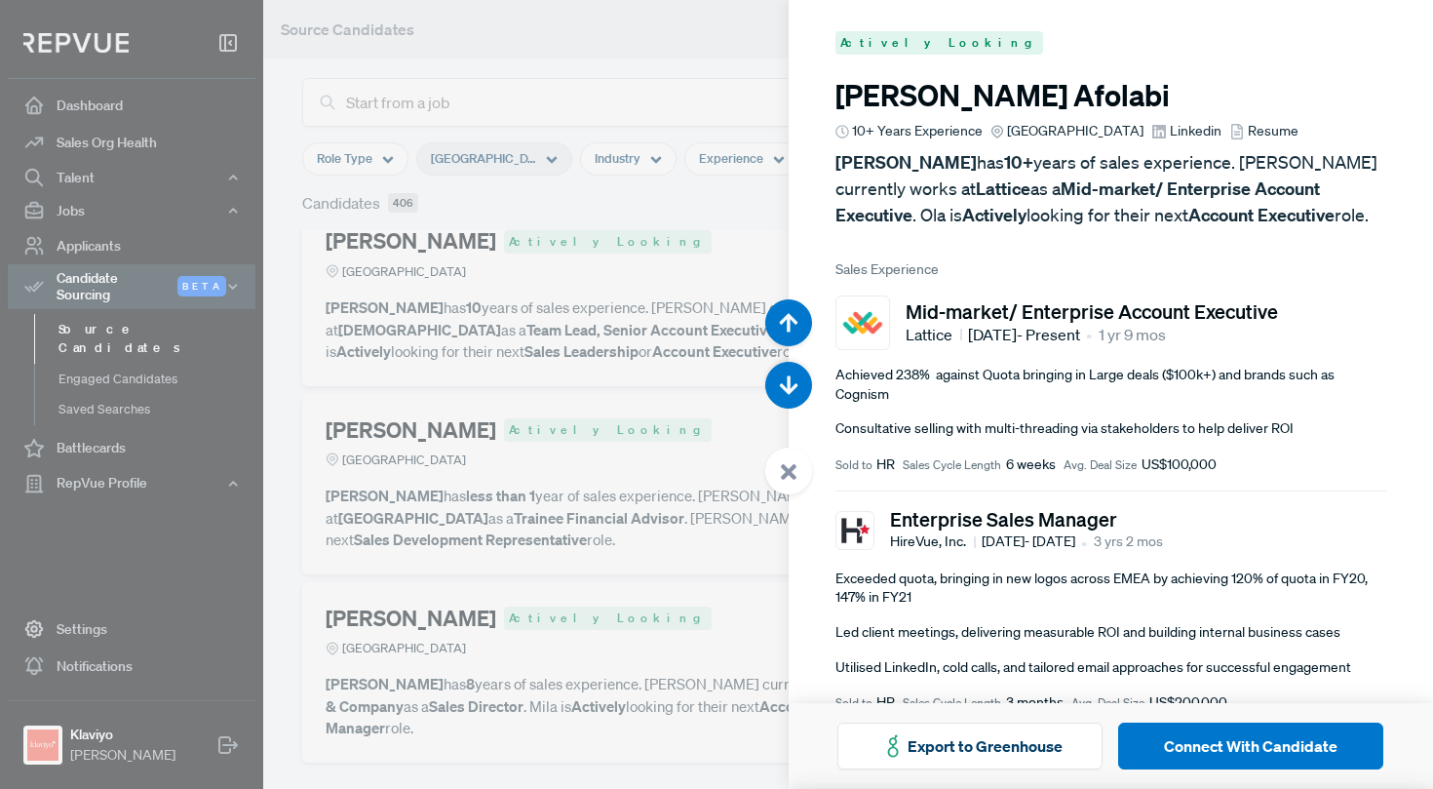
scroll to position [44946, 0]
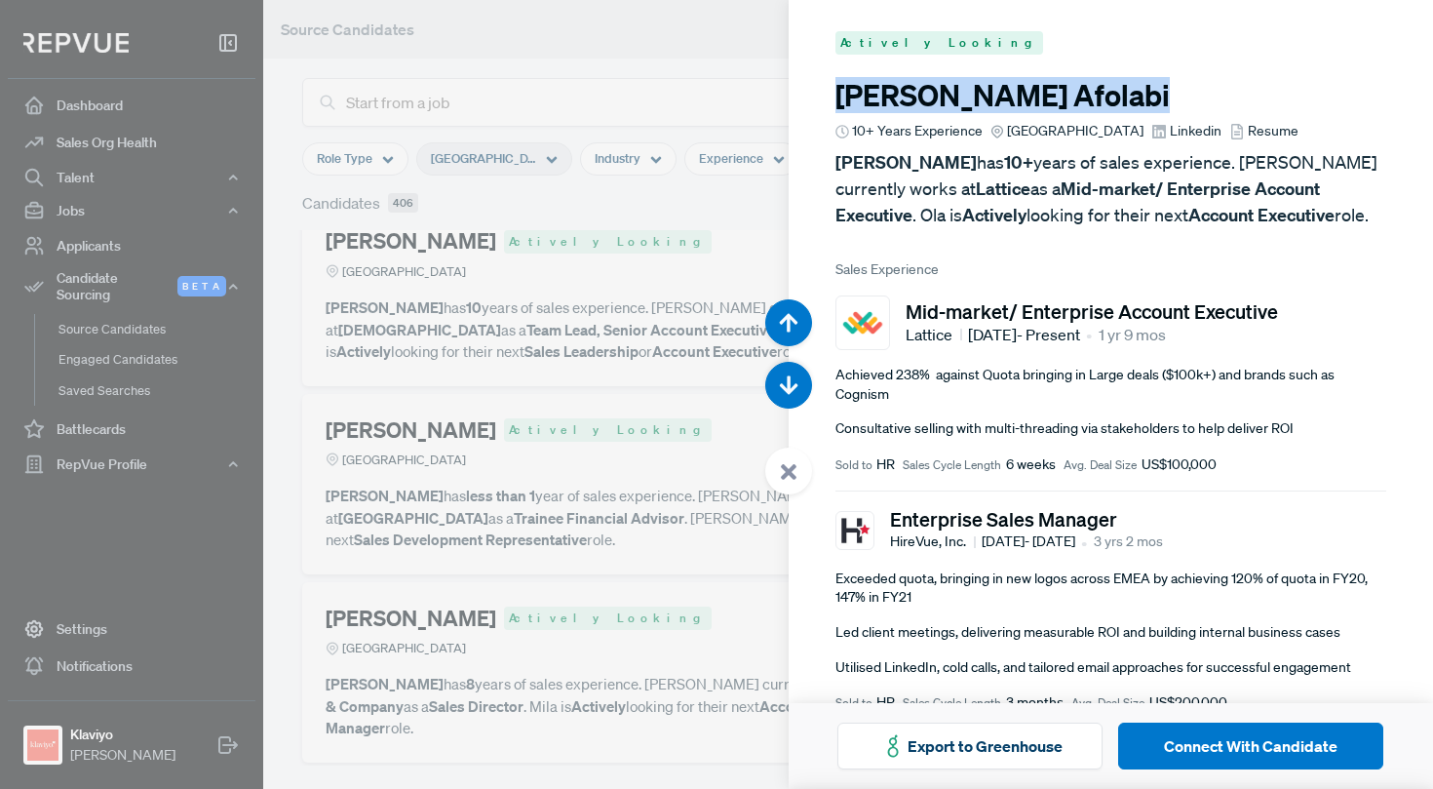
drag, startPoint x: 993, startPoint y: 89, endPoint x: 837, endPoint y: 93, distance: 156.0
click at [837, 93] on h3 "Ola Afolabi" at bounding box center [1111, 95] width 552 height 35
copy h3 "Ola Afolabi"
click at [635, 238] on div at bounding box center [716, 394] width 1433 height 789
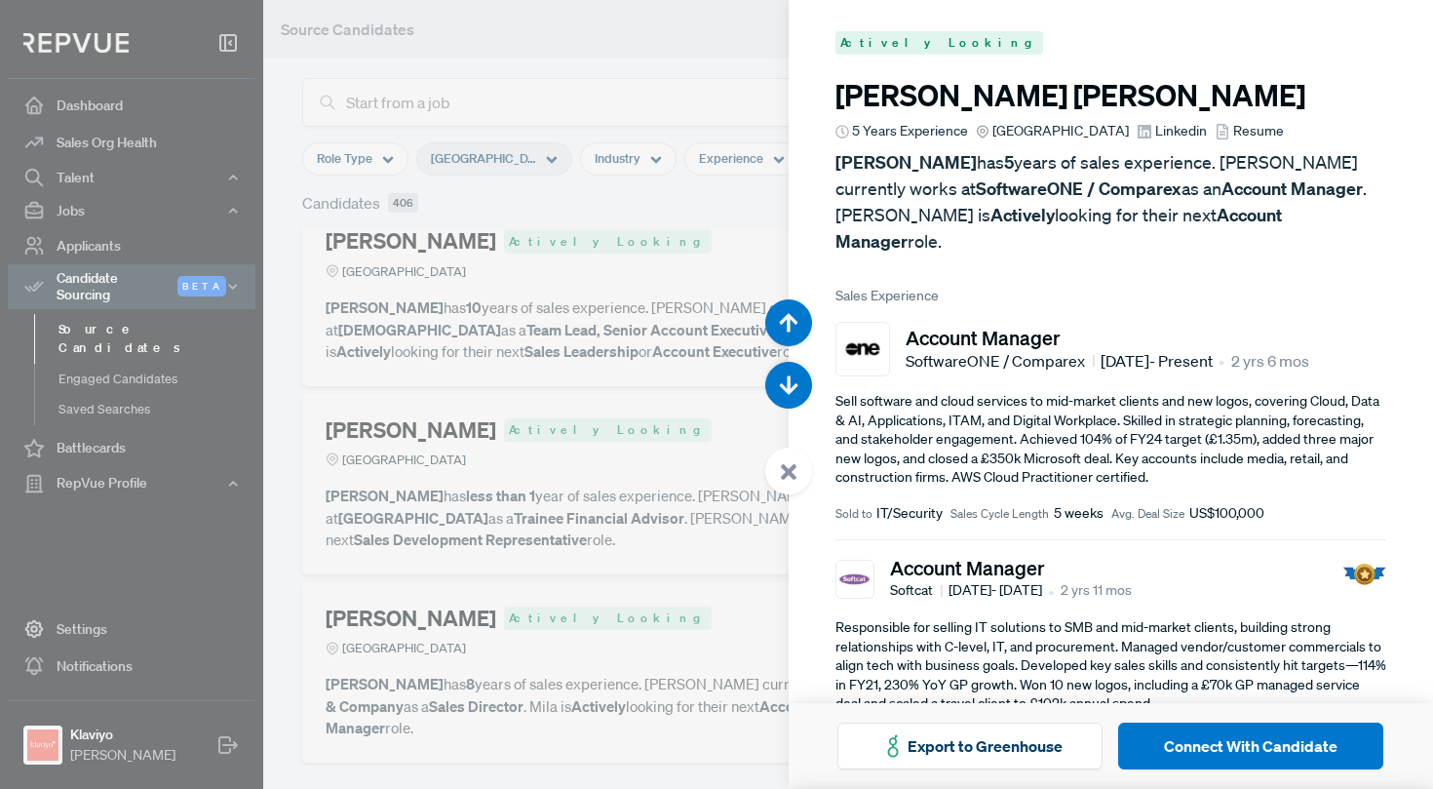
scroll to position [45734, 0]
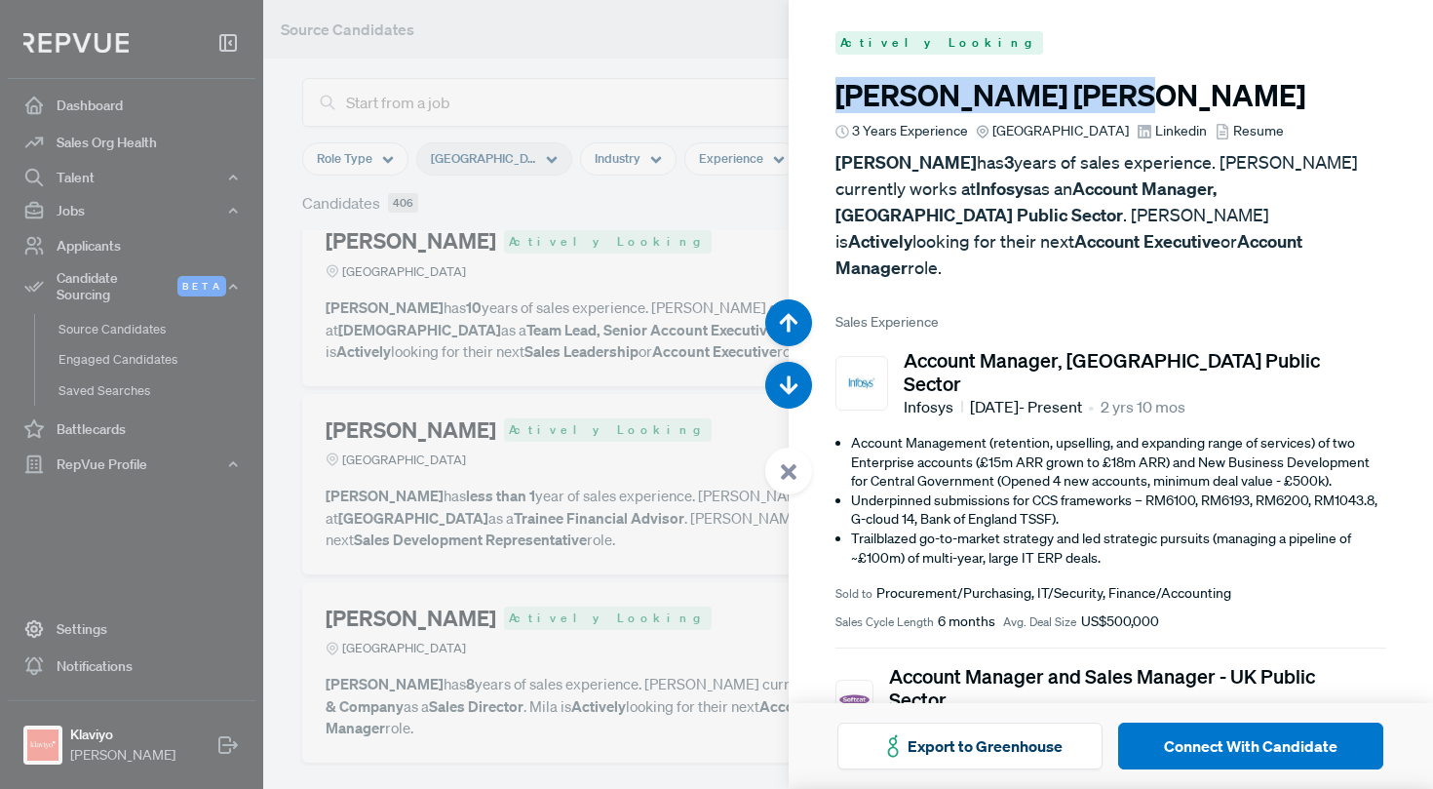
drag, startPoint x: 990, startPoint y: 100, endPoint x: 838, endPoint y: 102, distance: 152.1
click at [838, 102] on h3 "Ayush Malik" at bounding box center [1111, 95] width 552 height 35
copy h3 "Ayush Malik"
click at [519, 326] on div at bounding box center [716, 394] width 1433 height 789
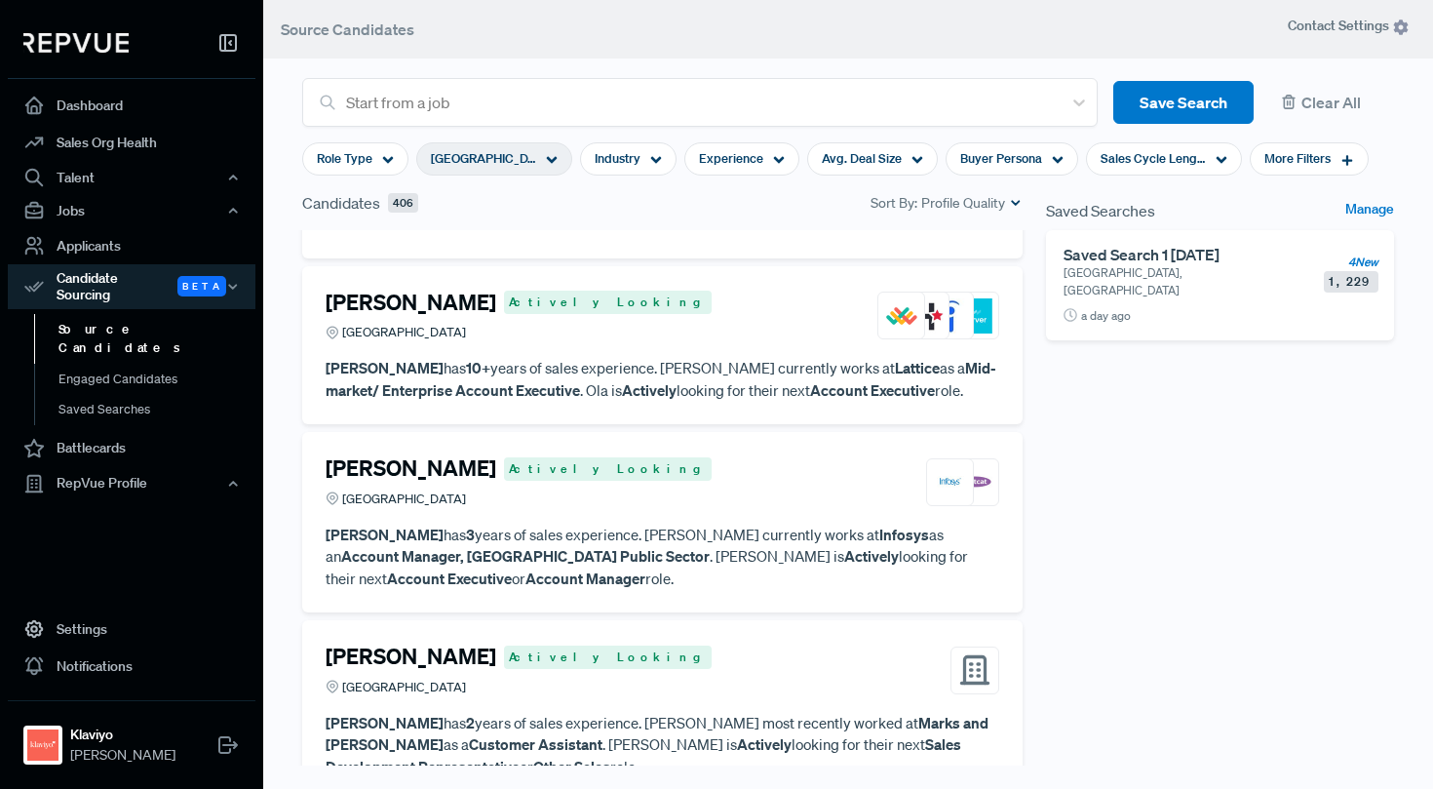
scroll to position [11018, 0]
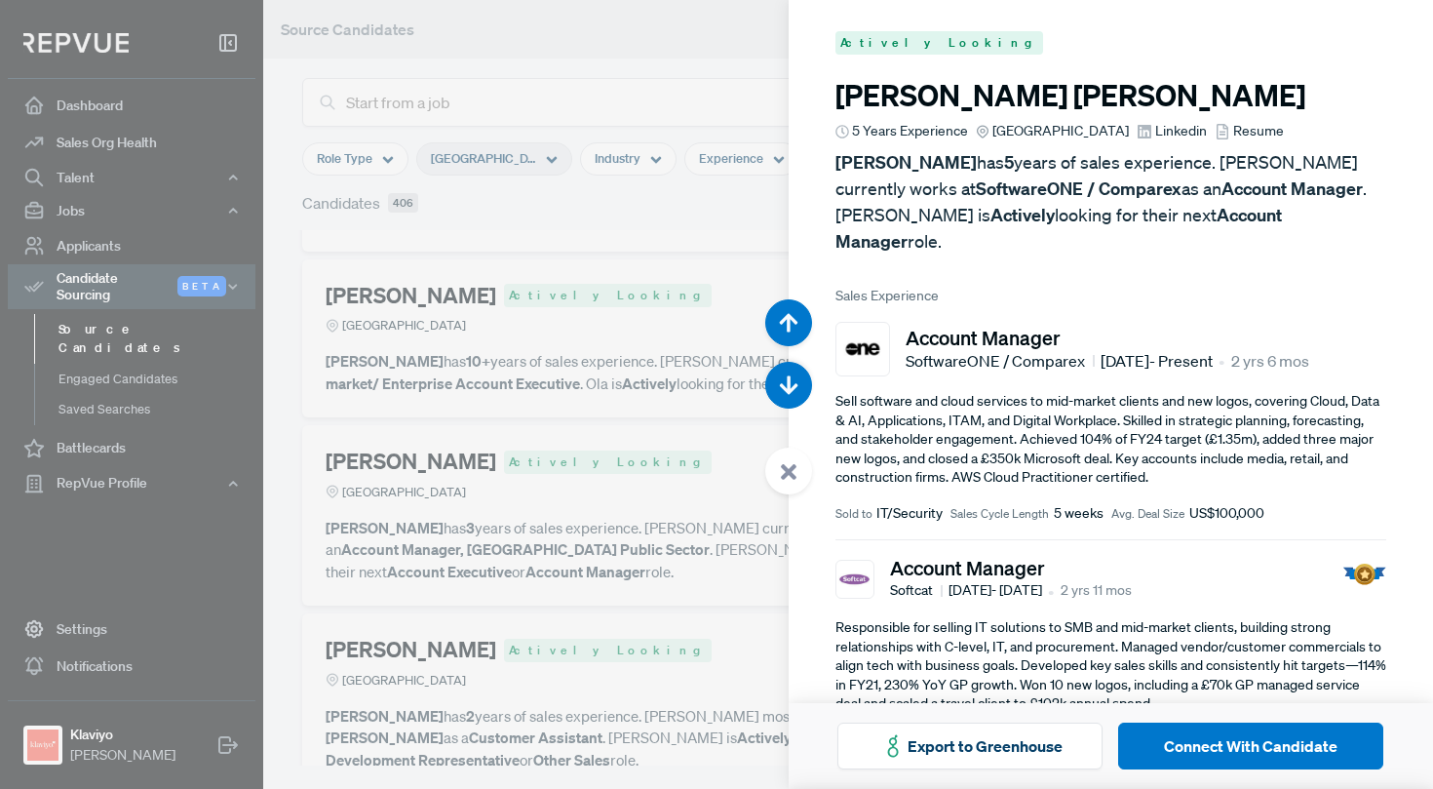
scroll to position [48889, 0]
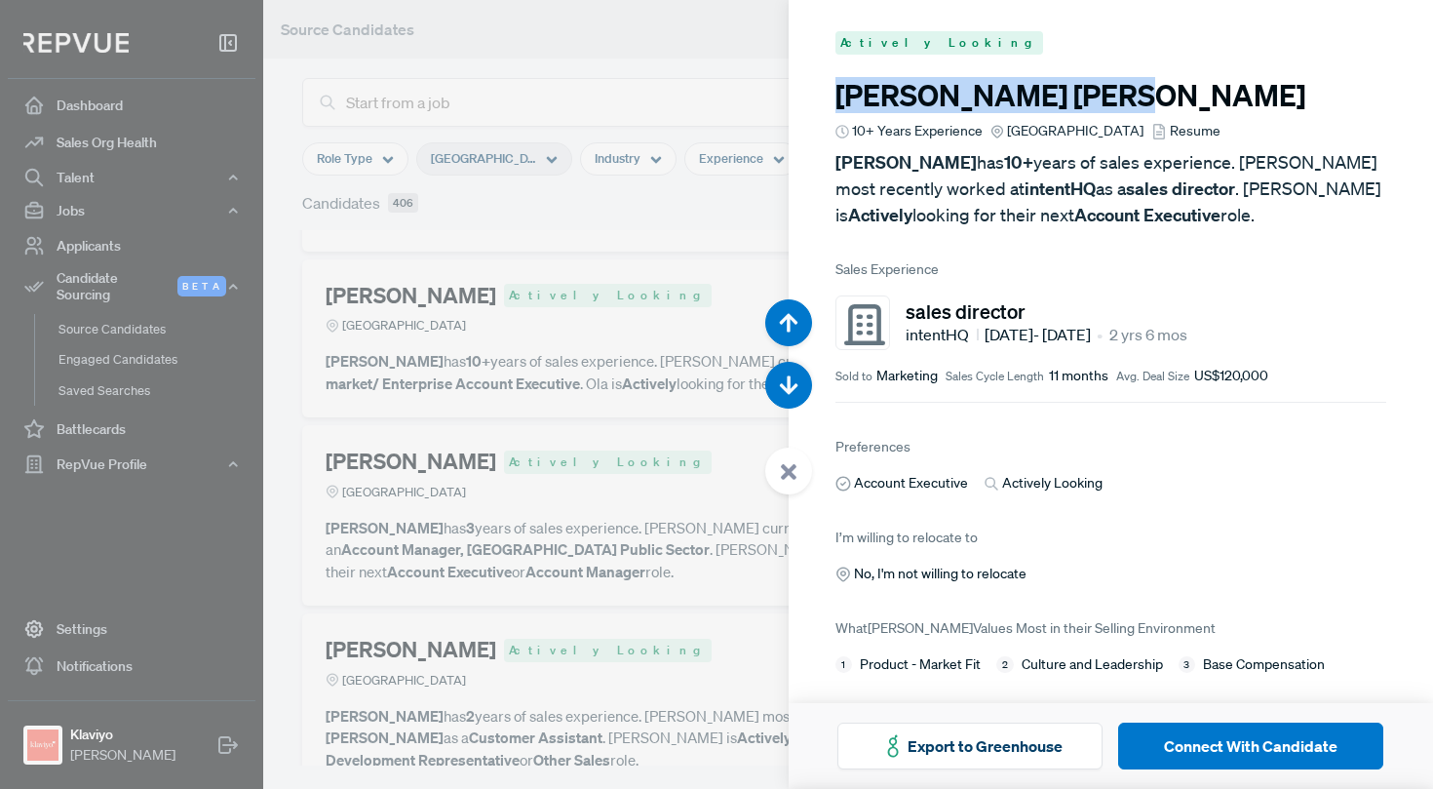
drag, startPoint x: 1019, startPoint y: 98, endPoint x: 828, endPoint y: 101, distance: 191.1
click at [827, 100] on article "Actively Looking Patrick Lynch 10+ Years Experience Greater London Region Resum…" at bounding box center [1111, 353] width 645 height 706
copy h3 "Patrick Lynch"
click at [469, 368] on div at bounding box center [716, 394] width 1433 height 789
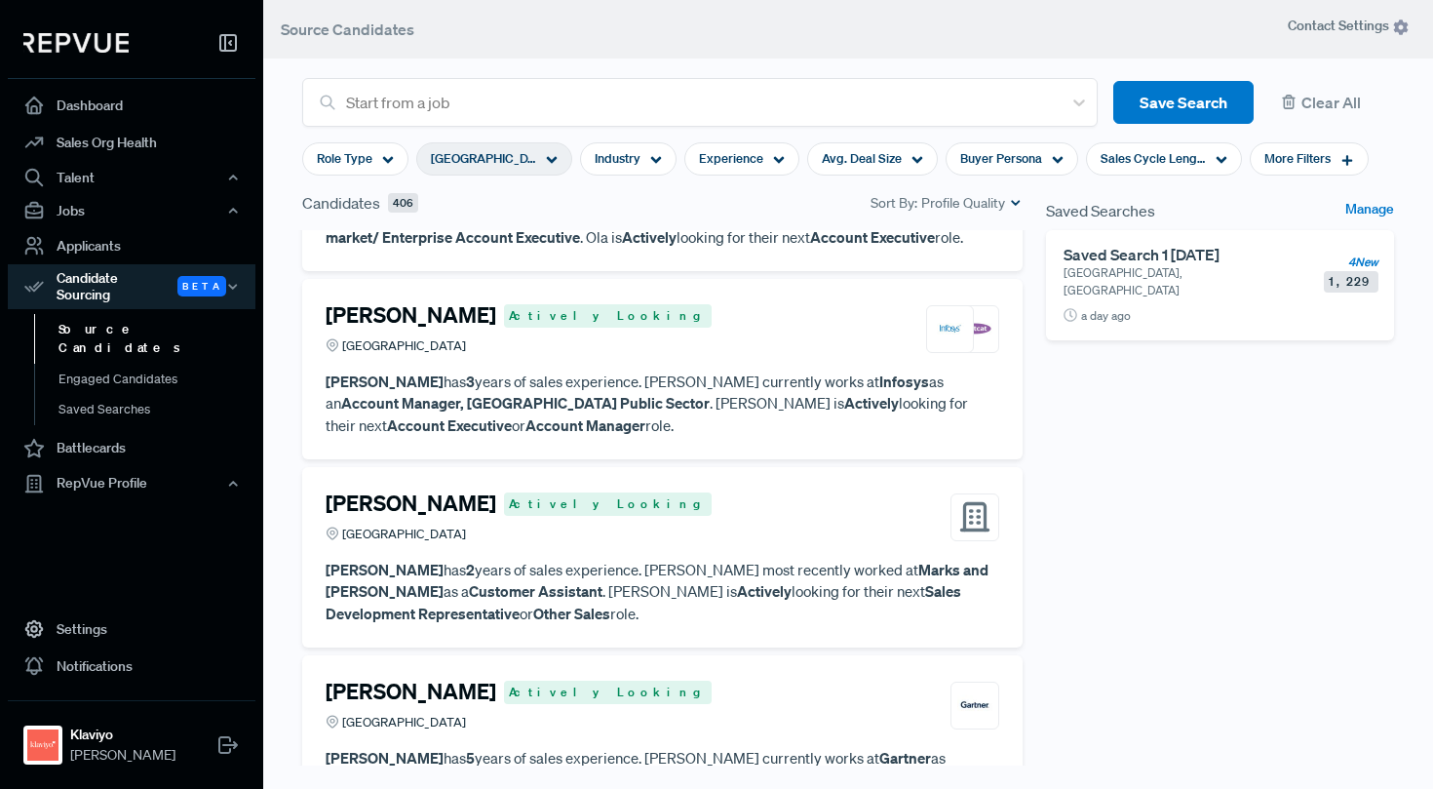
scroll to position [11180, 0]
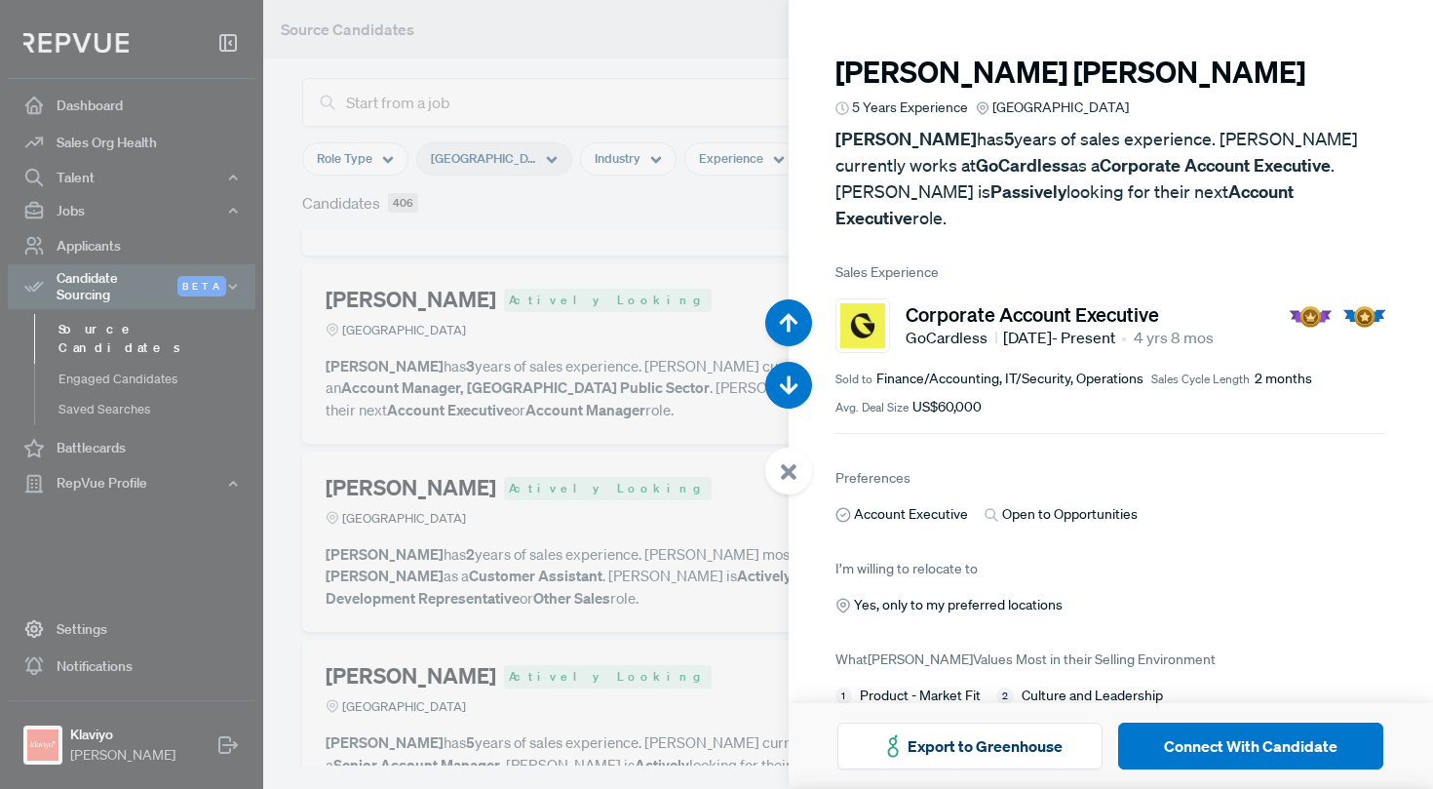
scroll to position [49677, 0]
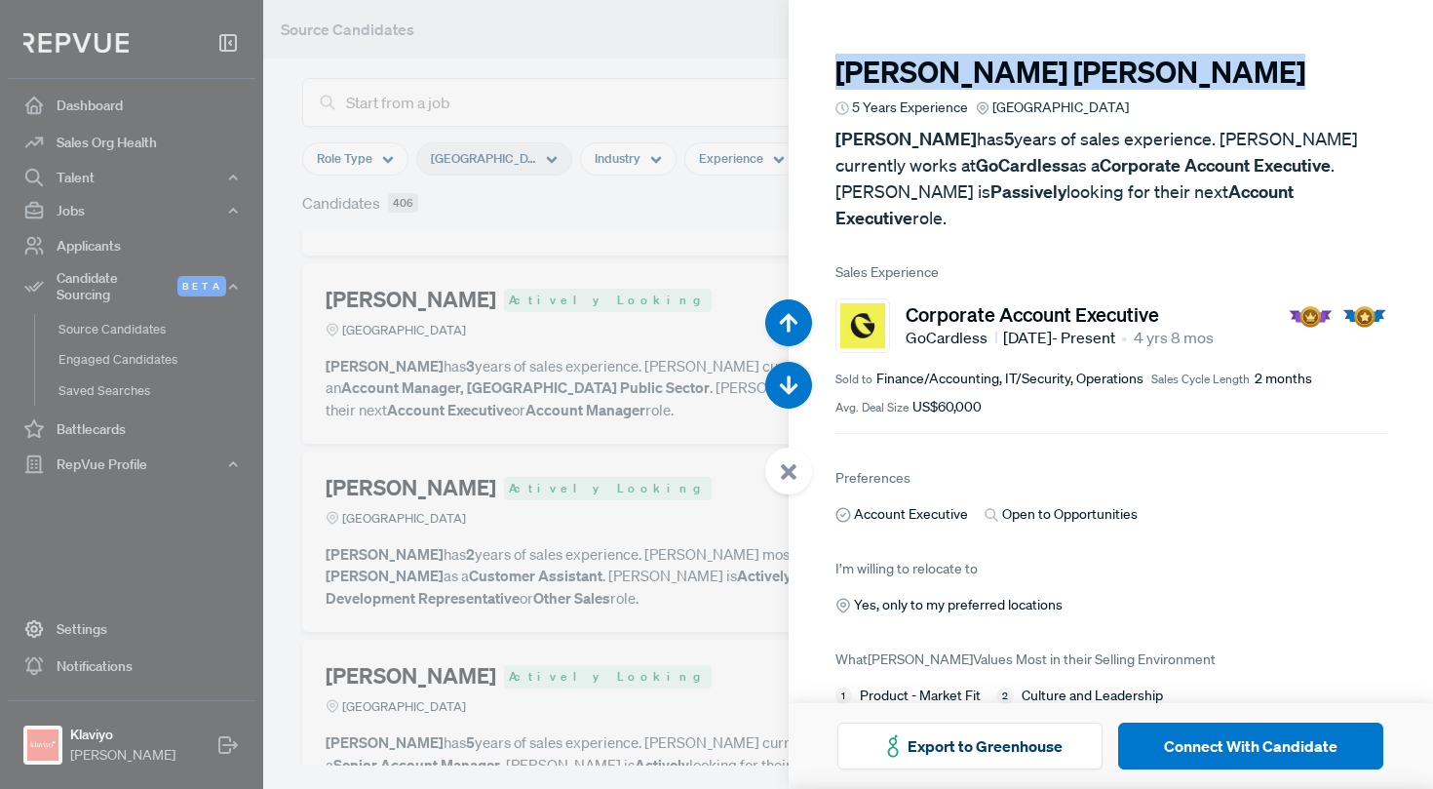
drag, startPoint x: 1167, startPoint y: 67, endPoint x: 809, endPoint y: 82, distance: 358.0
click at [809, 82] on article "Charles Wysock-Wright 5 Years Experience Greater London Region Charles Wysock-W…" at bounding box center [1111, 382] width 645 height 765
copy h3 "Charles Wysock-Wright"
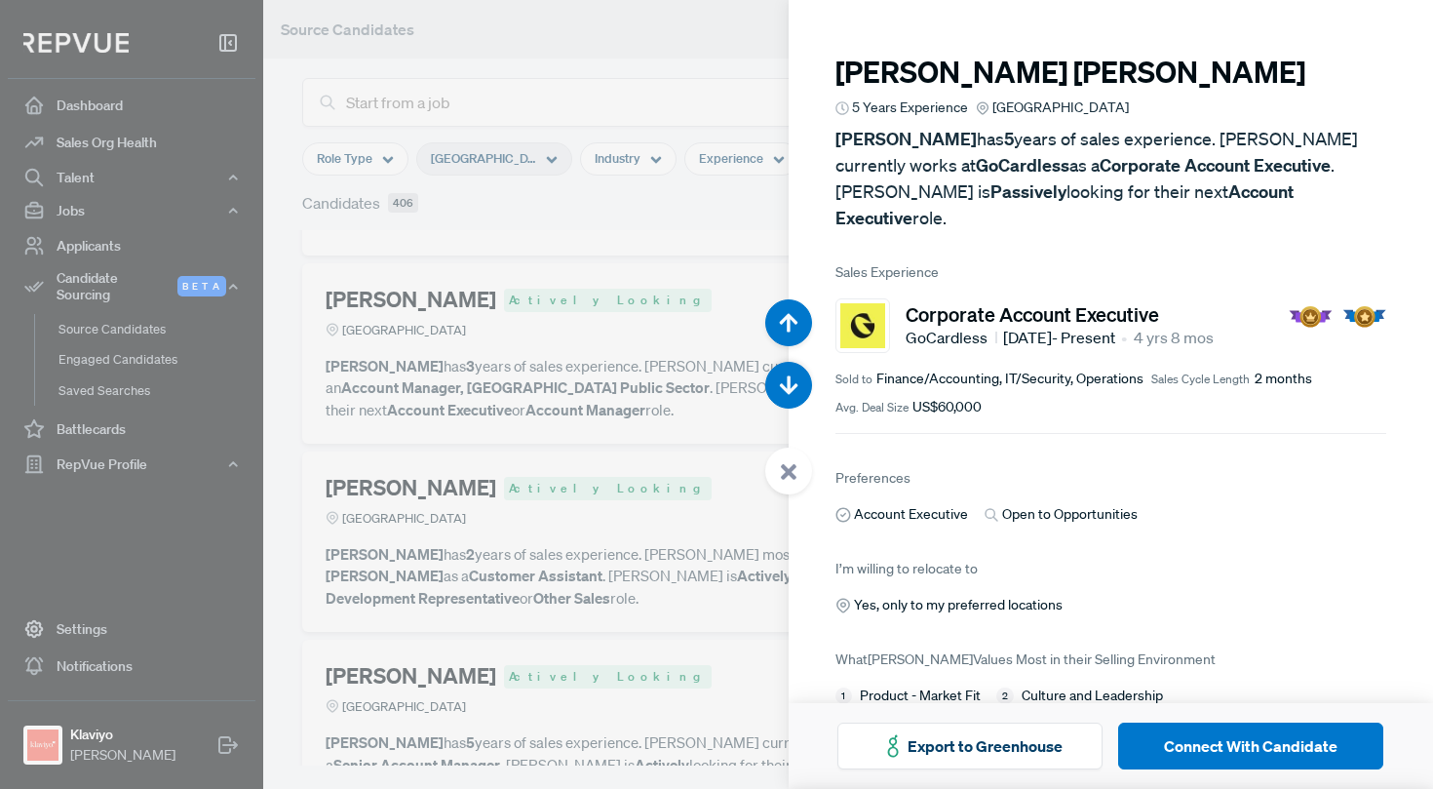
click at [709, 200] on div at bounding box center [716, 394] width 1433 height 789
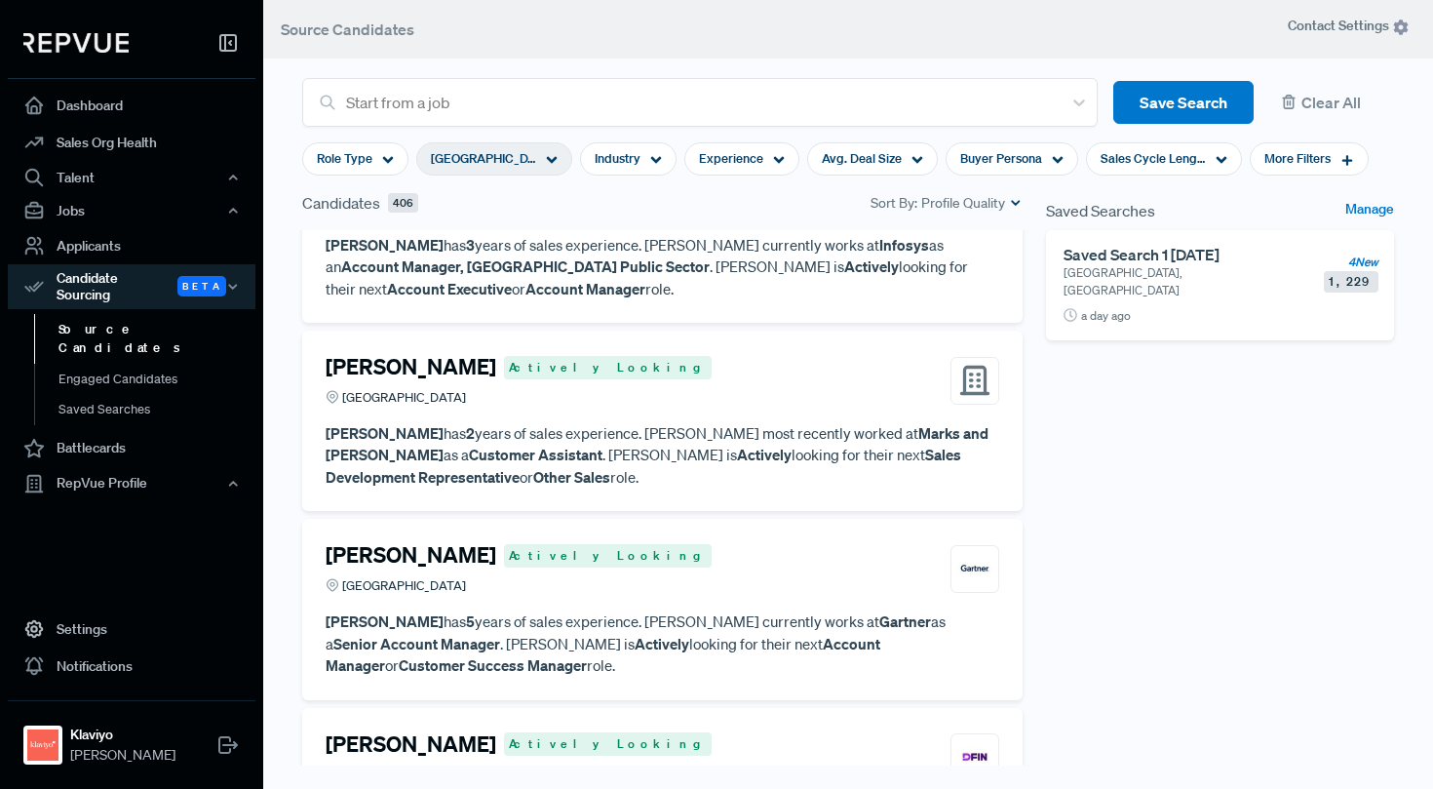
scroll to position [11324, 0]
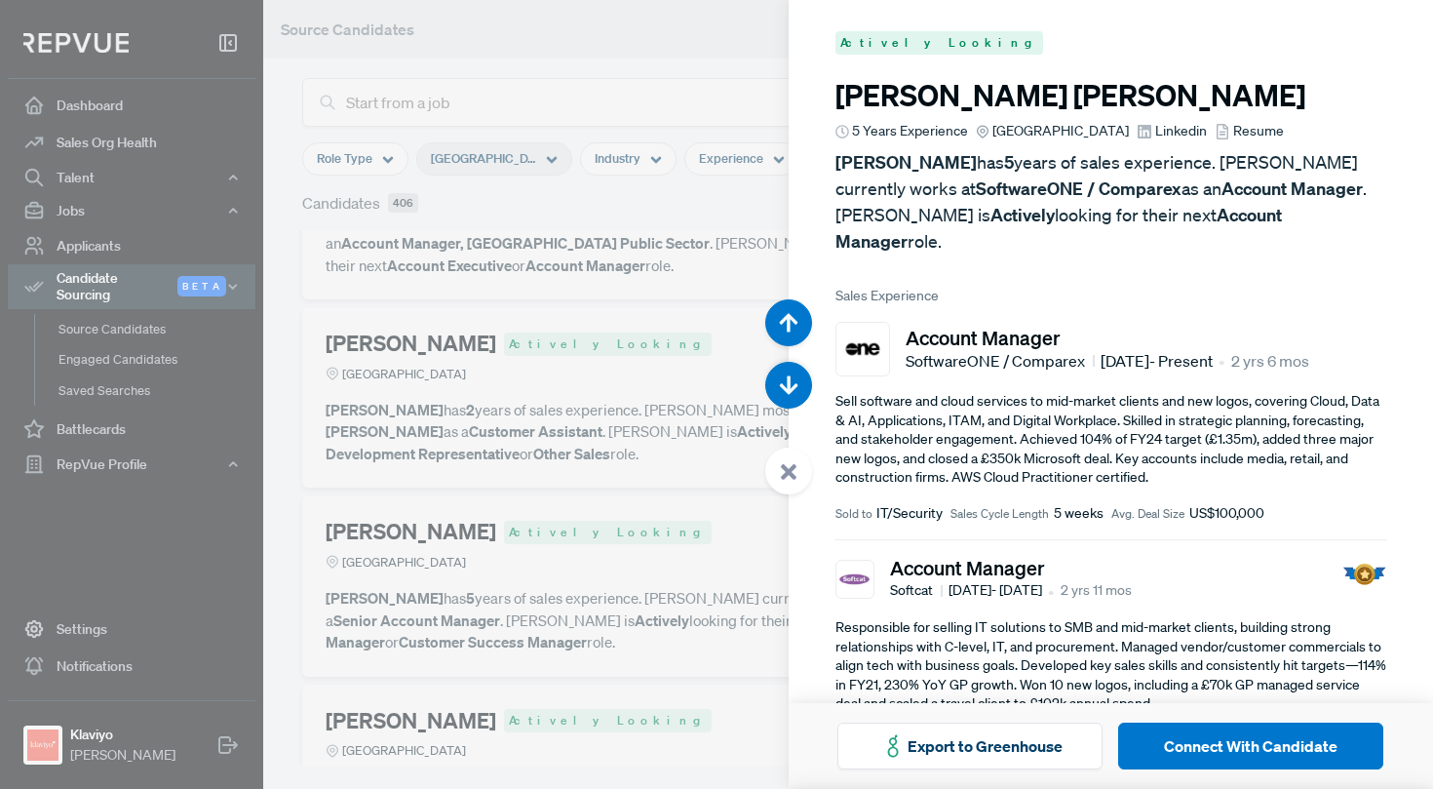
scroll to position [50466, 0]
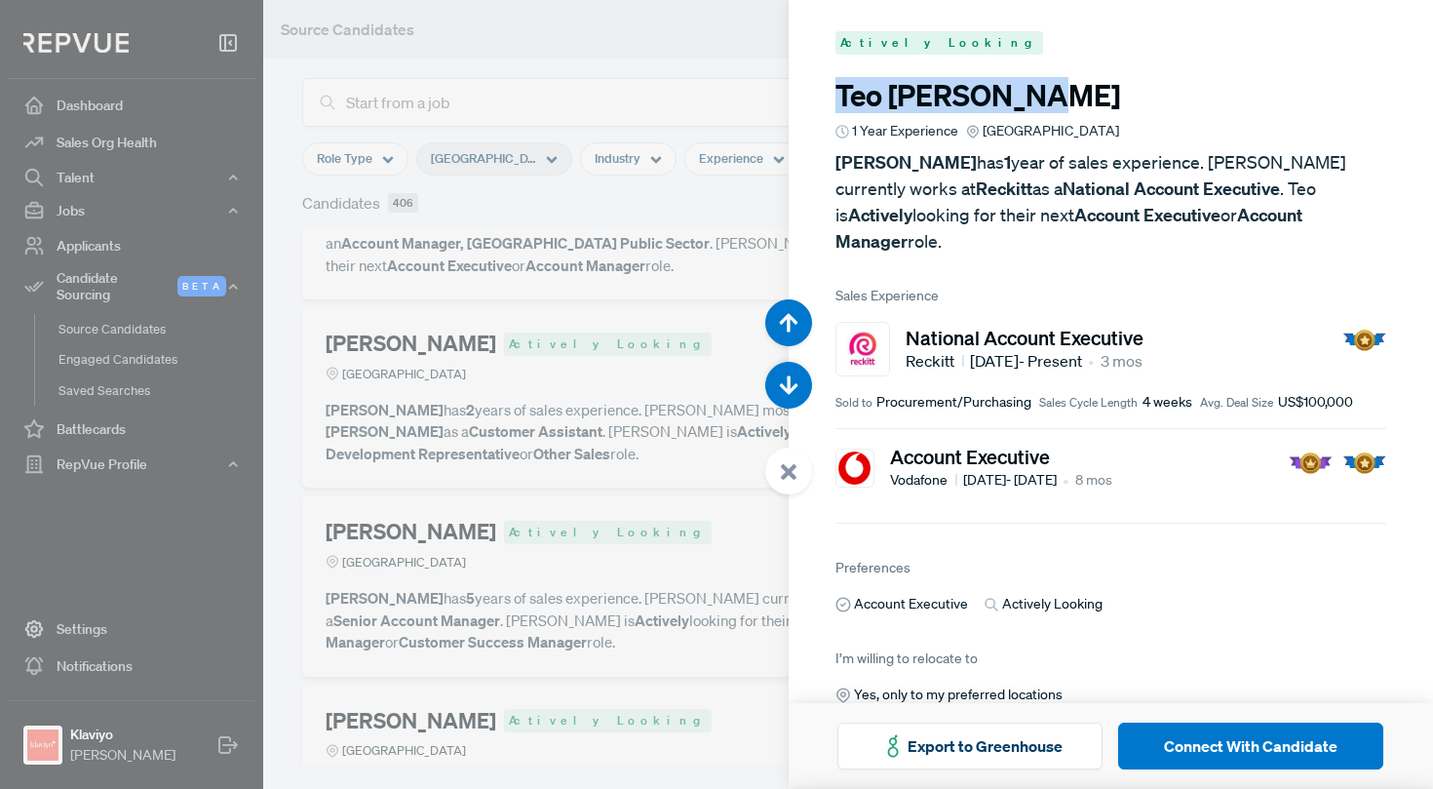
drag, startPoint x: 1043, startPoint y: 96, endPoint x: 832, endPoint y: 103, distance: 210.6
click at [832, 102] on article "Actively Looking Teo Stojanovic 1 Year Experience Greater London Region Teo Sto…" at bounding box center [1111, 427] width 645 height 855
copy h3 "Teo Stojanovic"
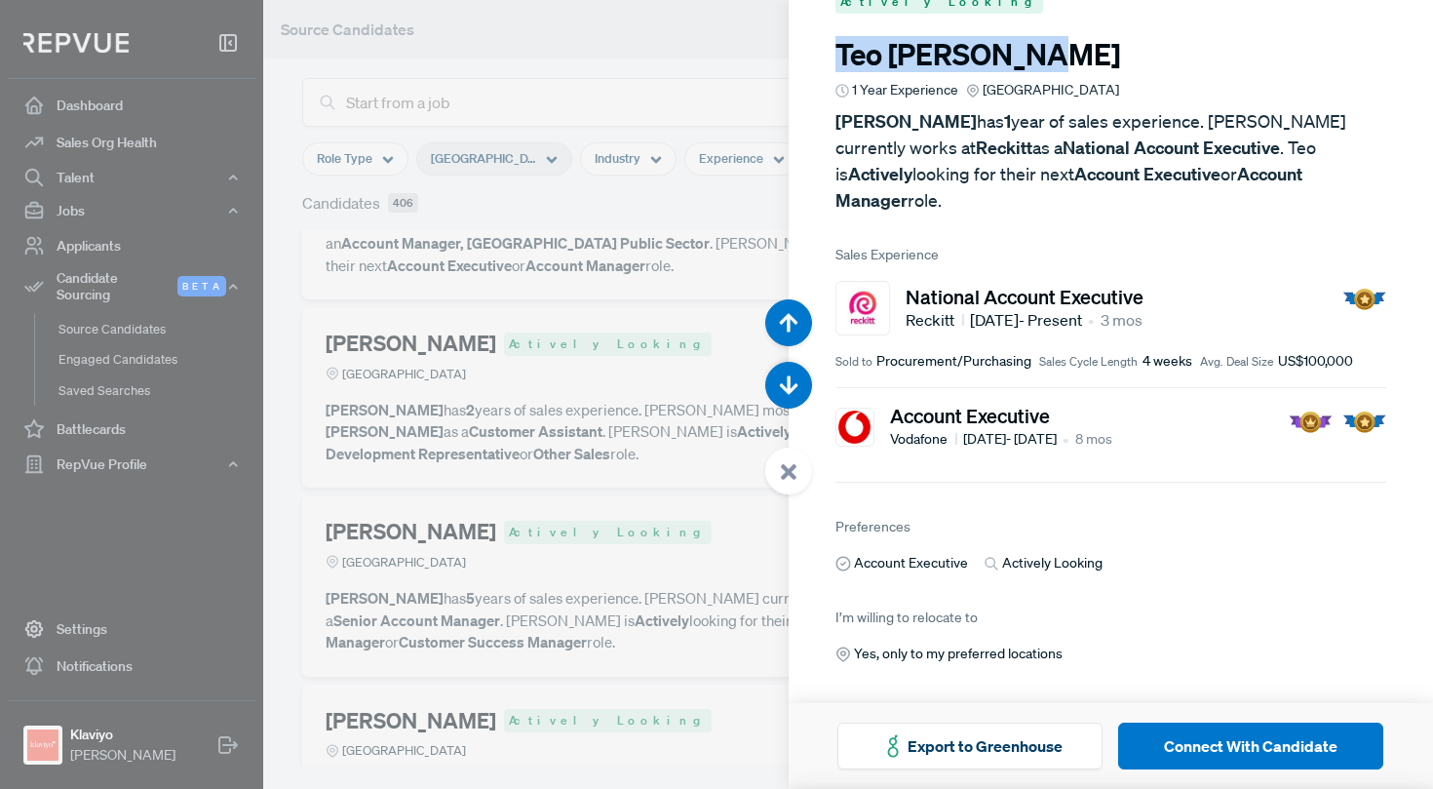
scroll to position [43, 0]
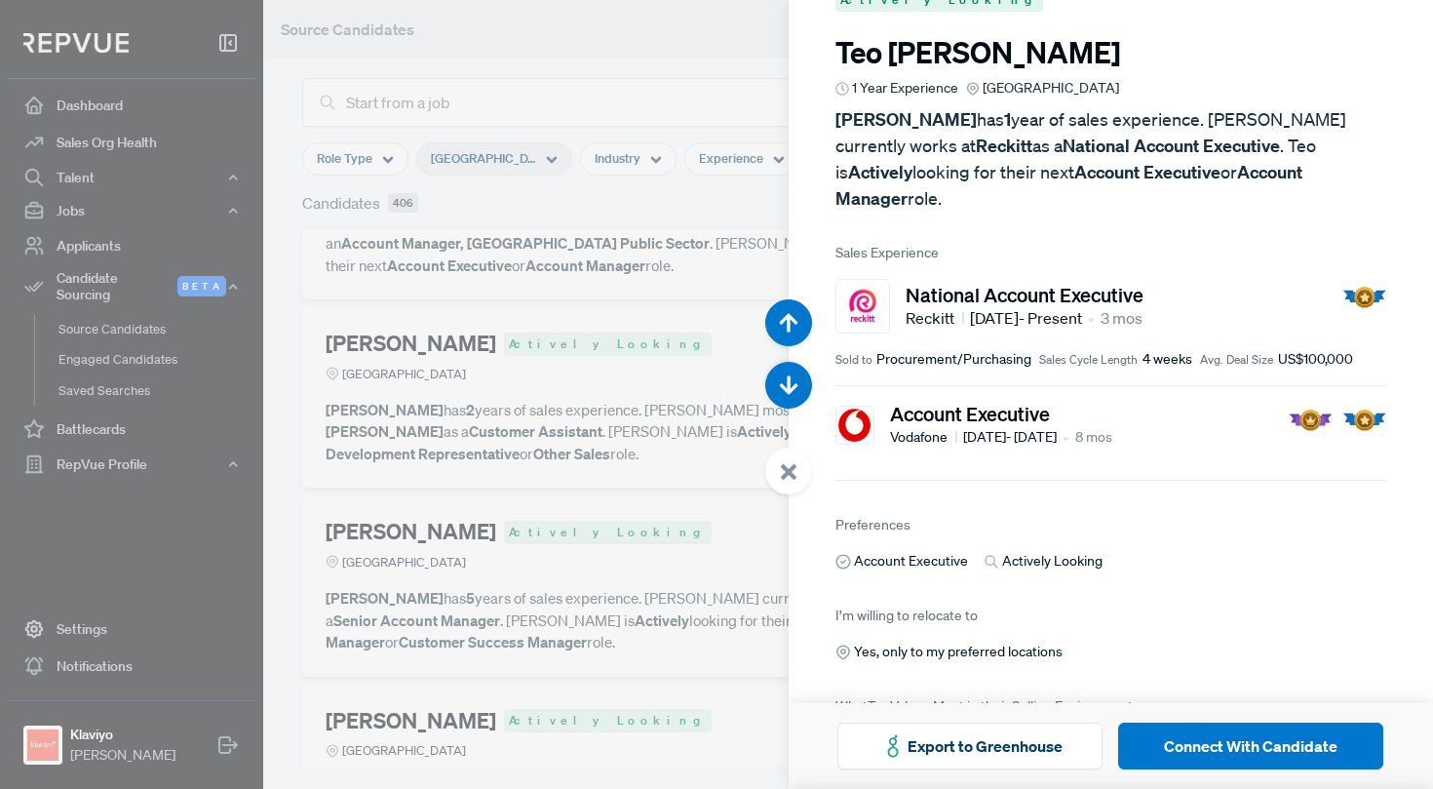
click at [577, 403] on div at bounding box center [716, 394] width 1433 height 789
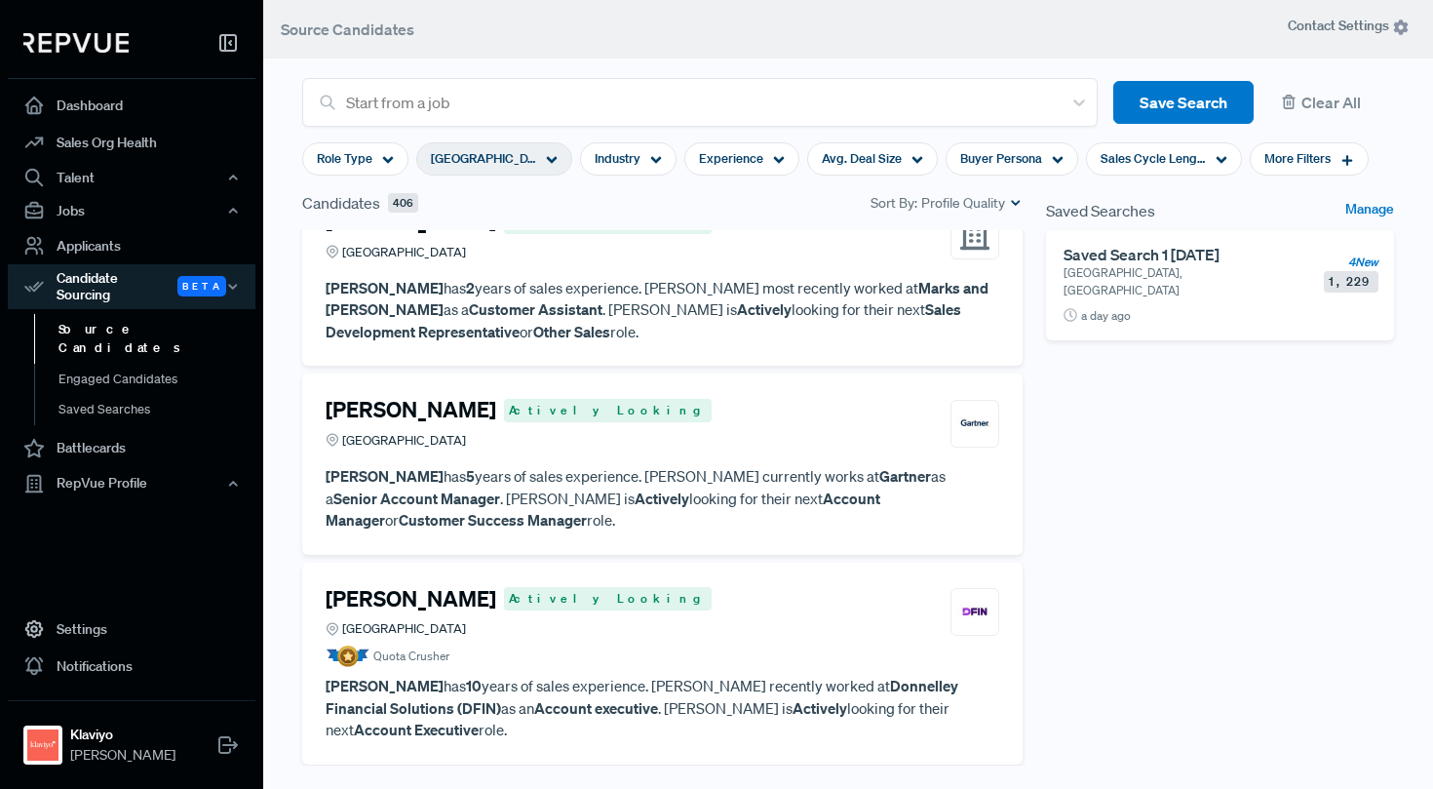
scroll to position [11455, 0]
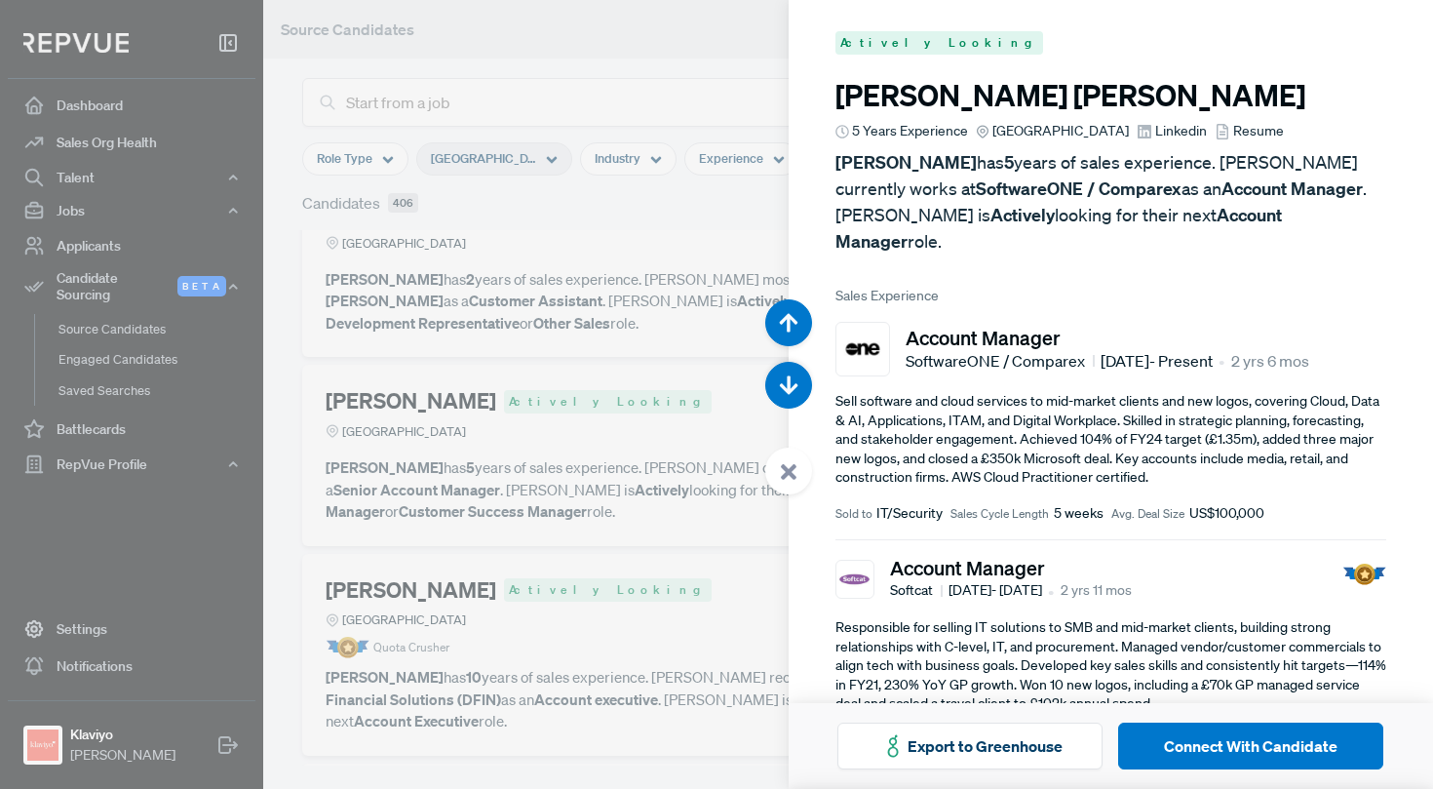
scroll to position [51254, 0]
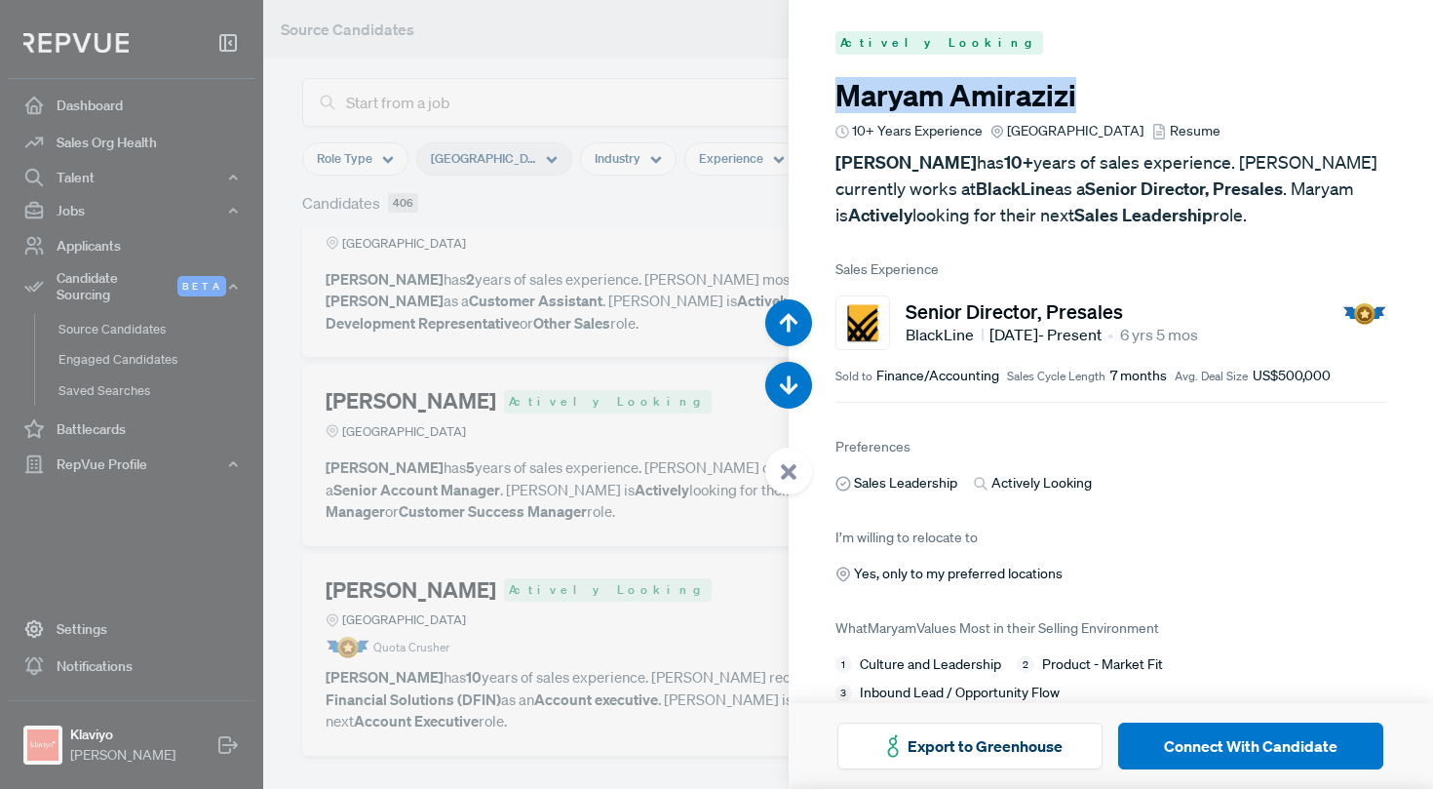
drag, startPoint x: 1077, startPoint y: 93, endPoint x: 842, endPoint y: 111, distance: 235.6
click at [842, 112] on h3 "Maryam Amirazizi" at bounding box center [1111, 95] width 552 height 35
copy h3 "Maryam Amirazizi"
